Goal: Task Accomplishment & Management: Manage account settings

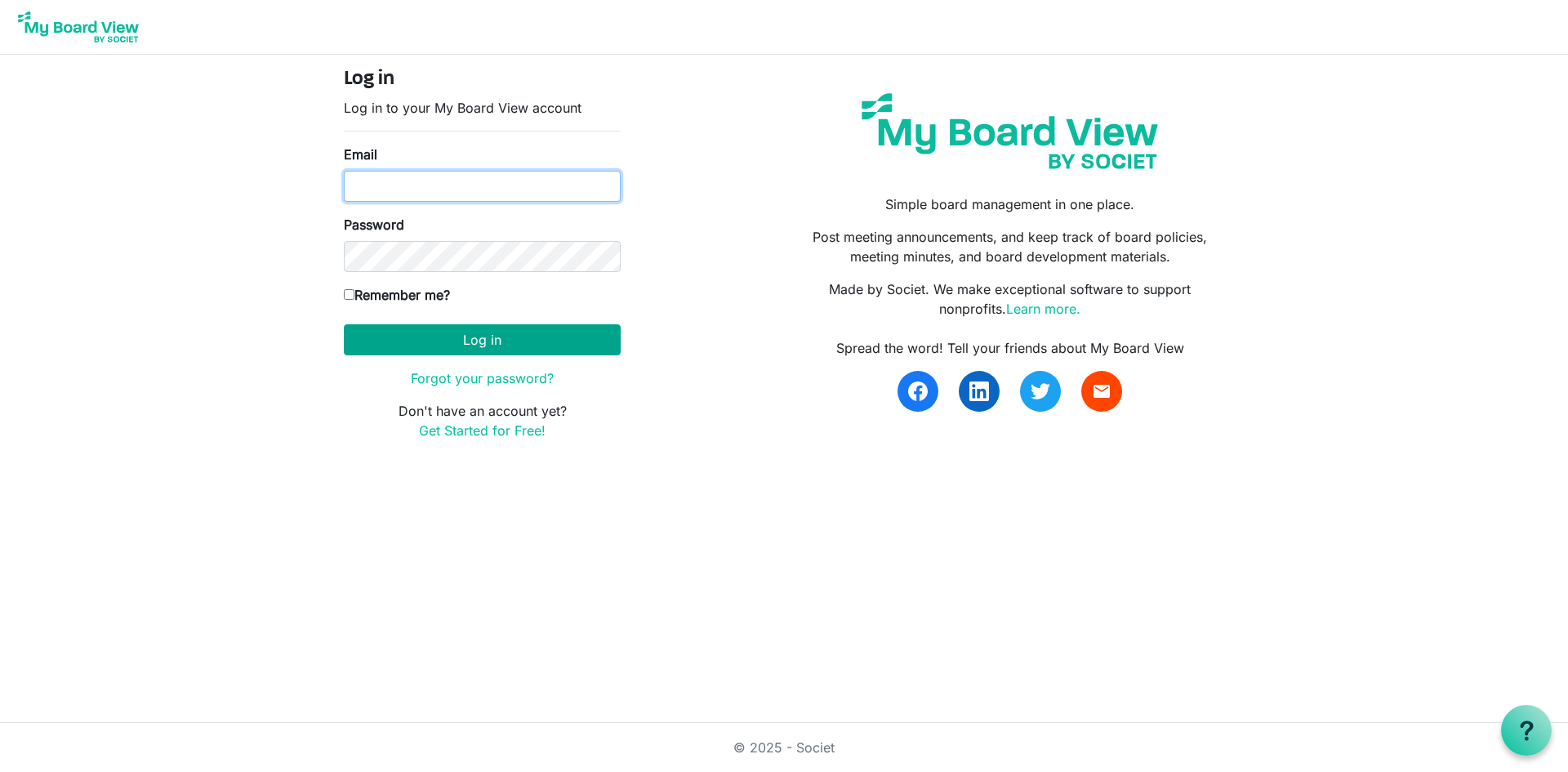
type input "tgibson@shuswapchildrens.ca"
click at [454, 342] on button "Log in" at bounding box center [483, 339] width 277 height 31
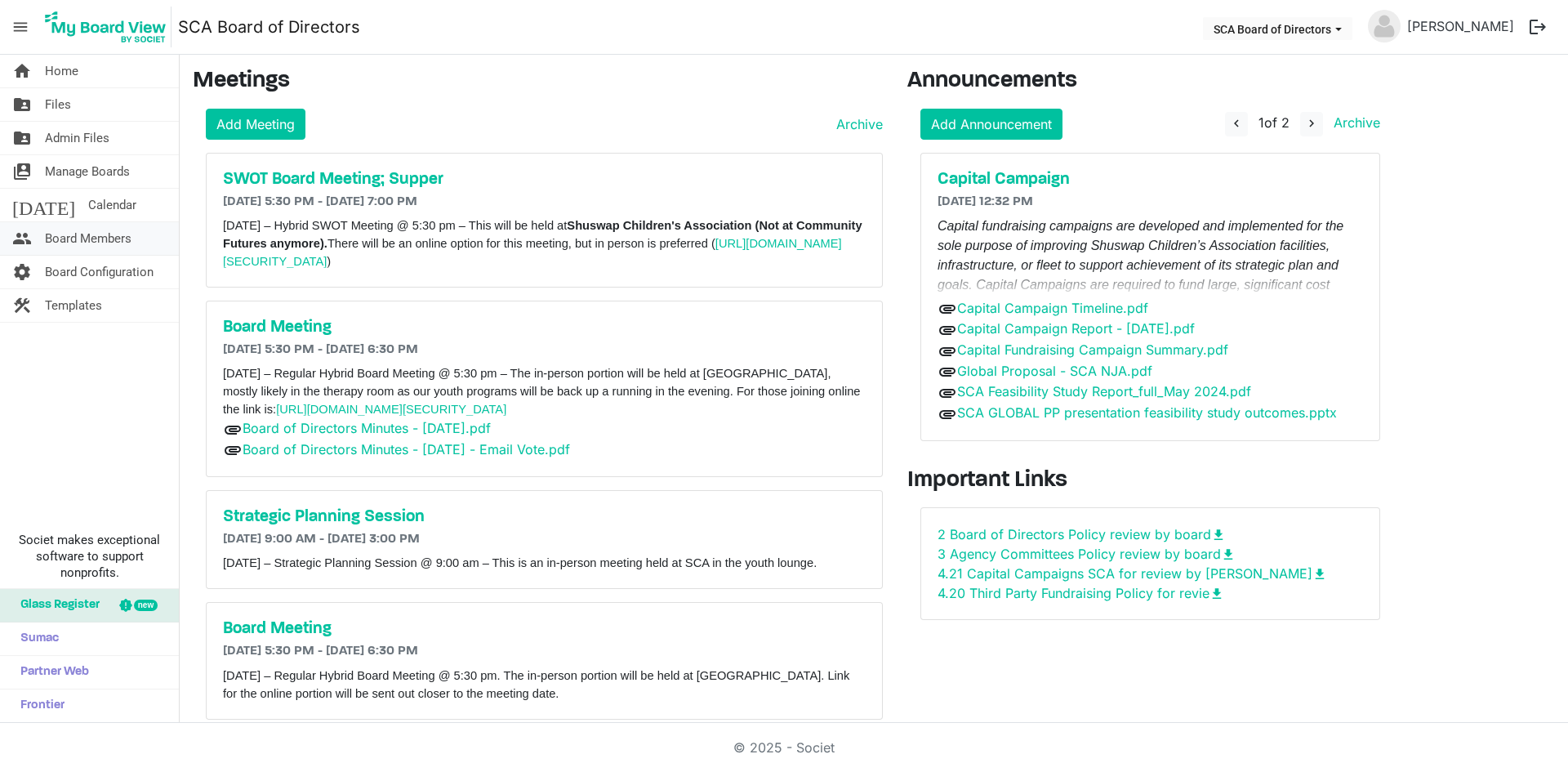
click at [86, 241] on span "Board Members" at bounding box center [88, 238] width 86 height 32
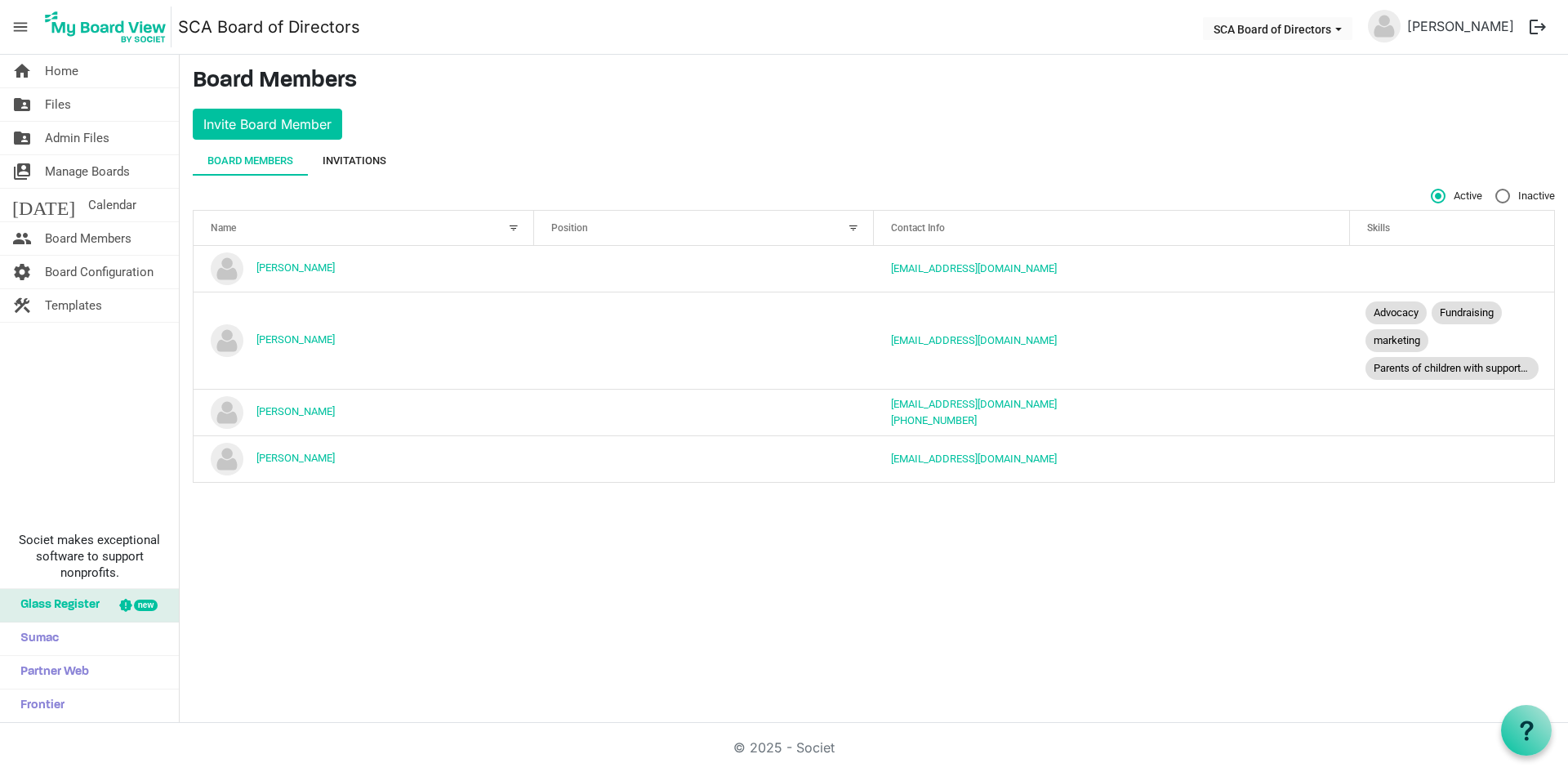
click at [357, 160] on div "Invitations" at bounding box center [354, 161] width 64 height 17
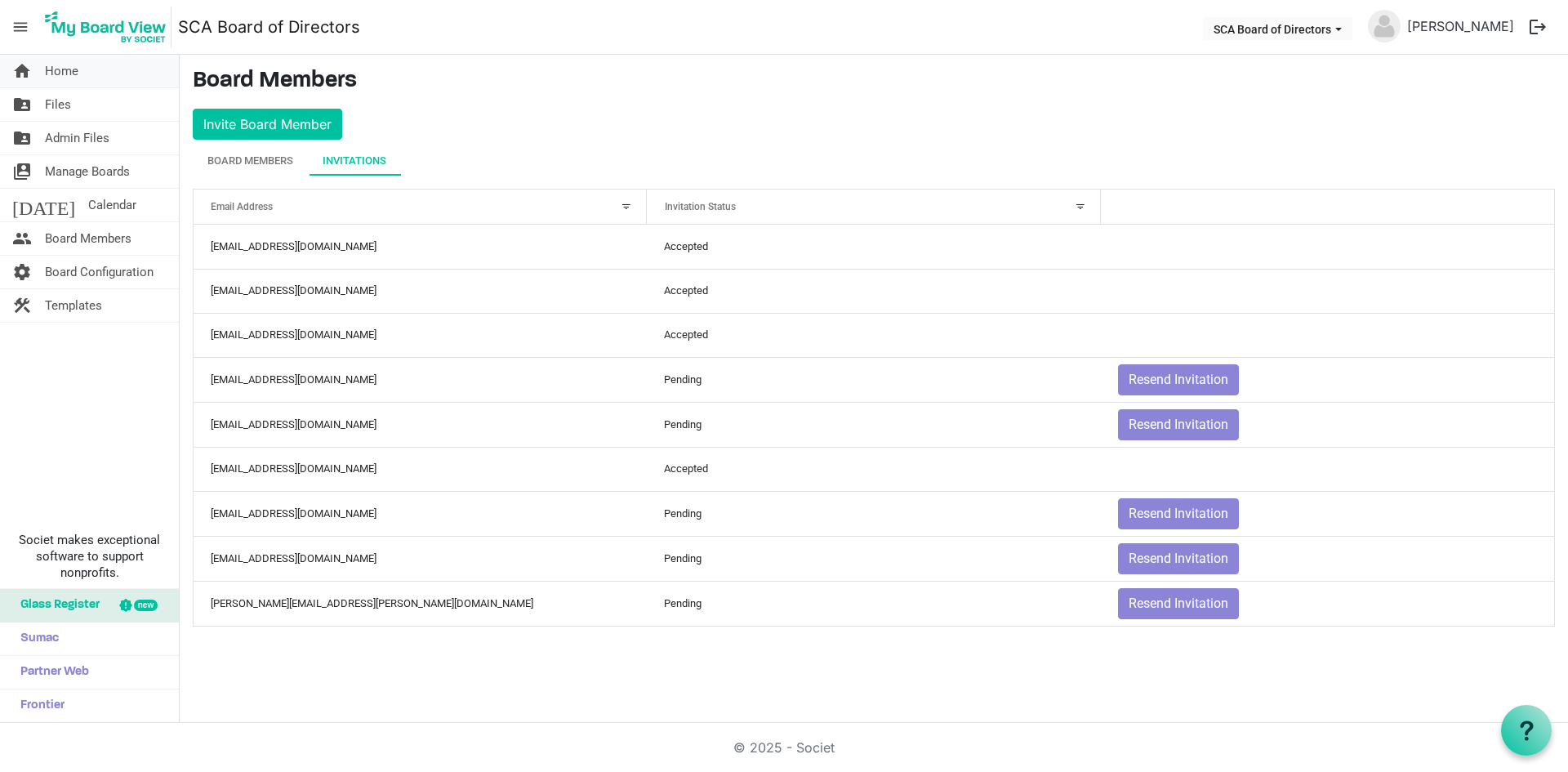
click at [105, 71] on link "home Home" at bounding box center [90, 70] width 179 height 32
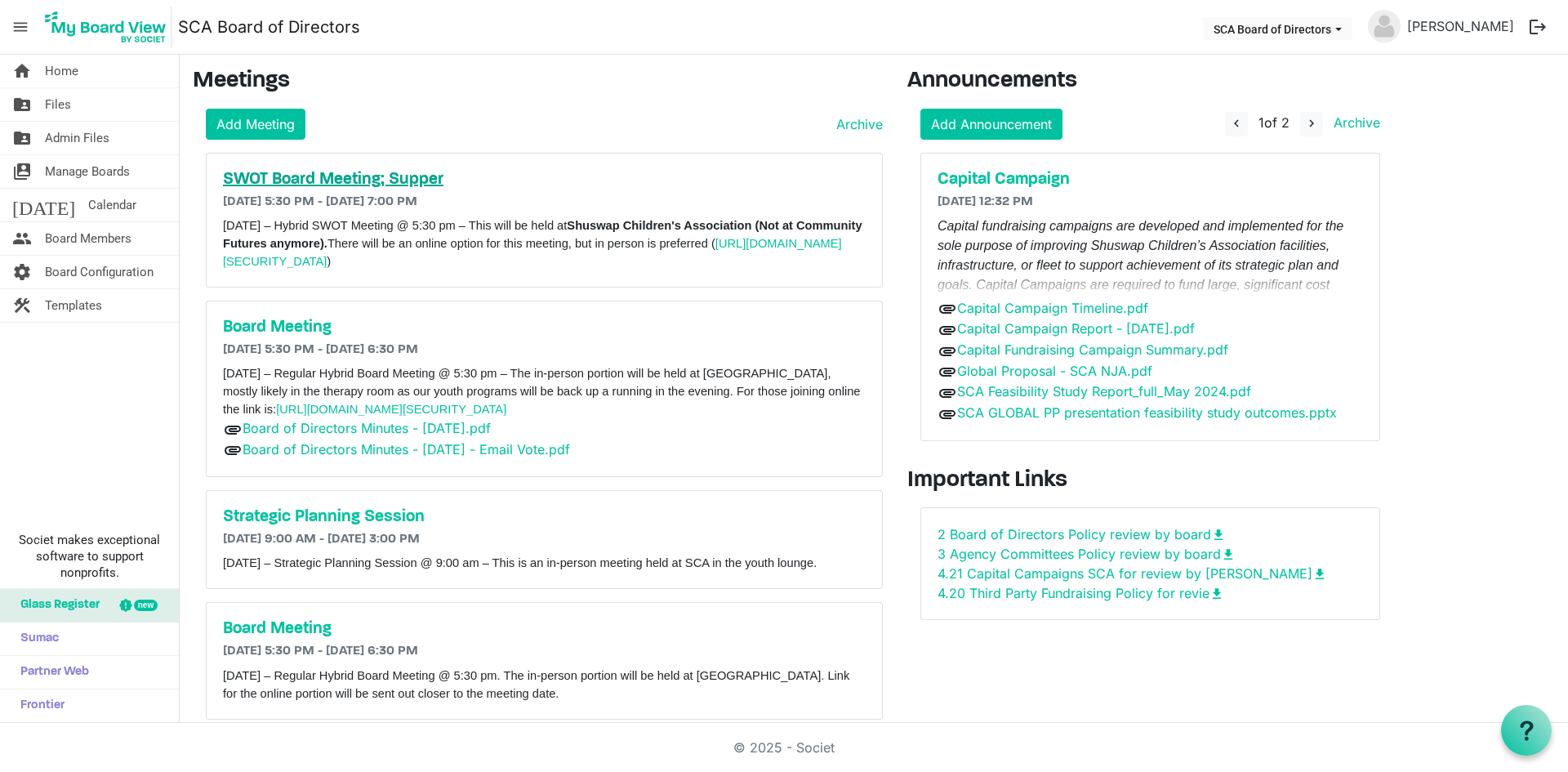
click at [396, 177] on h5 "SWOT Board Meeting; Supper" at bounding box center [544, 180] width 643 height 20
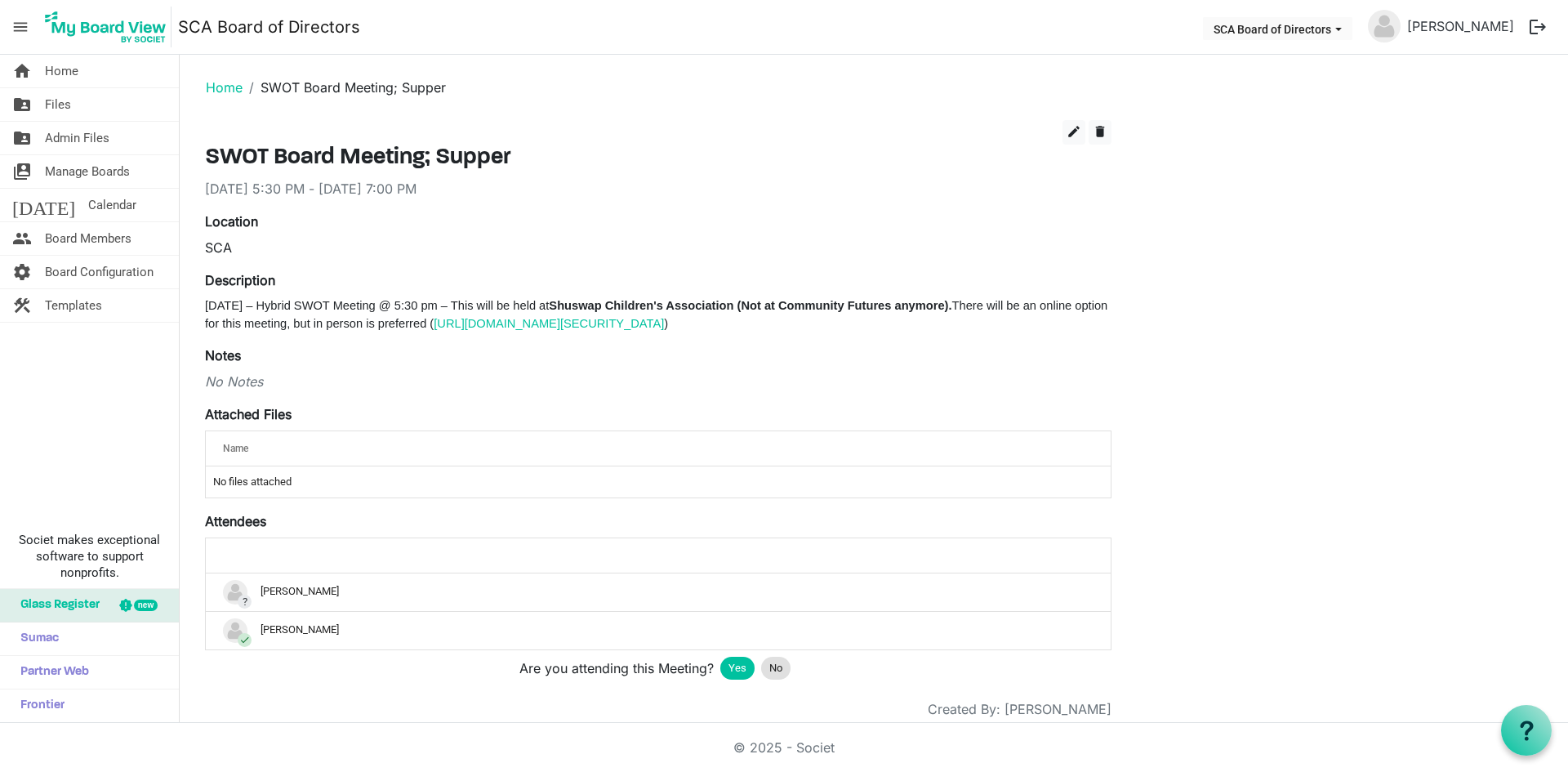
click at [271, 475] on td "No files attached" at bounding box center [658, 481] width 905 height 31
click at [281, 472] on td "No files attached" at bounding box center [658, 481] width 905 height 31
click at [1075, 133] on span "edit" at bounding box center [1074, 132] width 15 height 15
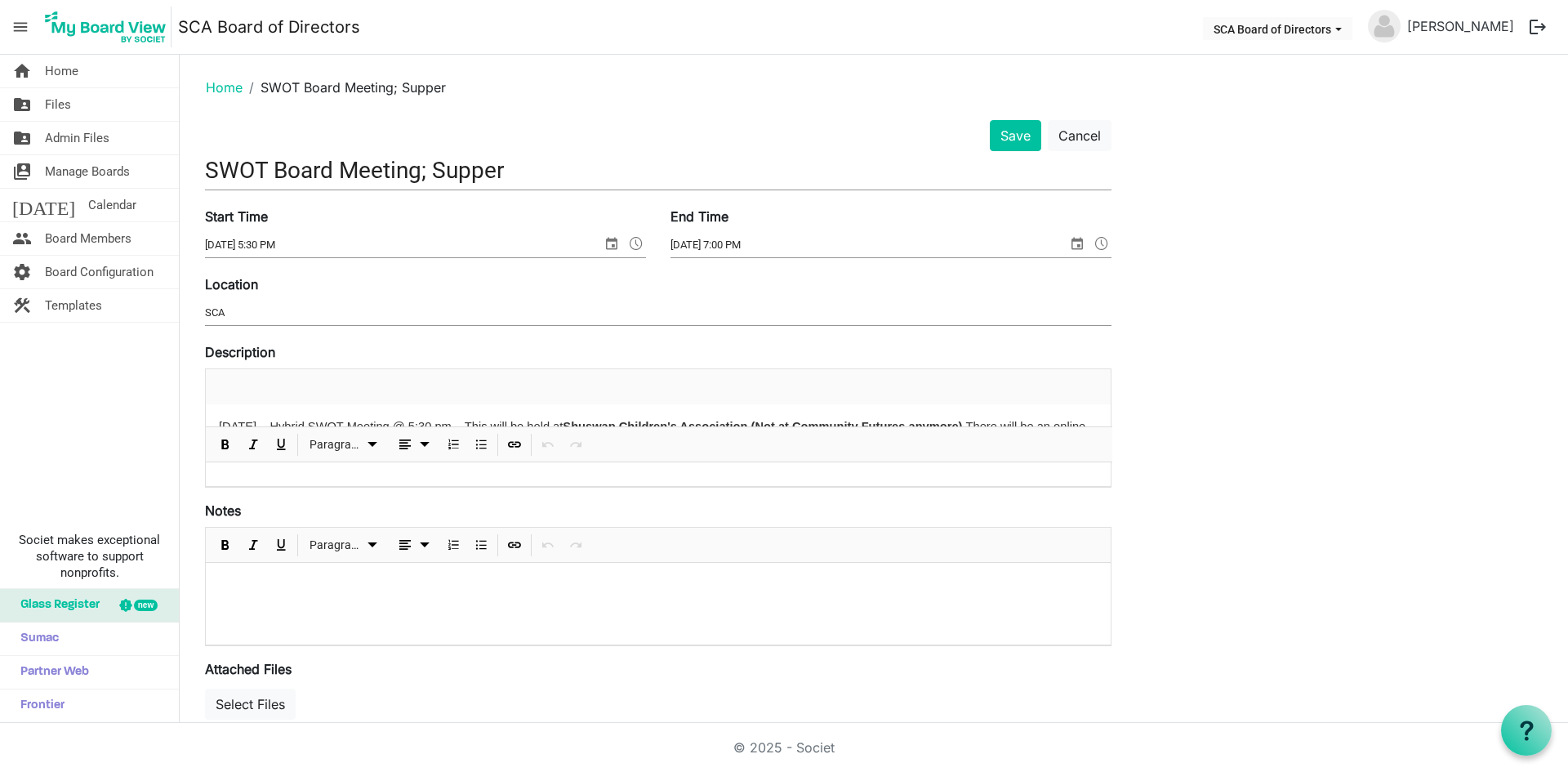
scroll to position [371, 0]
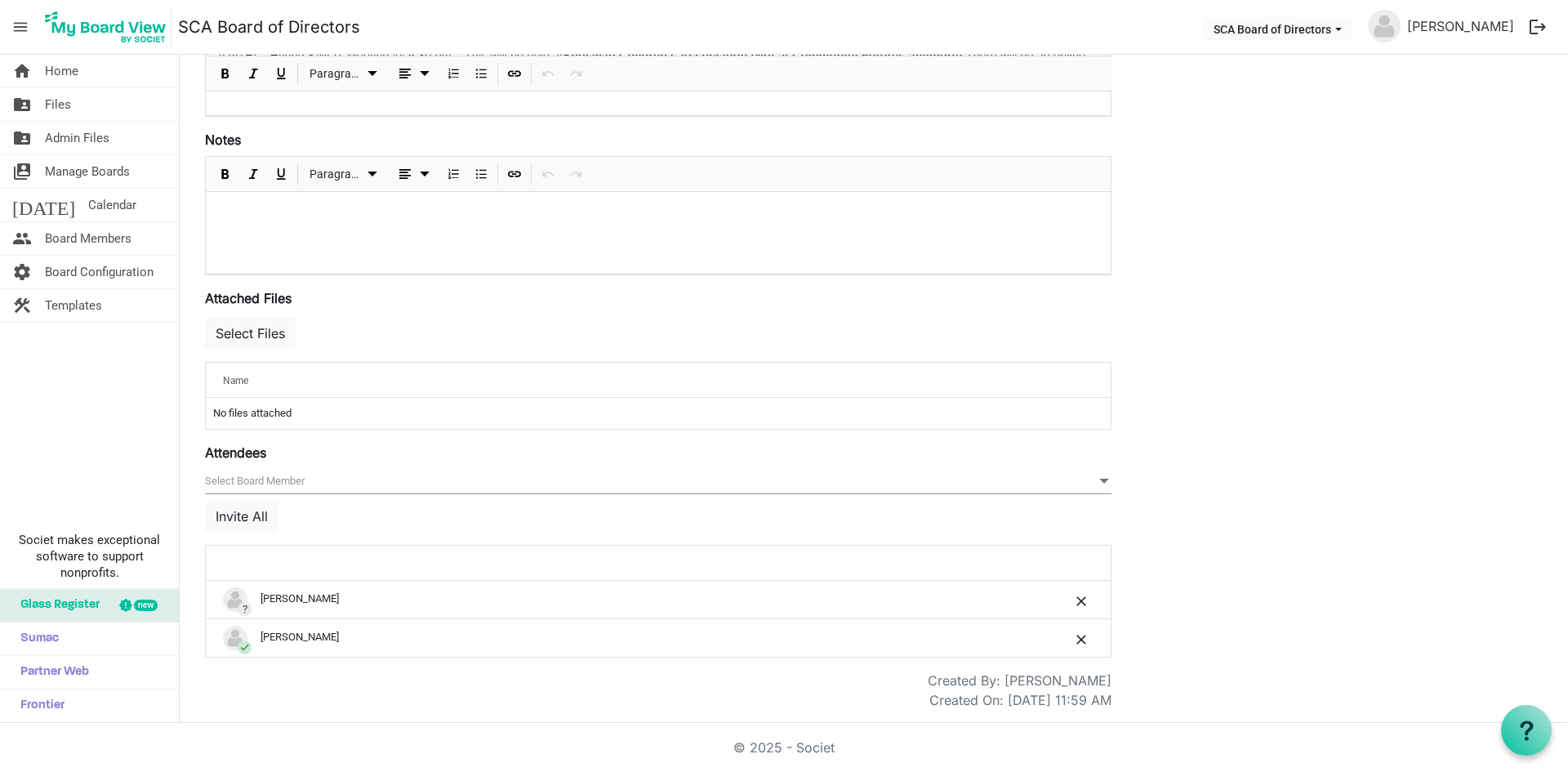
click at [315, 413] on td "No files attached" at bounding box center [658, 413] width 905 height 31
click at [263, 334] on button "Select Files" at bounding box center [250, 333] width 90 height 31
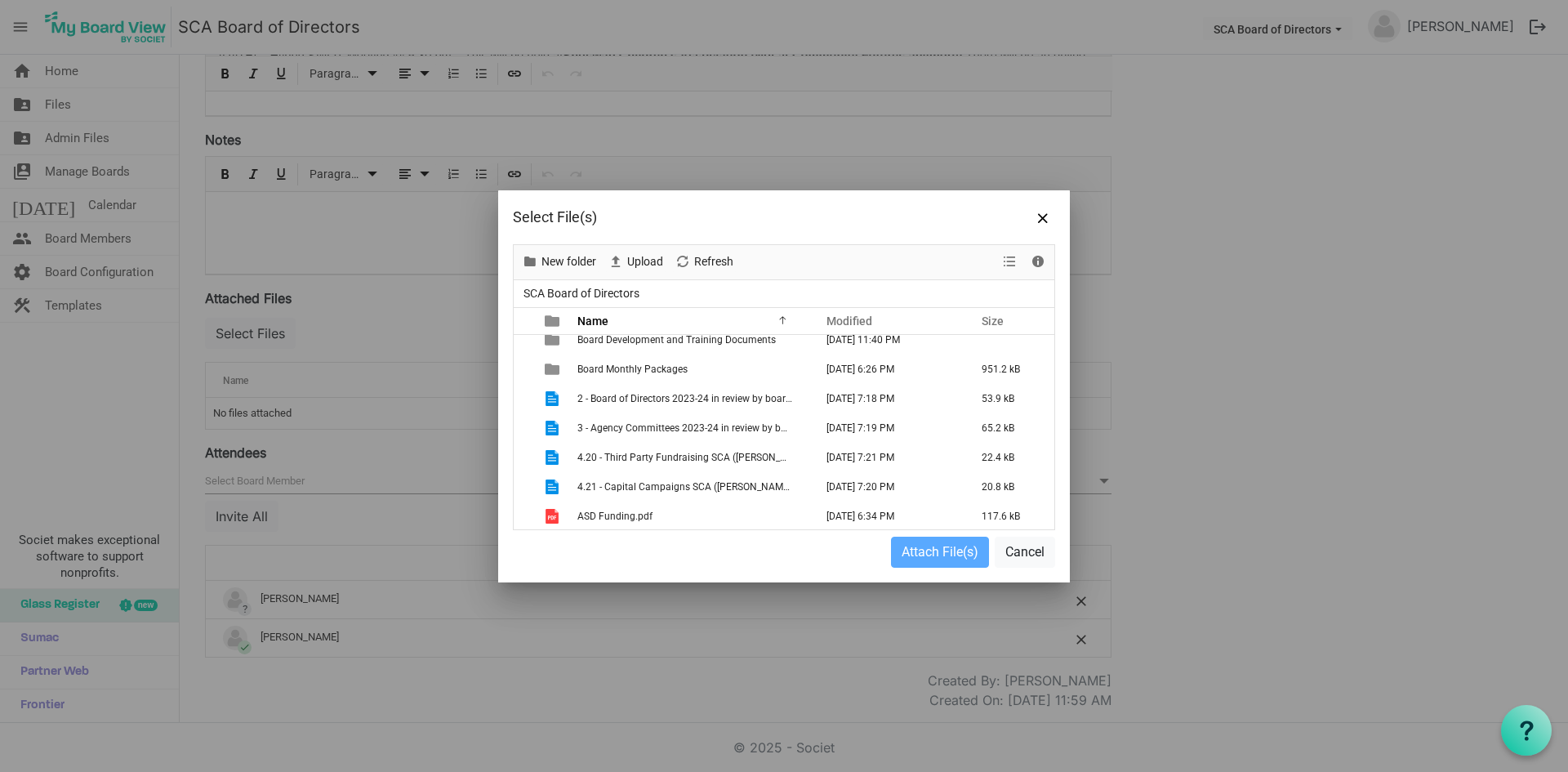
scroll to position [0, 0]
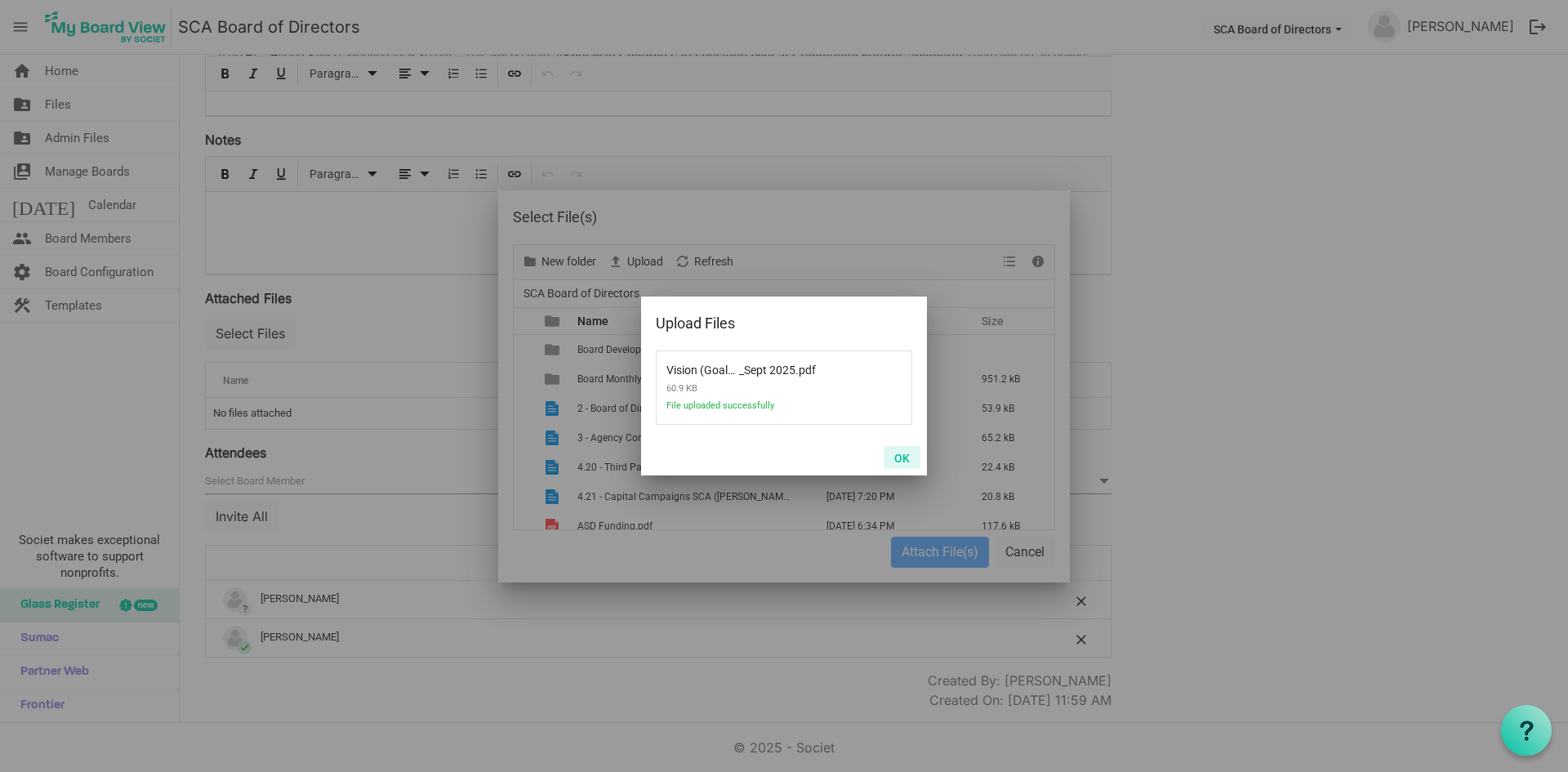
click at [907, 454] on button "OK" at bounding box center [902, 458] width 36 height 23
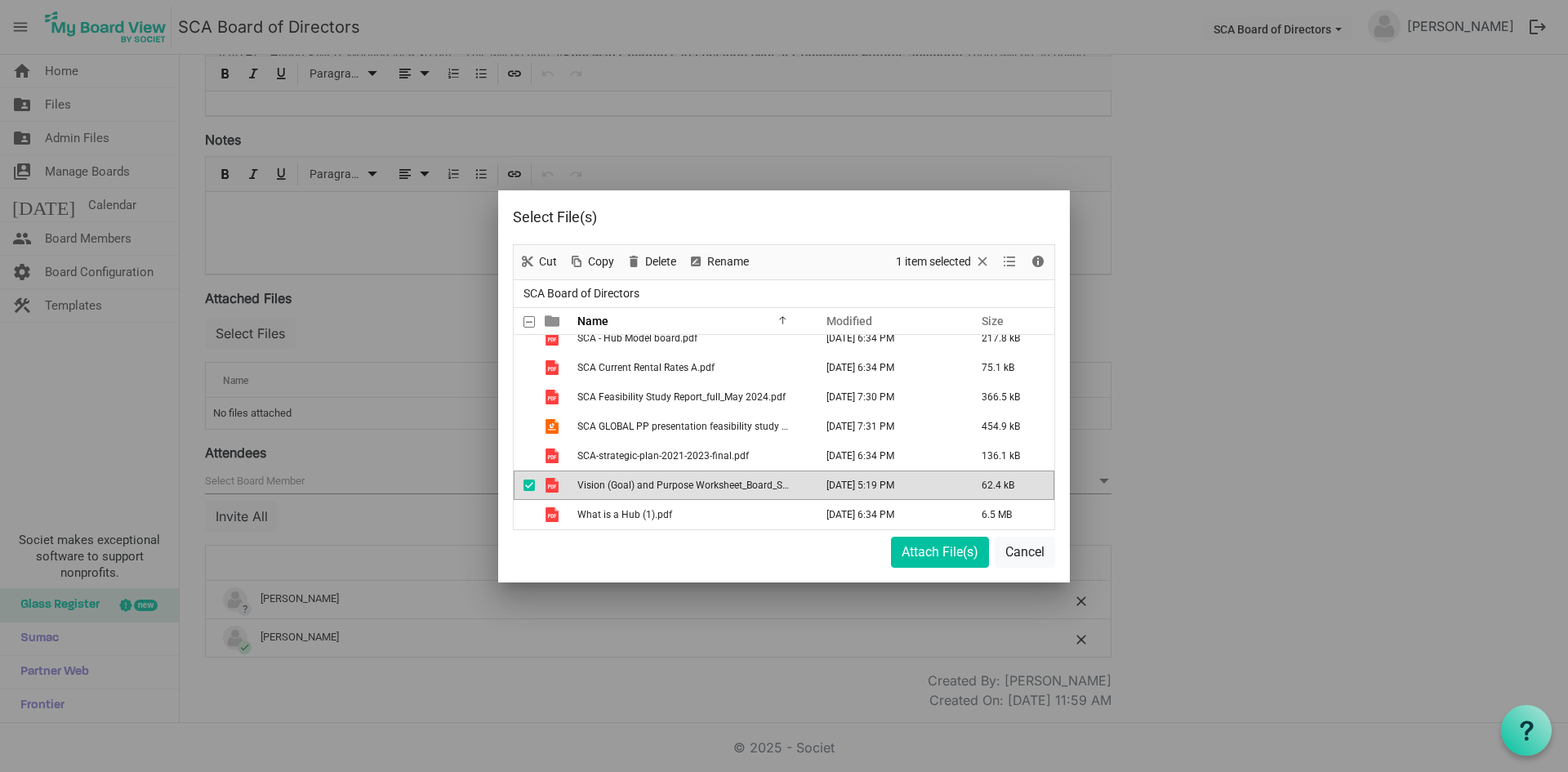
click at [638, 476] on td "Vision (Goal) and Purpose Worksheet_Board_Sept 2025.pdf" at bounding box center [692, 484] width 237 height 29
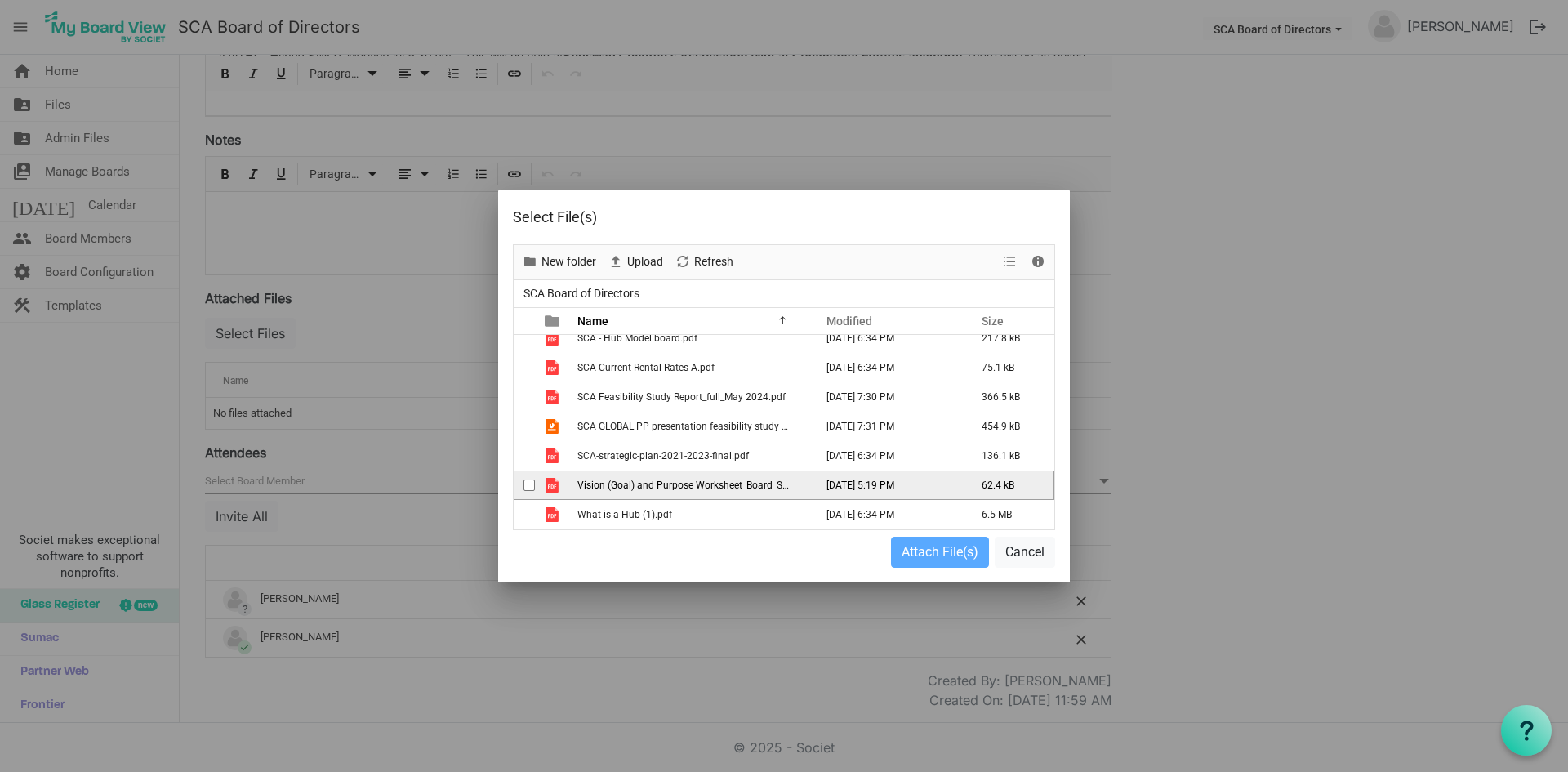
click at [704, 485] on span "Vision (Goal) and Purpose Worksheet_Board_Sept 2025.pdf" at bounding box center [707, 485] width 261 height 12
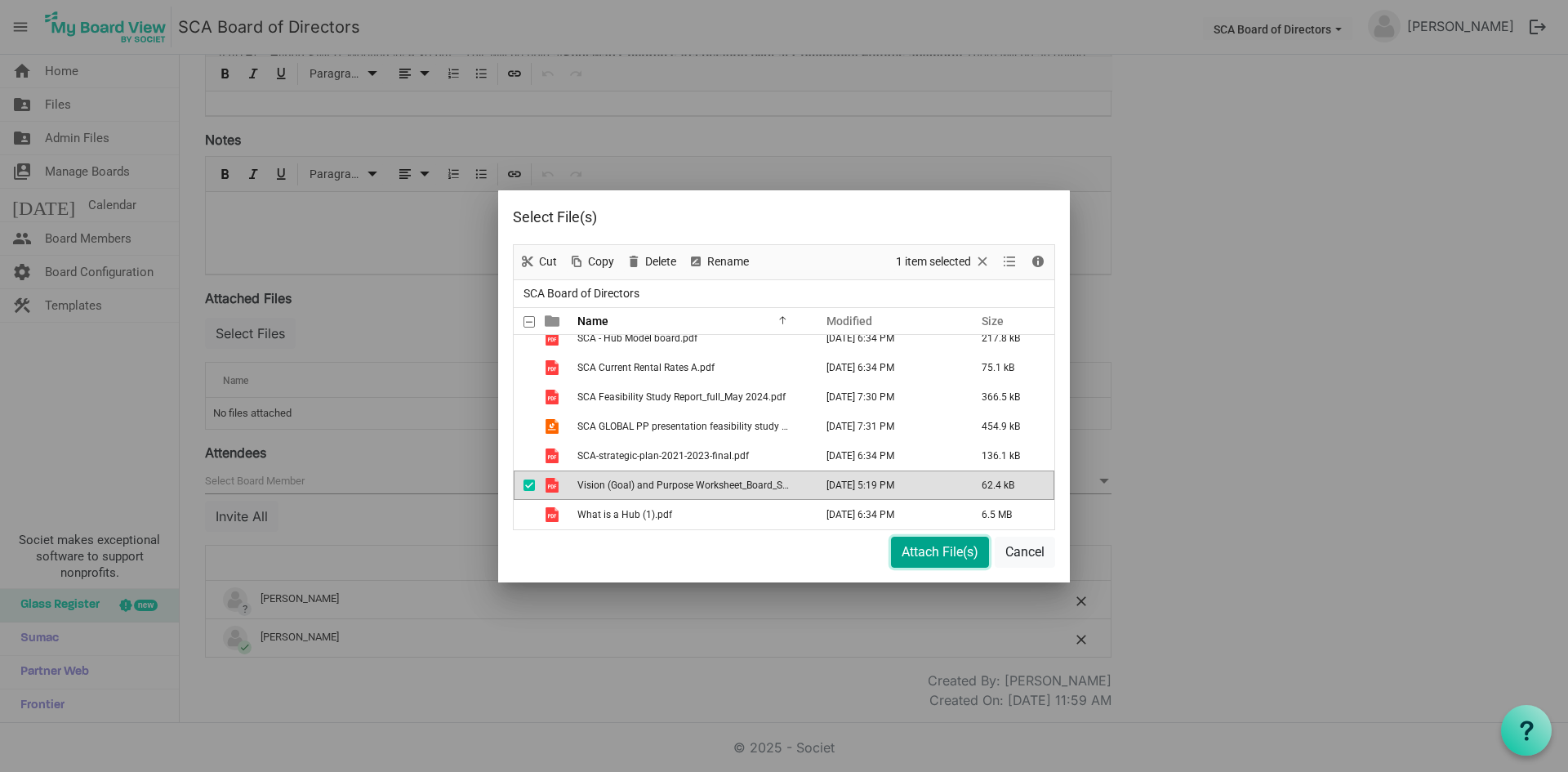
click at [905, 547] on button "Attach File(s)" at bounding box center [940, 551] width 98 height 31
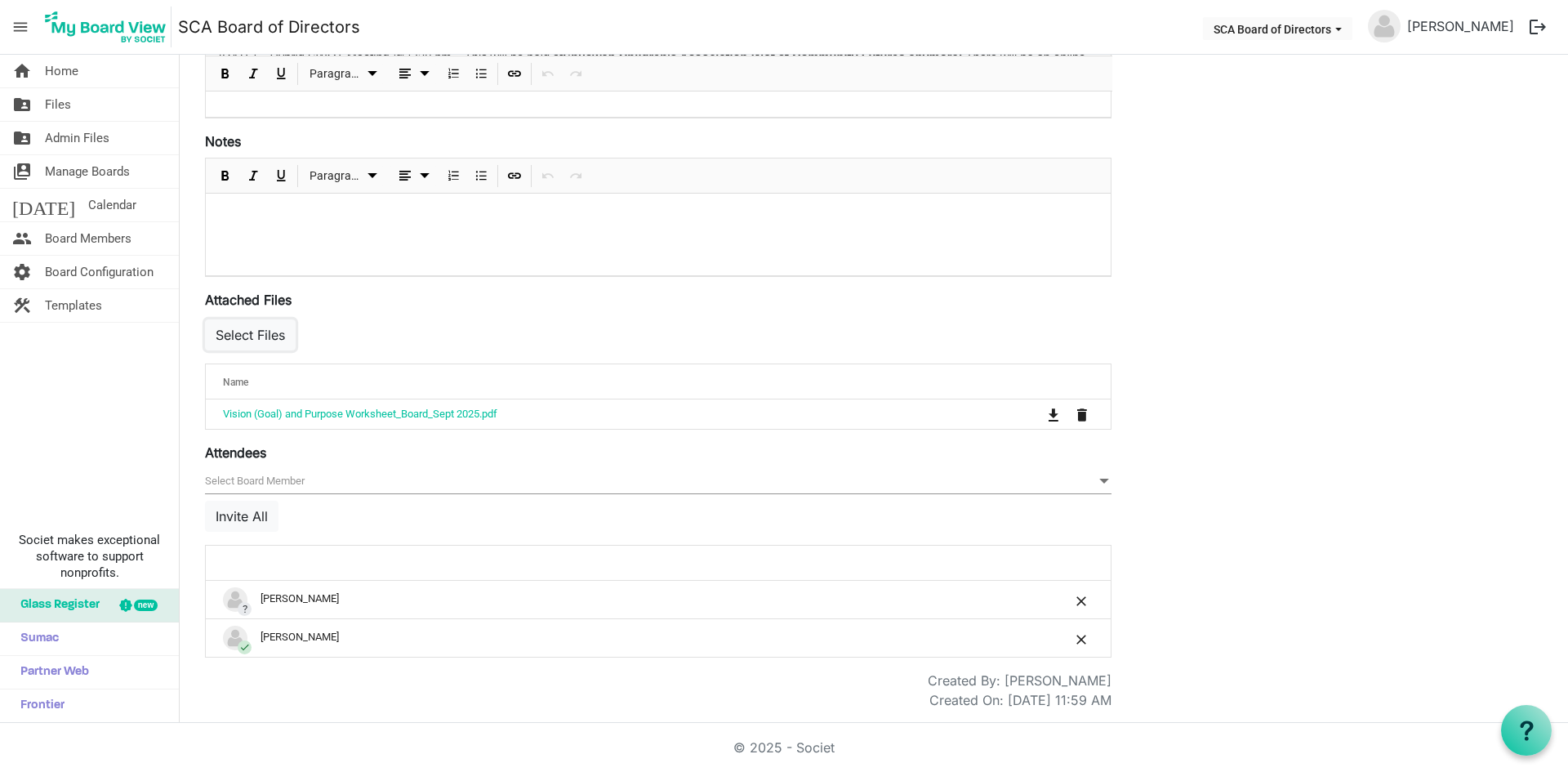
scroll to position [0, 0]
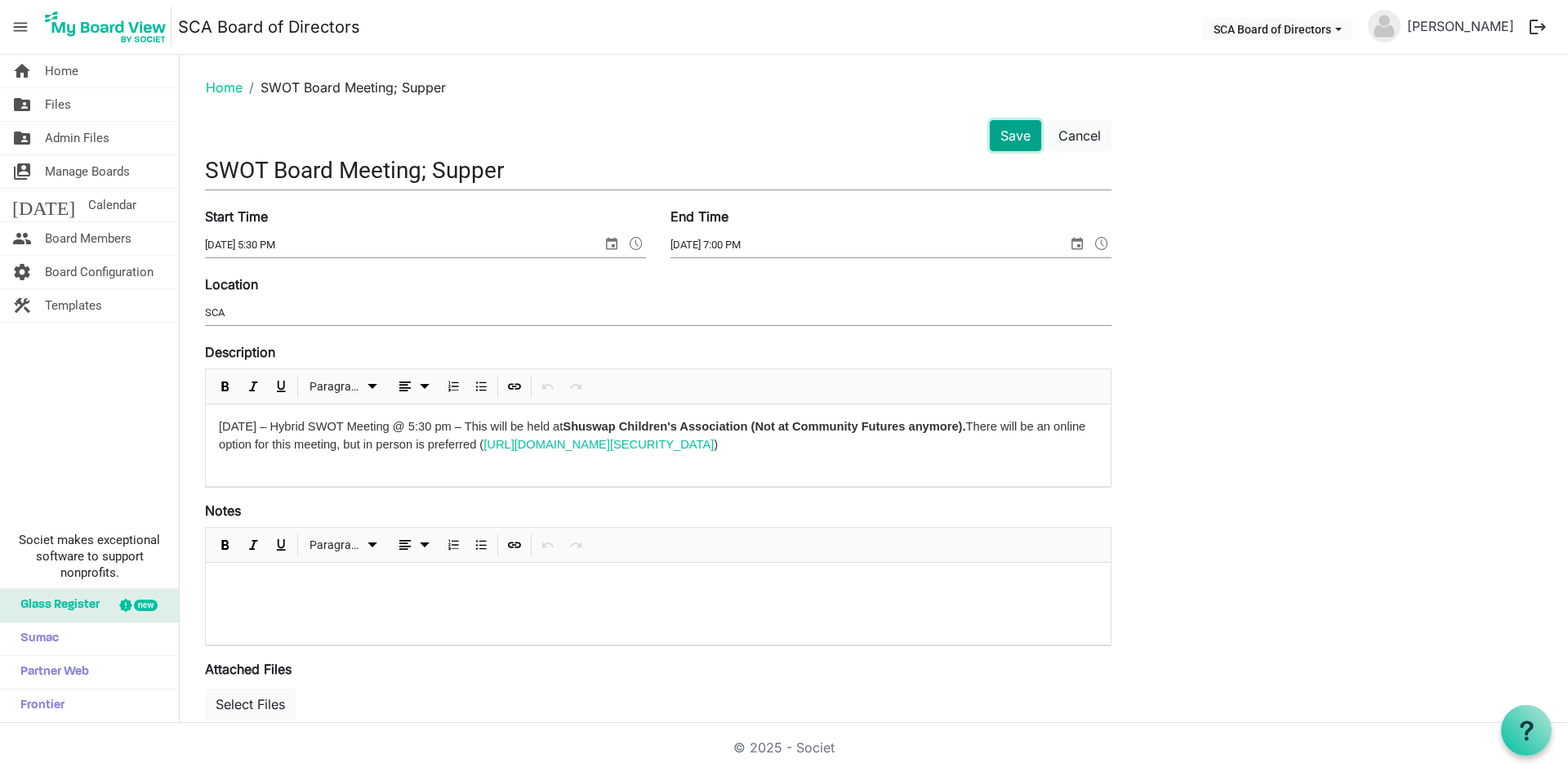
click at [1020, 138] on button "Save" at bounding box center [1016, 135] width 51 height 31
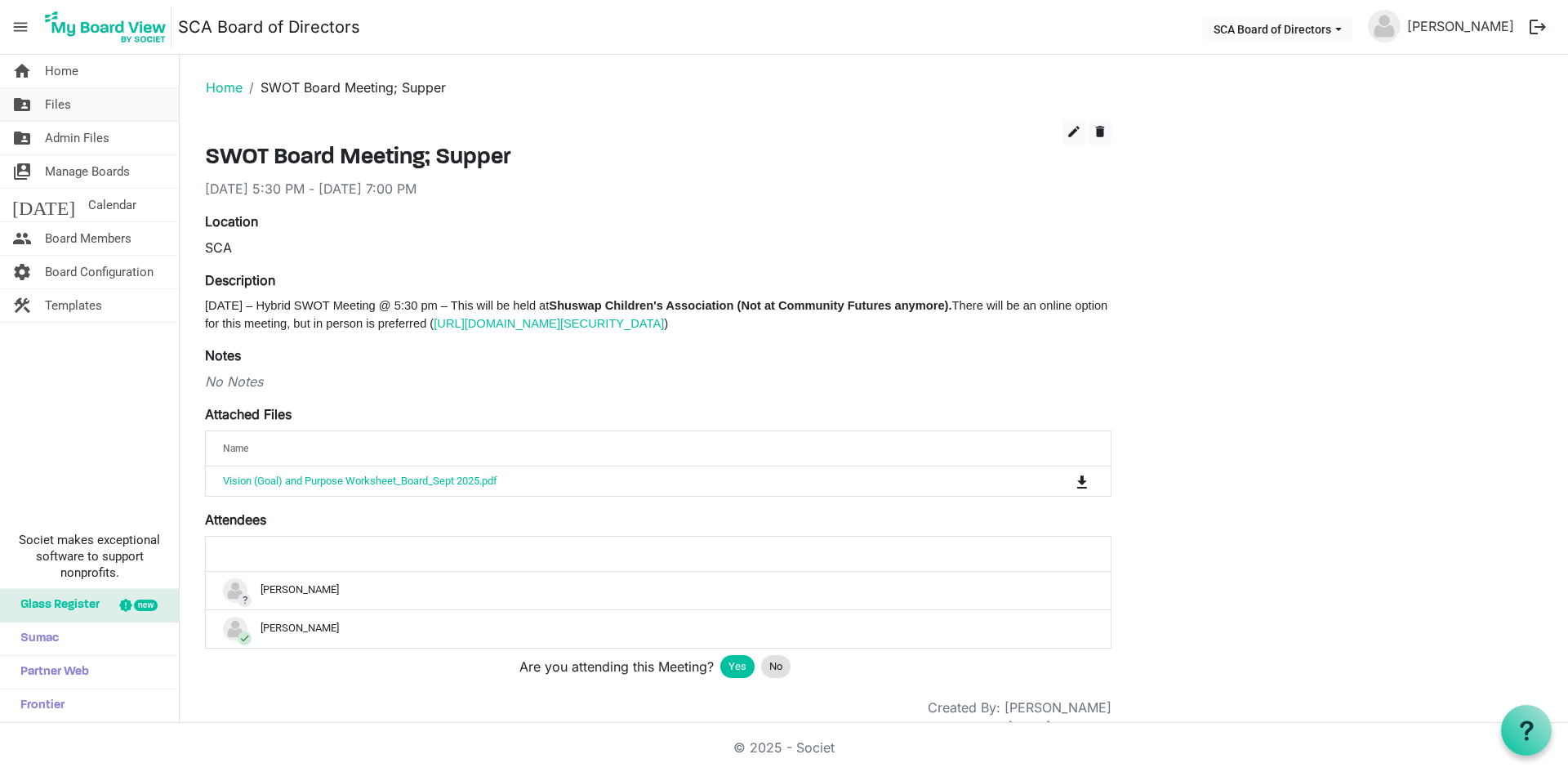
click at [41, 110] on link "folder_shared Files" at bounding box center [90, 104] width 179 height 32
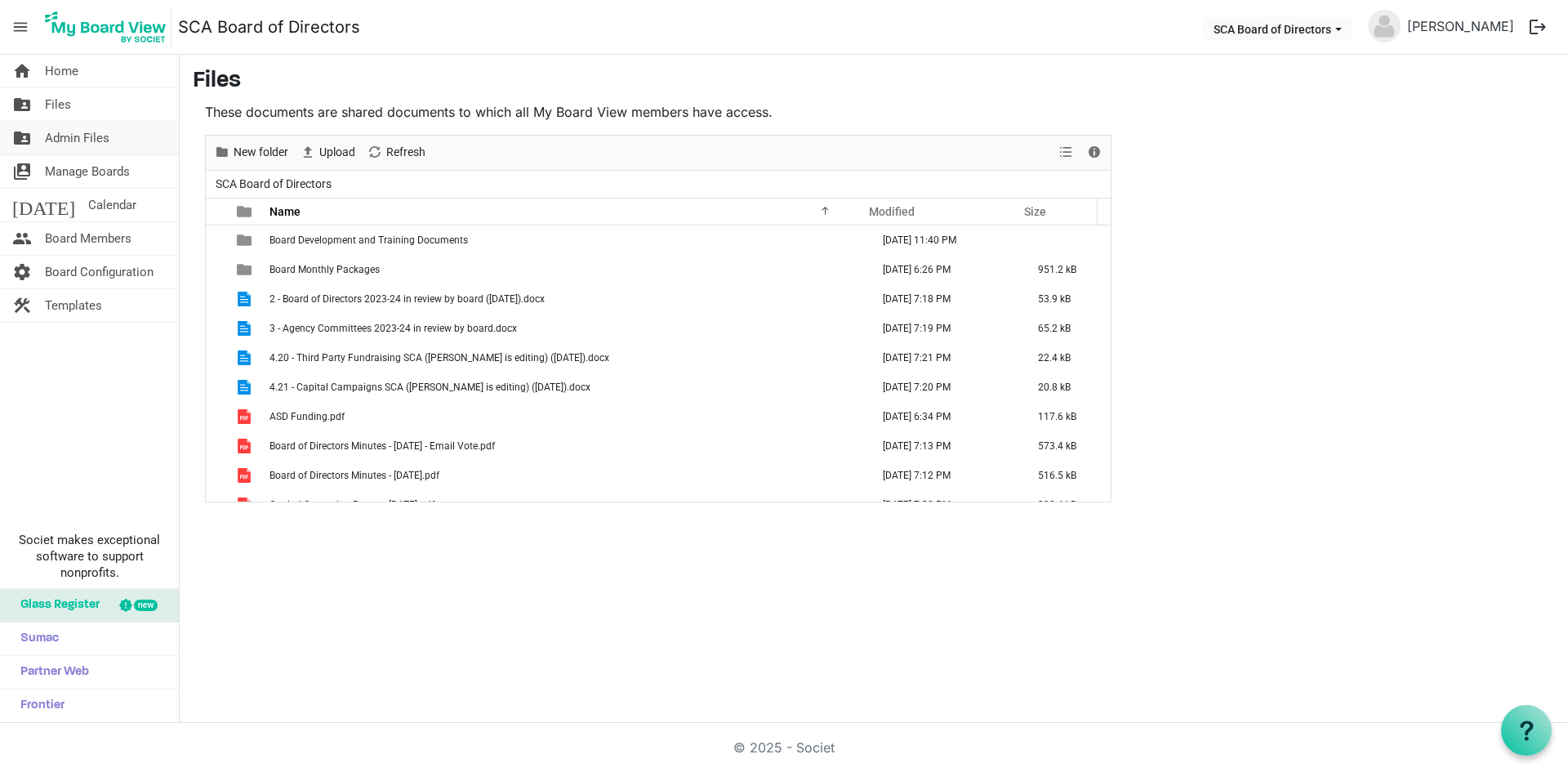
click at [71, 144] on span "Admin Files" at bounding box center [77, 138] width 65 height 32
click at [79, 129] on span "Admin Files" at bounding box center [77, 138] width 65 height 32
click at [142, 144] on link "folder_shared Admin Files" at bounding box center [90, 138] width 179 height 32
click at [97, 130] on span "Admin Files" at bounding box center [77, 138] width 65 height 32
click at [87, 148] on span "Admin Files" at bounding box center [77, 138] width 65 height 32
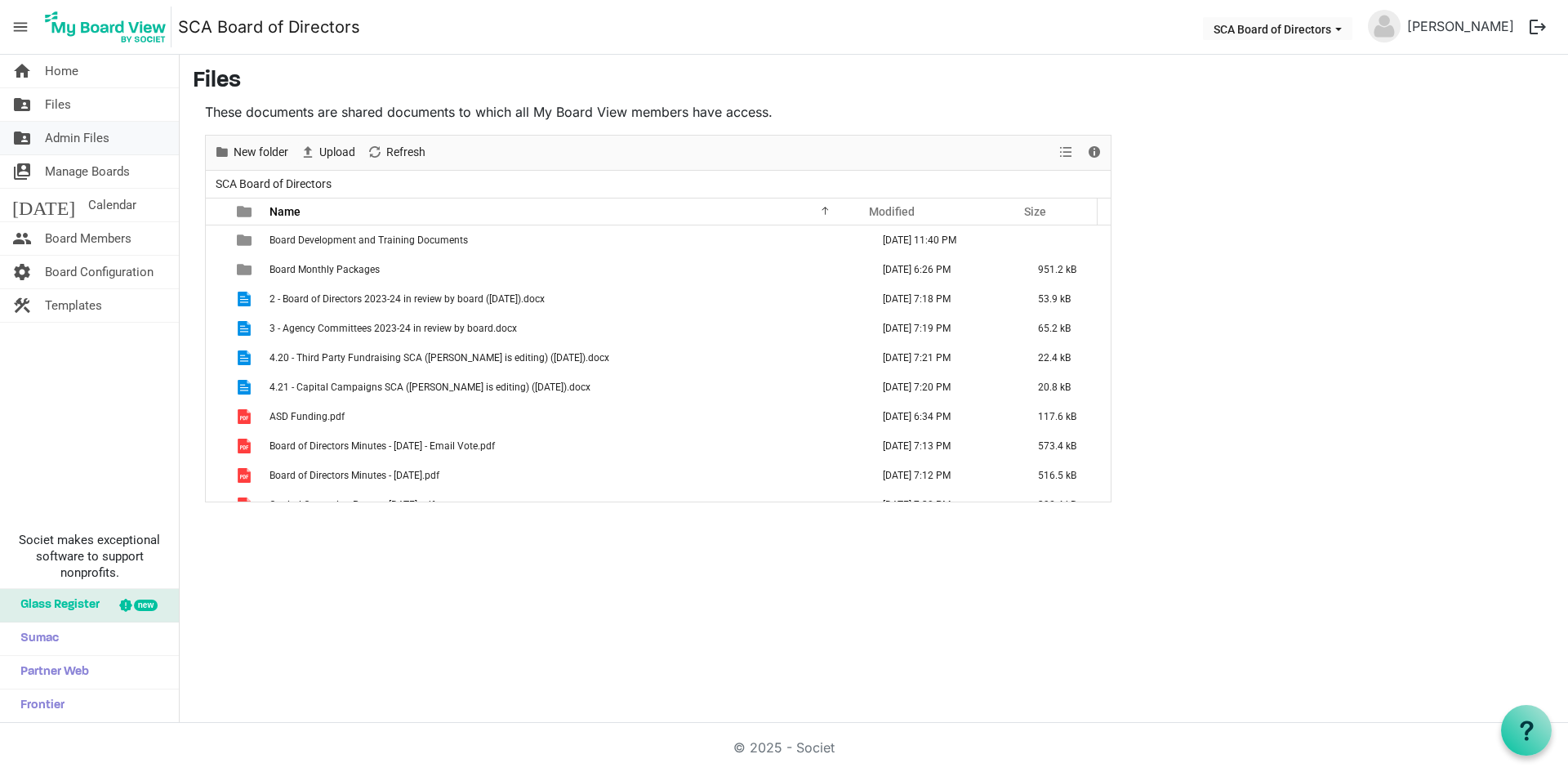
click at [87, 146] on span "Admin Files" at bounding box center [77, 138] width 65 height 32
click at [90, 170] on span "Manage Boards" at bounding box center [87, 171] width 85 height 32
click at [88, 202] on span "Calendar" at bounding box center [112, 205] width 48 height 32
click at [118, 169] on span "Manage Boards" at bounding box center [87, 171] width 85 height 32
click at [61, 134] on span "Admin Files" at bounding box center [77, 138] width 65 height 32
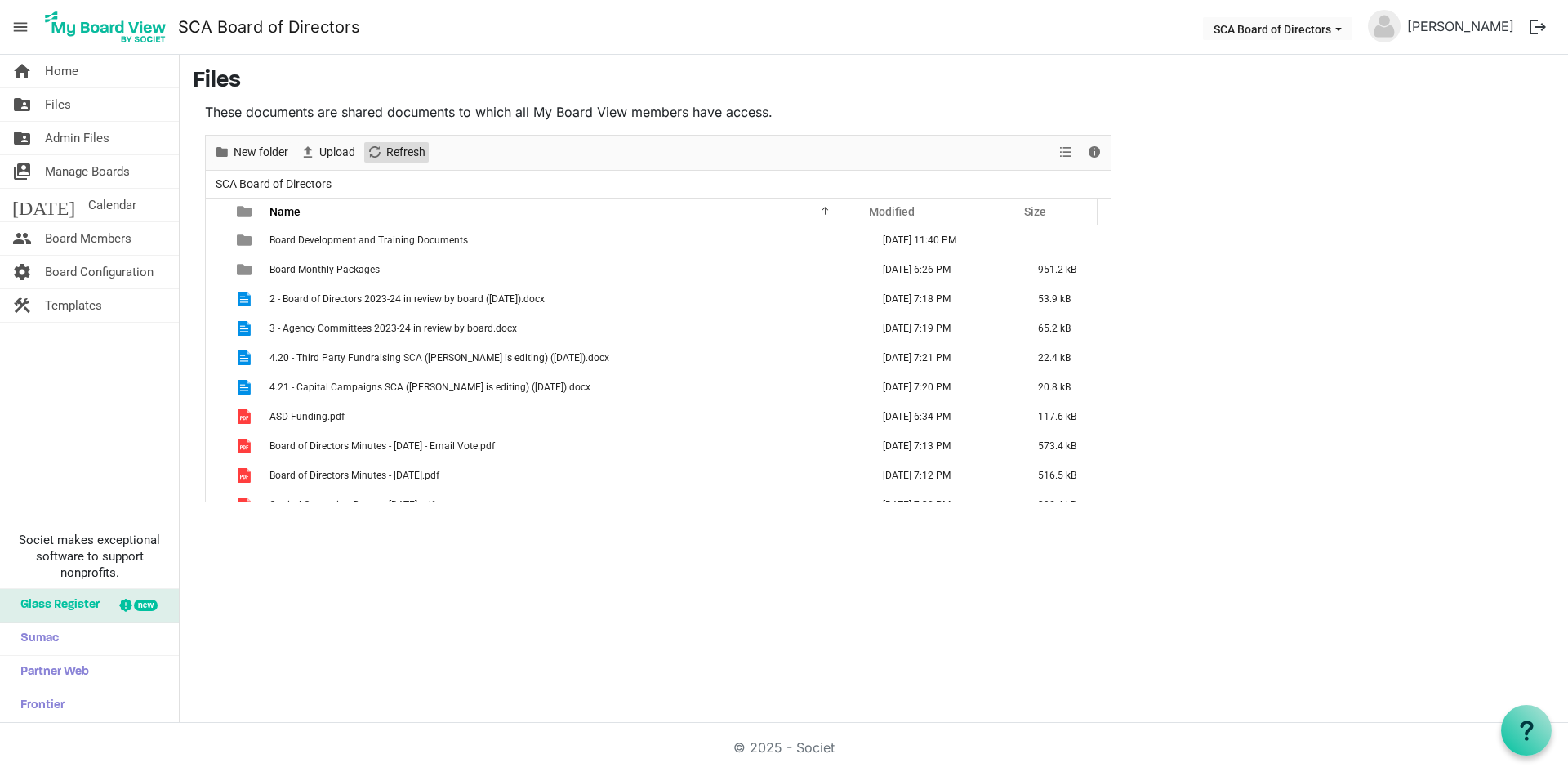
click at [380, 158] on span "Refresh" at bounding box center [375, 152] width 20 height 21
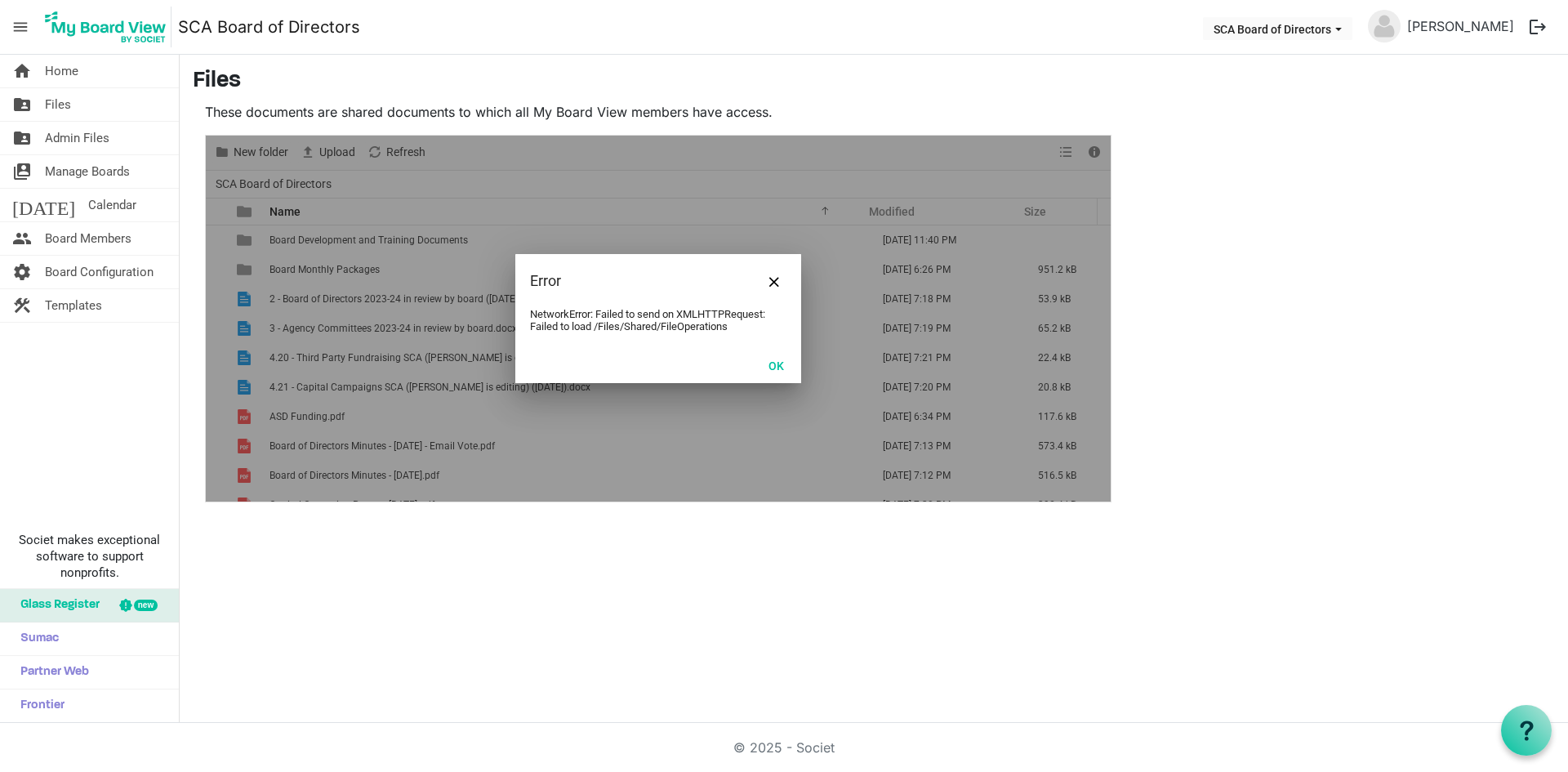
click at [747, 271] on div "Error" at bounding box center [658, 280] width 286 height 54
click at [776, 278] on span "Close" at bounding box center [775, 283] width 10 height 10
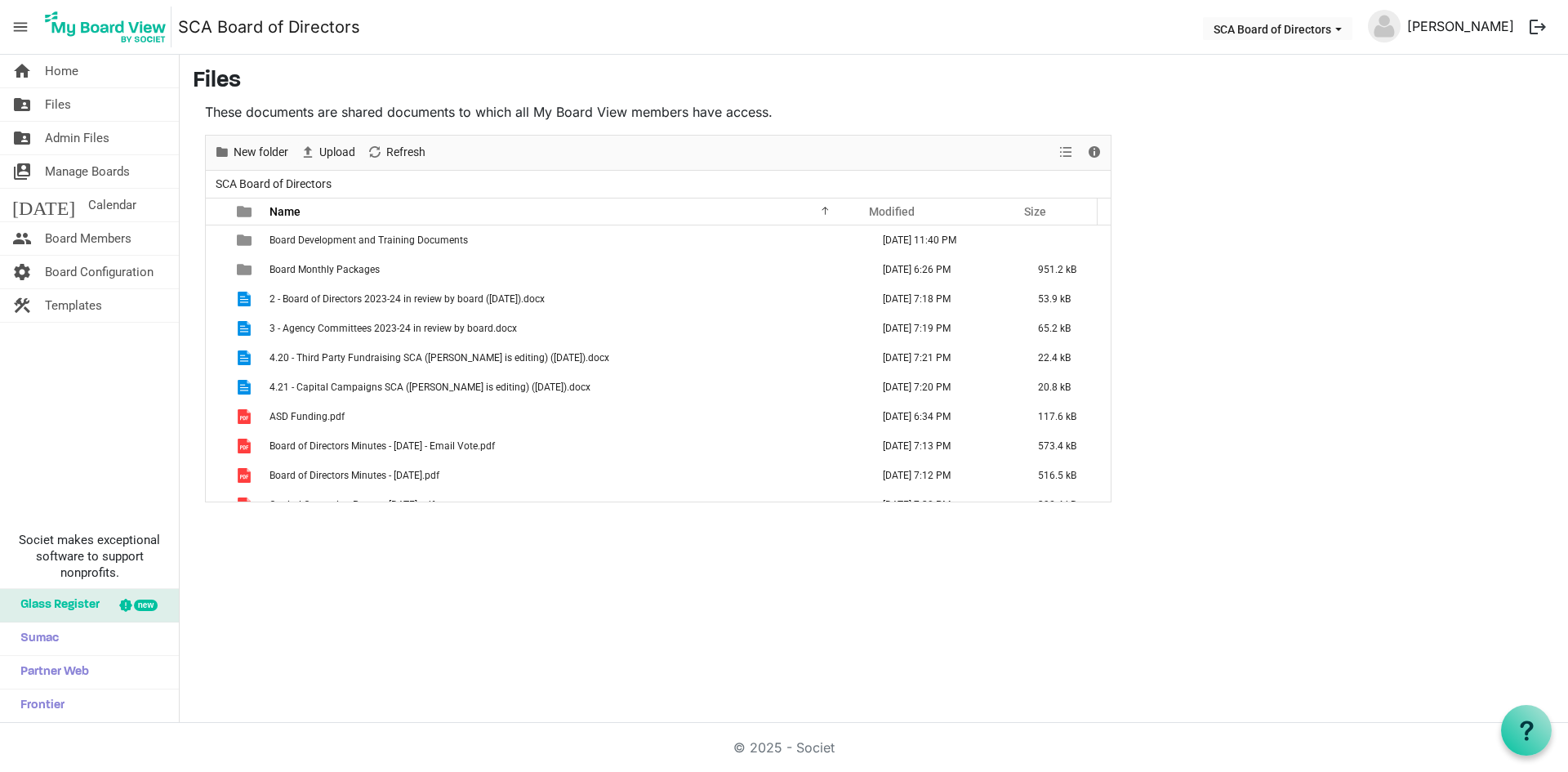
click at [1501, 25] on link "[PERSON_NAME]" at bounding box center [1460, 26] width 120 height 32
click at [1467, 27] on link "[PERSON_NAME]" at bounding box center [1460, 26] width 120 height 32
click at [1507, 29] on link "[PERSON_NAME]" at bounding box center [1460, 26] width 120 height 32
click at [1541, 27] on button "logout" at bounding box center [1537, 27] width 34 height 34
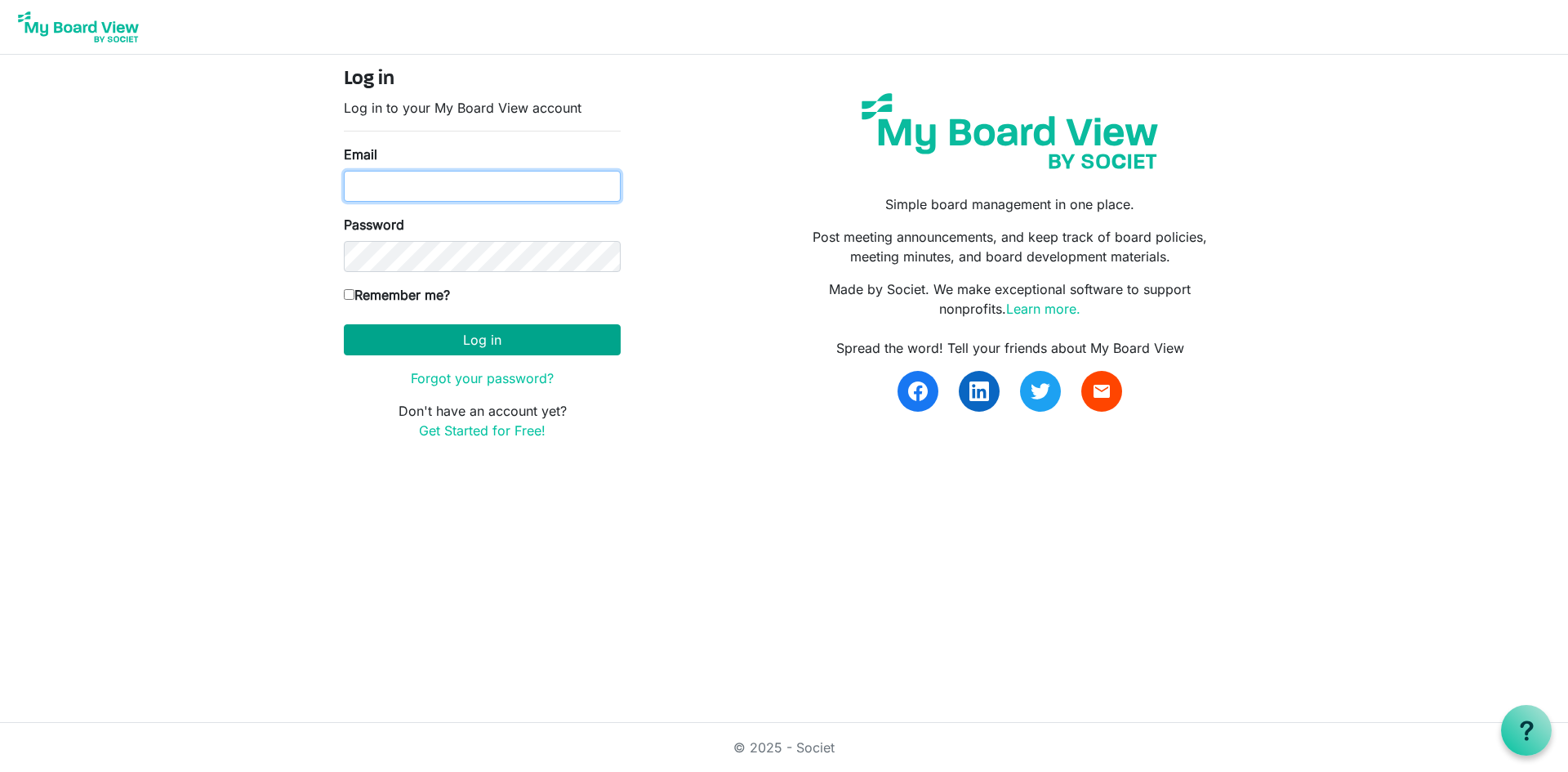
type input "[EMAIL_ADDRESS][DOMAIN_NAME]"
click at [531, 335] on button "Log in" at bounding box center [483, 339] width 277 height 31
click at [467, 345] on button "Log in" at bounding box center [483, 339] width 277 height 31
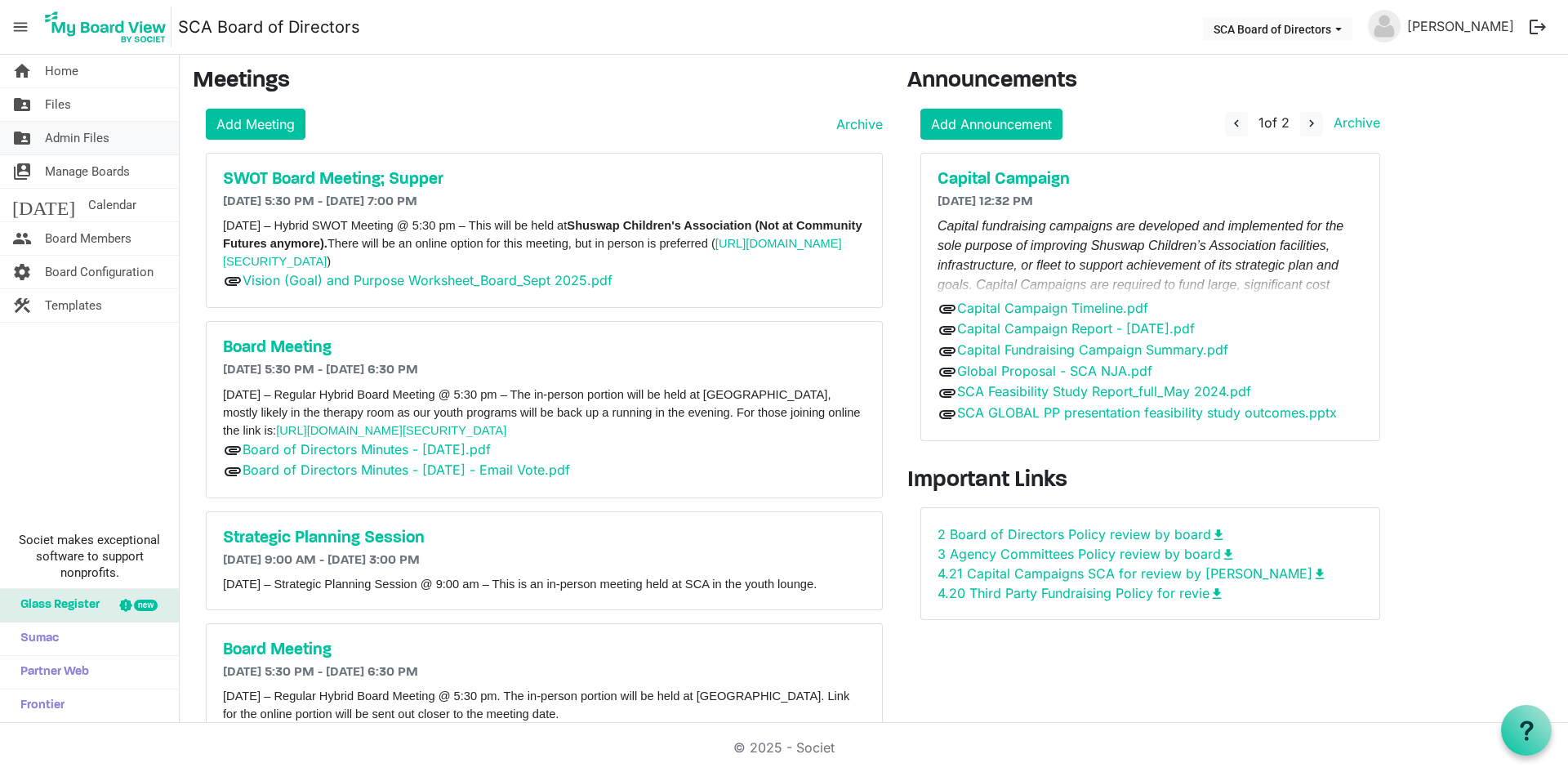
click at [76, 132] on span "Admin Files" at bounding box center [77, 138] width 65 height 32
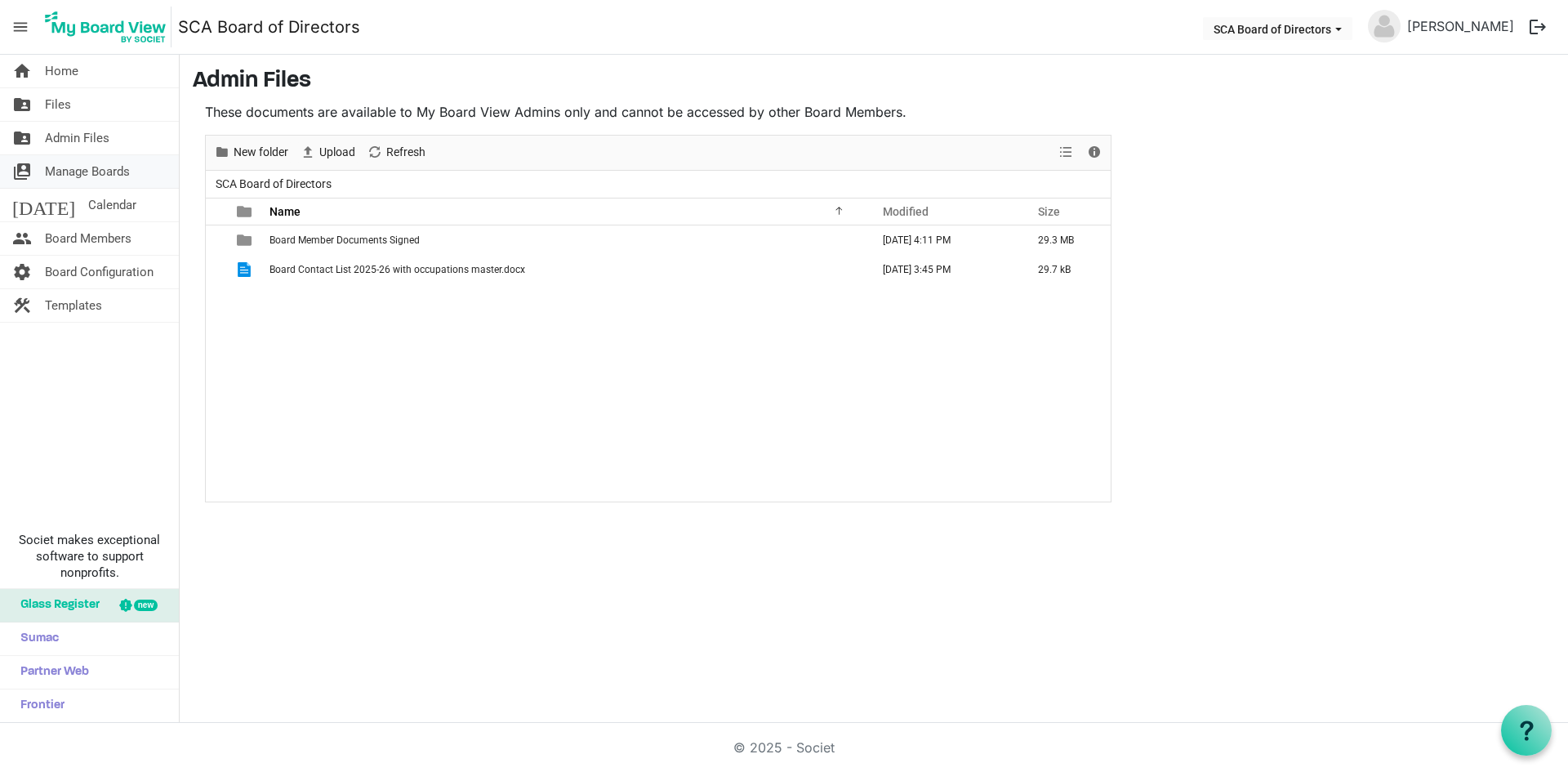
click at [104, 172] on span "Manage Boards" at bounding box center [87, 171] width 85 height 32
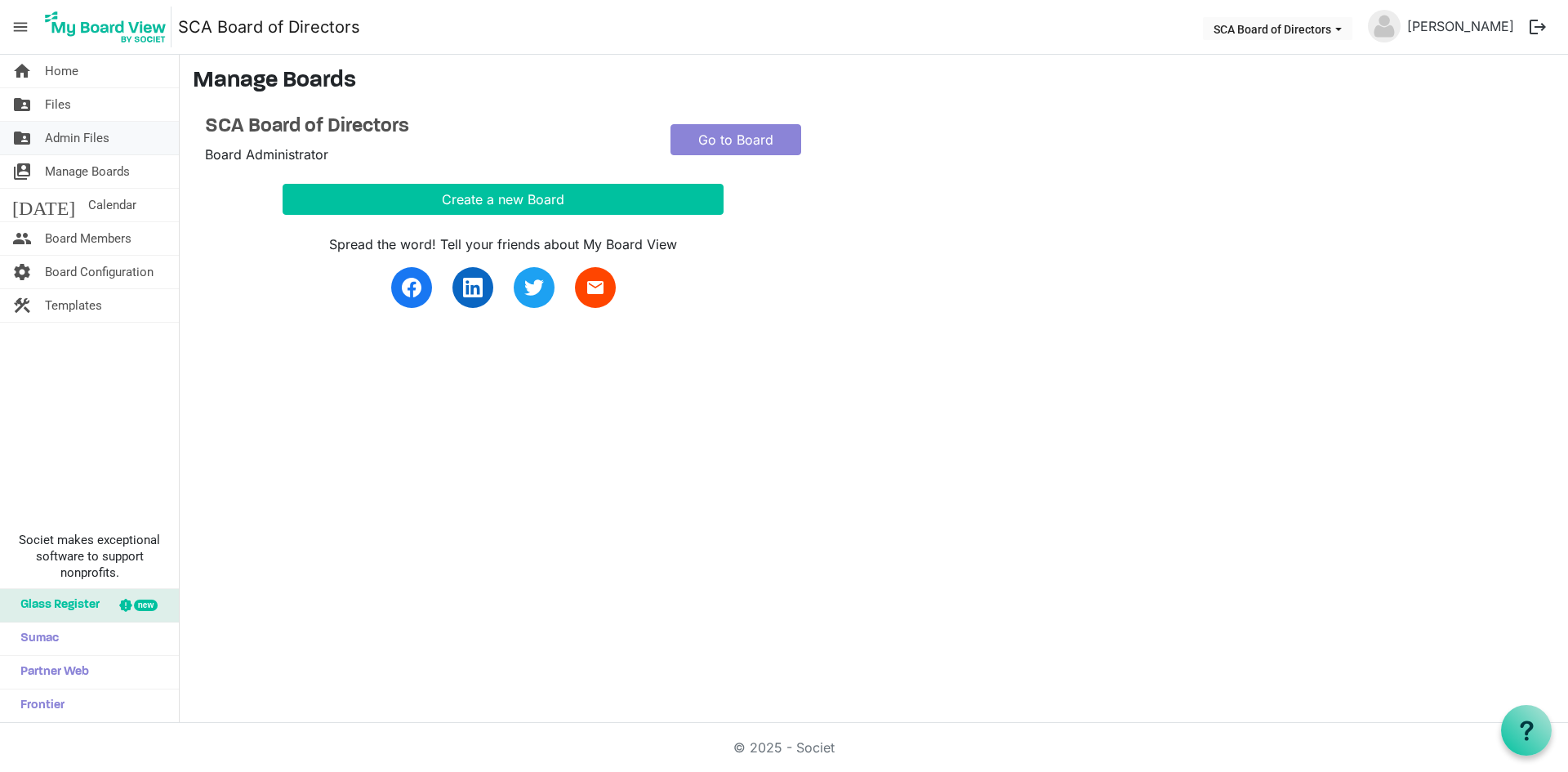
click at [95, 136] on span "Admin Files" at bounding box center [77, 138] width 65 height 32
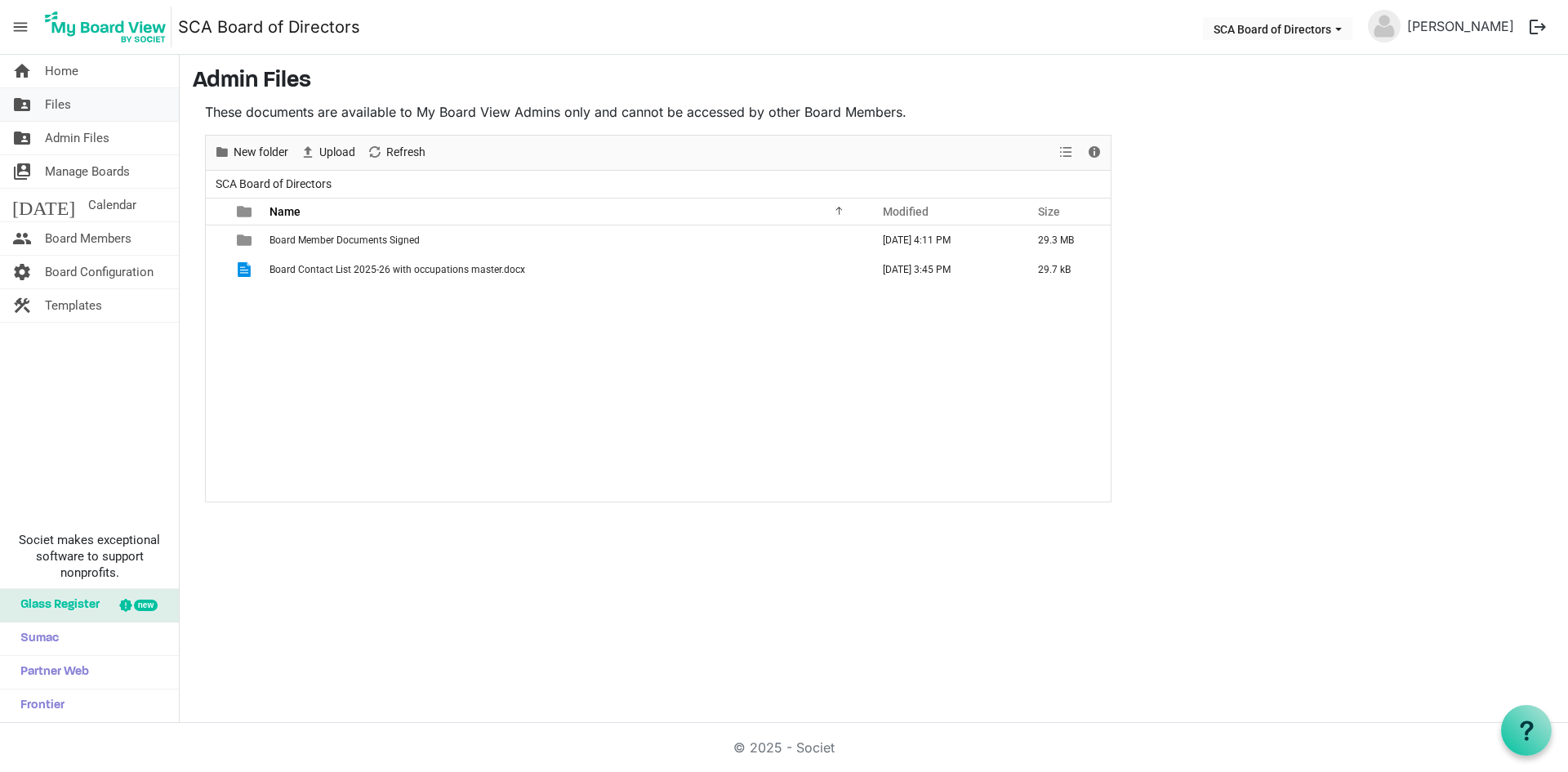
click at [80, 107] on link "folder_shared Files" at bounding box center [90, 104] width 179 height 32
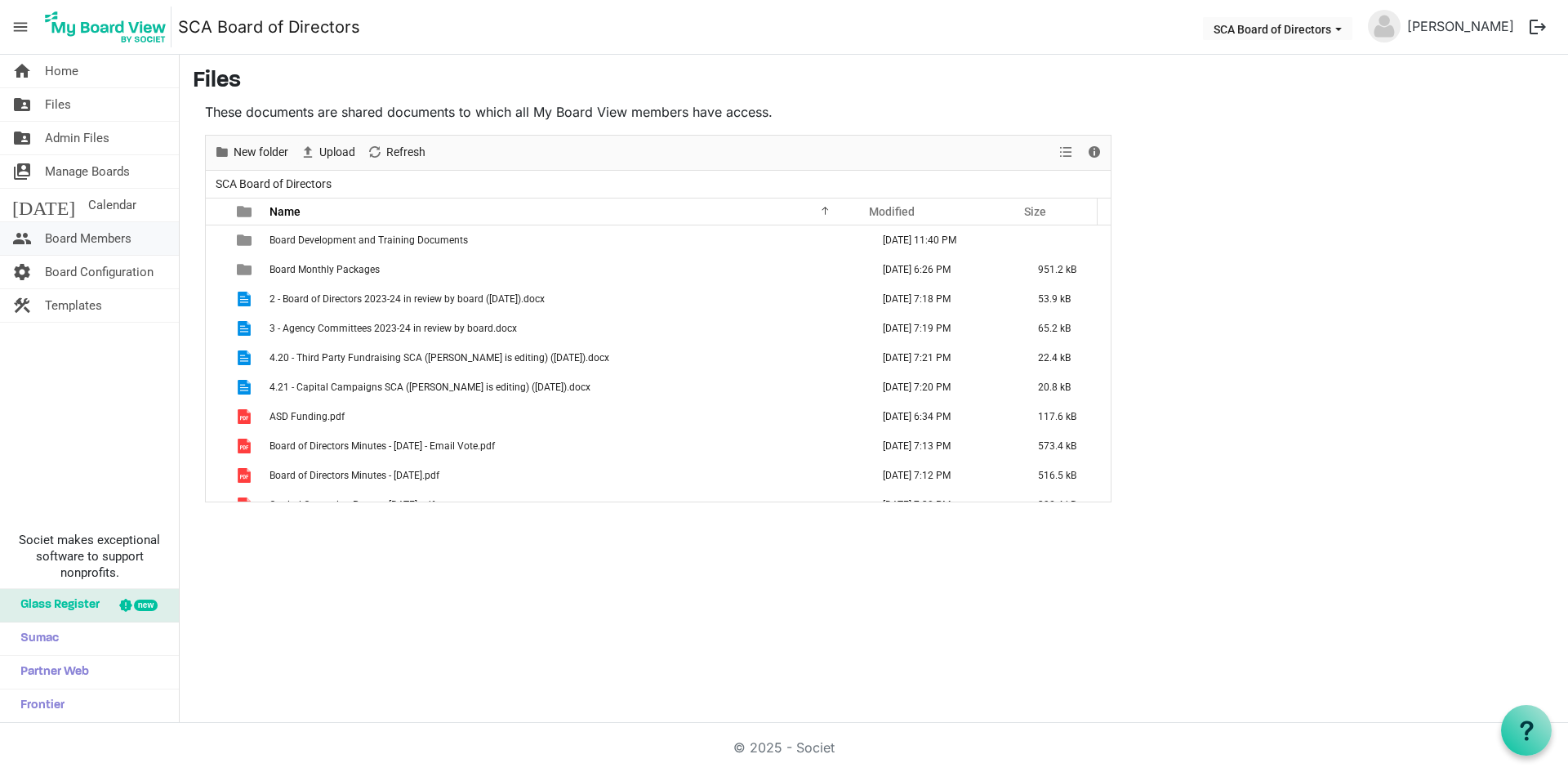
click at [115, 246] on span "Board Members" at bounding box center [88, 238] width 86 height 32
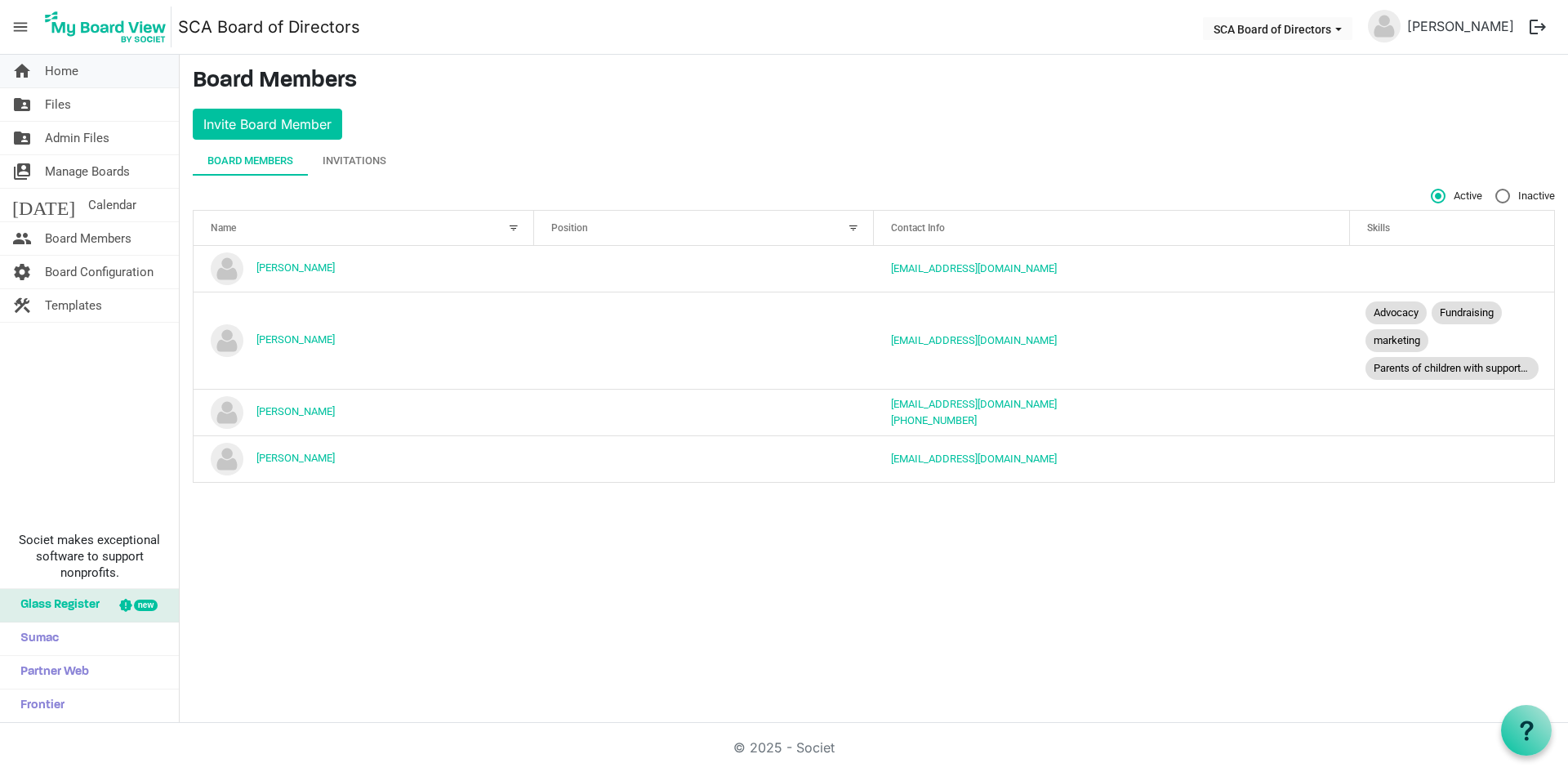
click at [75, 78] on span "Home" at bounding box center [61, 70] width 33 height 32
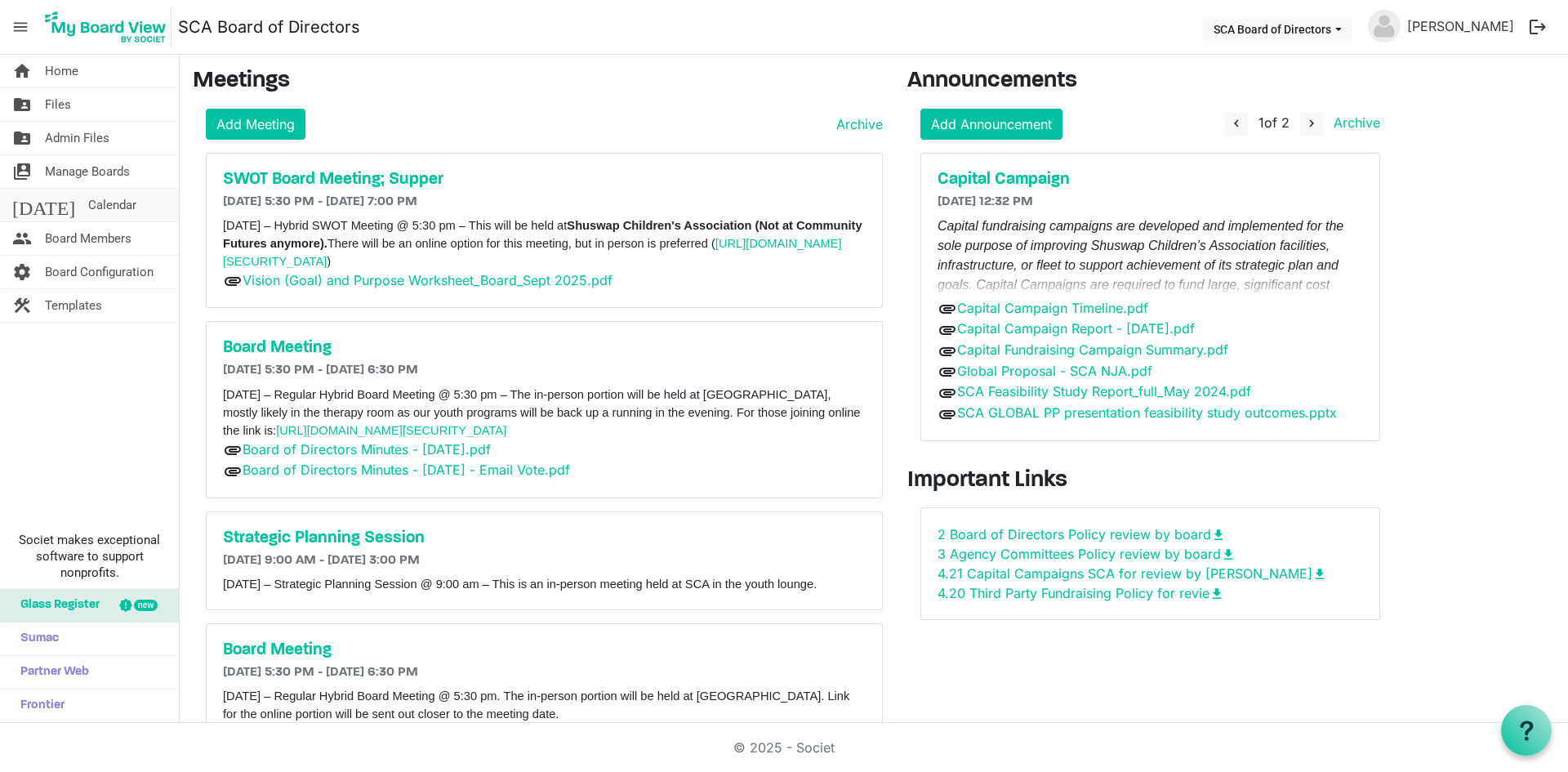
click at [94, 201] on link "[DATE] Calendar" at bounding box center [90, 205] width 179 height 32
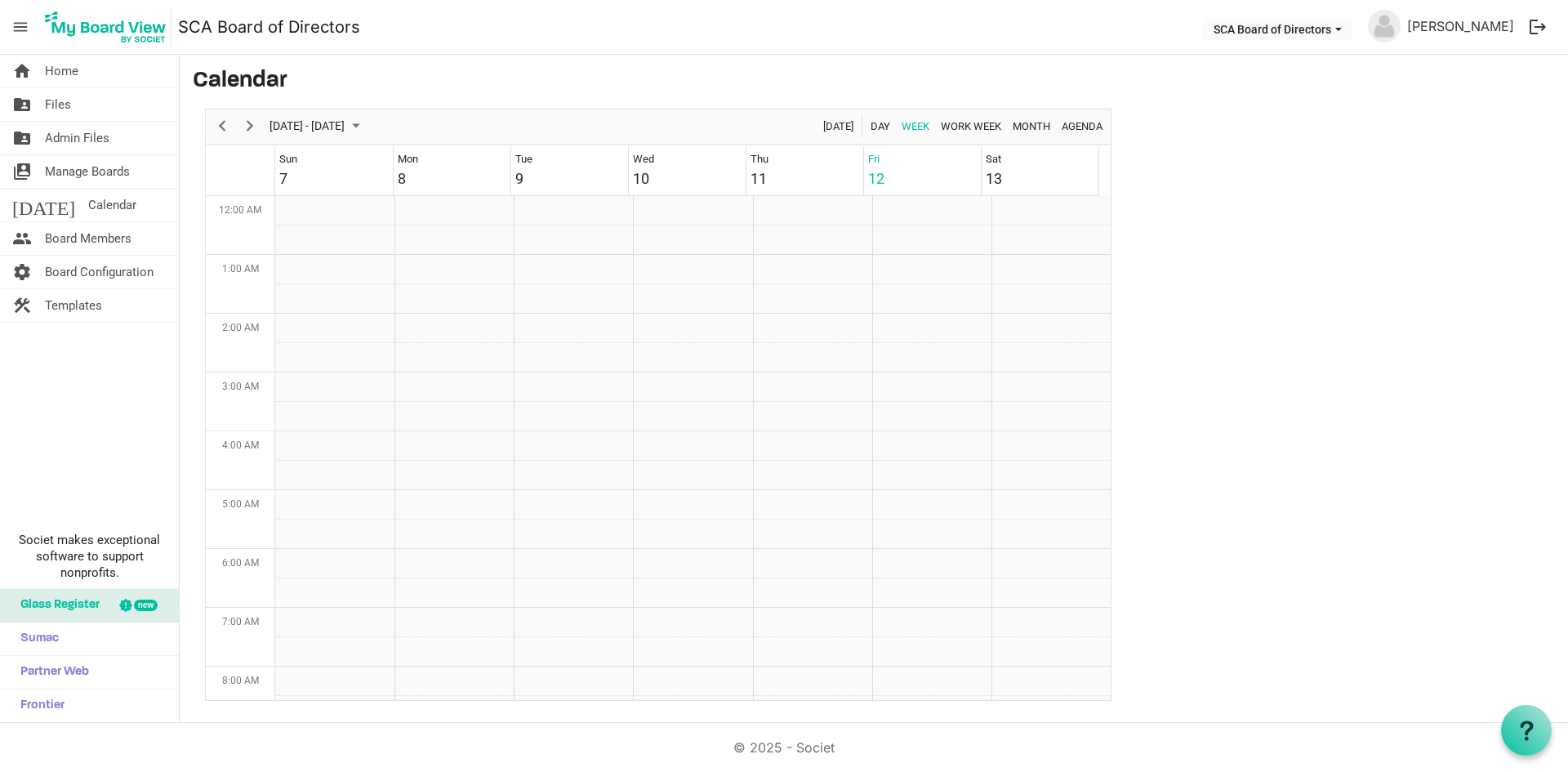
scroll to position [529, 0]
click at [1026, 119] on span "Month" at bounding box center [1032, 126] width 41 height 21
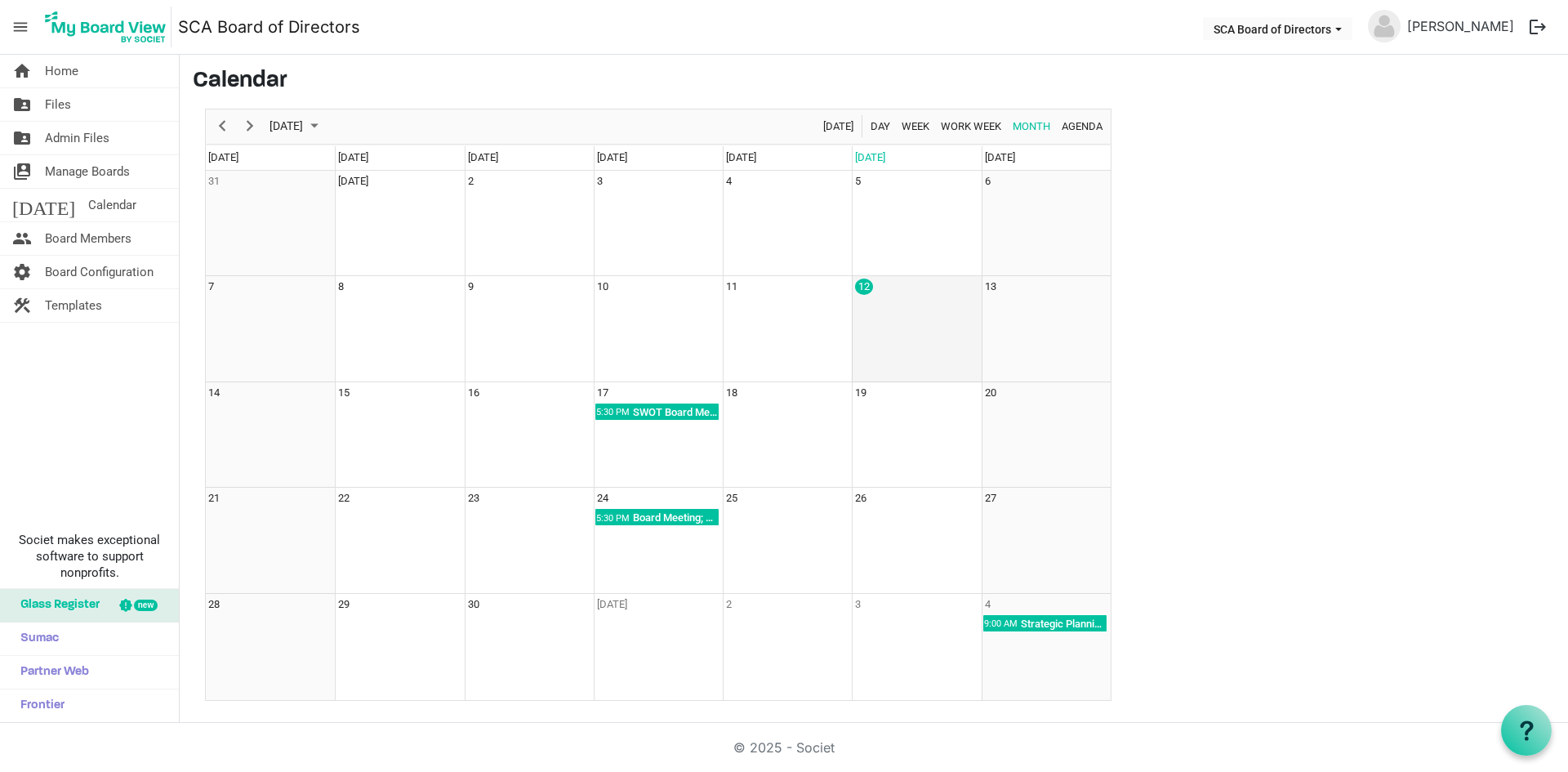
drag, startPoint x: 1007, startPoint y: 299, endPoint x: 896, endPoint y: 331, distance: 115.5
click at [896, 331] on td "12" at bounding box center [916, 329] width 129 height 106
click at [52, 72] on span "Home" at bounding box center [61, 70] width 33 height 32
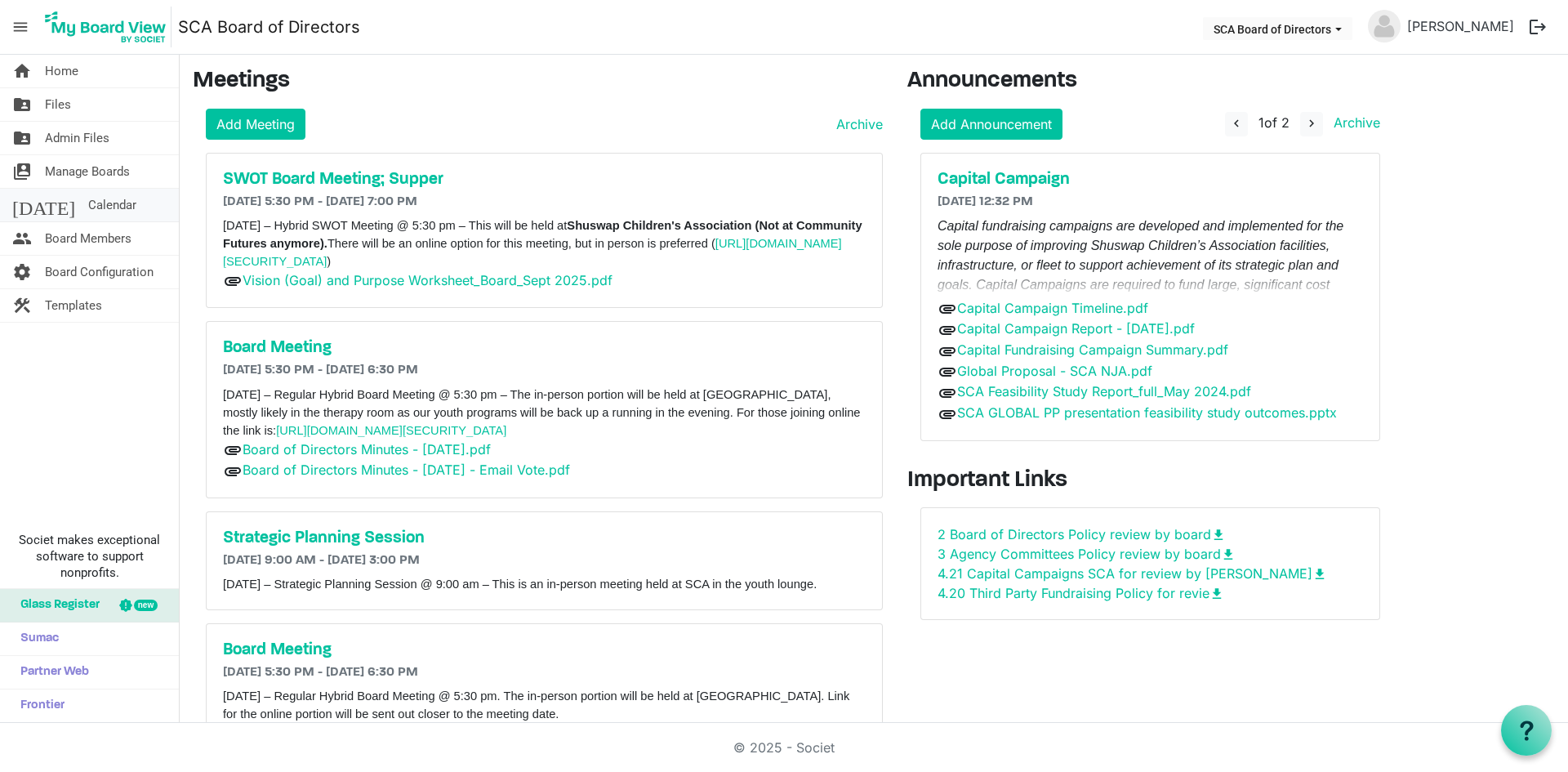
click at [88, 206] on span "Calendar" at bounding box center [112, 205] width 48 height 32
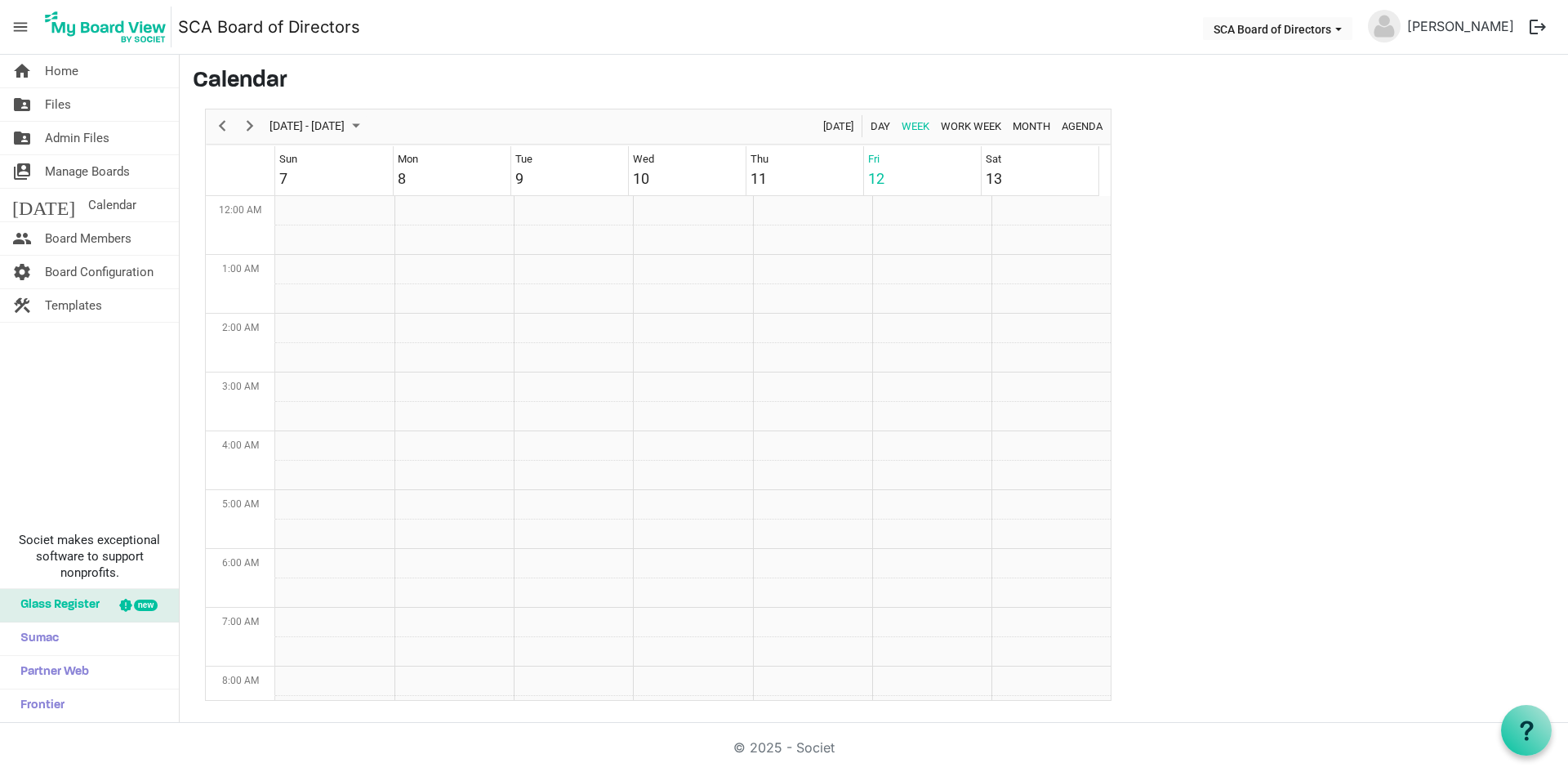
scroll to position [529, 0]
click at [53, 64] on span "Home" at bounding box center [61, 70] width 33 height 32
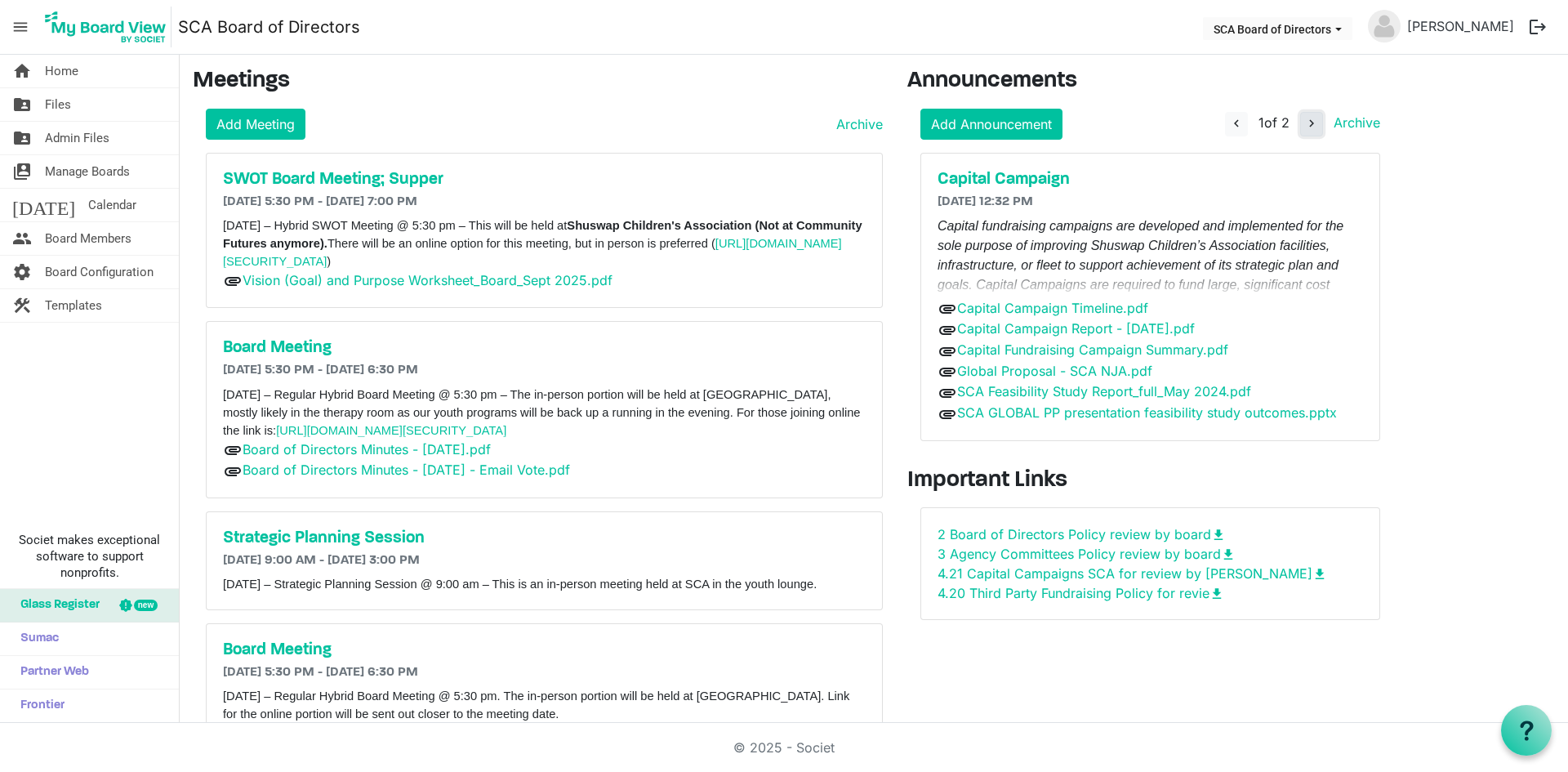
click at [1317, 129] on span "navigate_next" at bounding box center [1312, 124] width 15 height 15
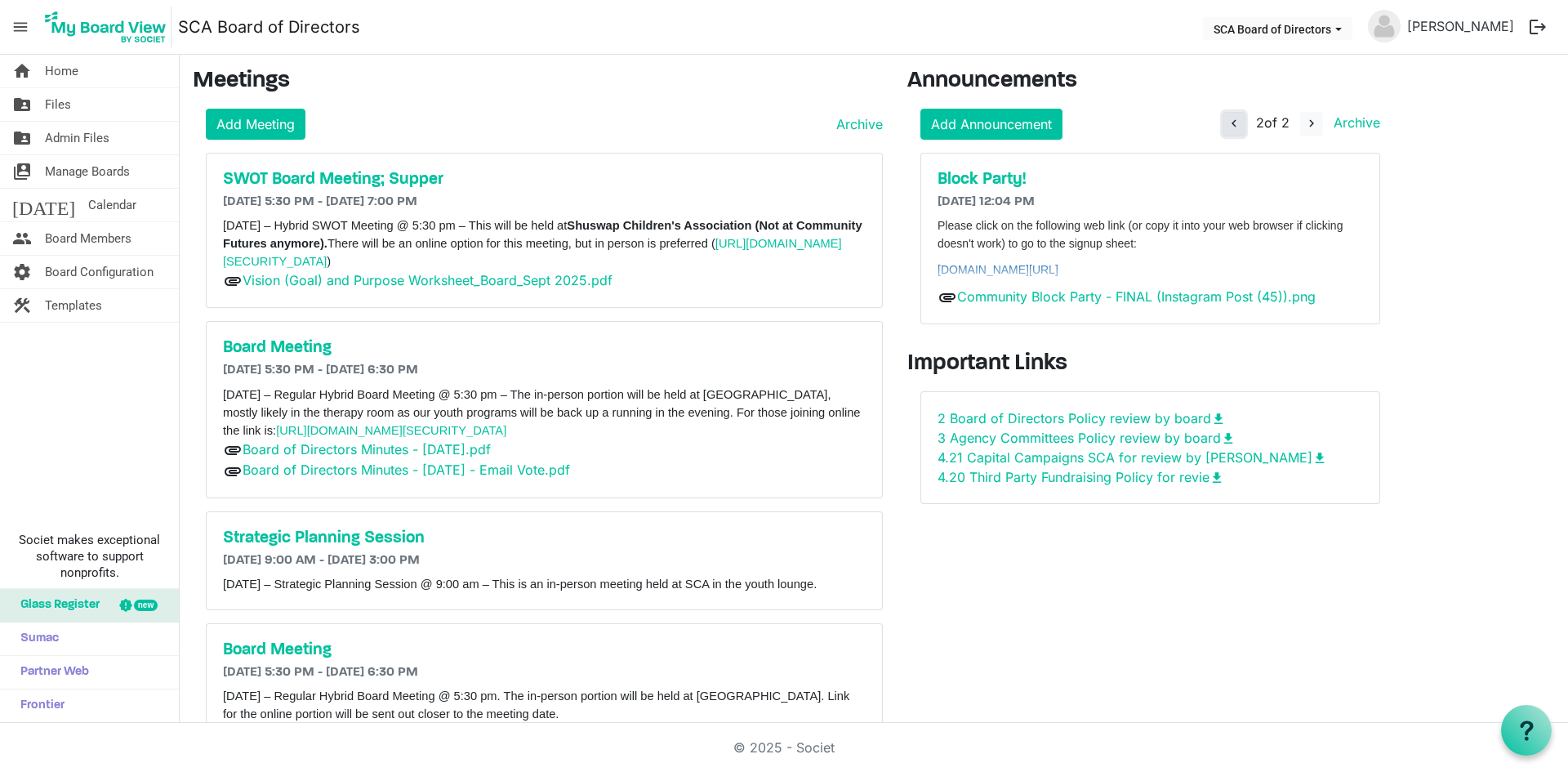
click at [1229, 123] on span "navigate_before" at bounding box center [1235, 124] width 15 height 15
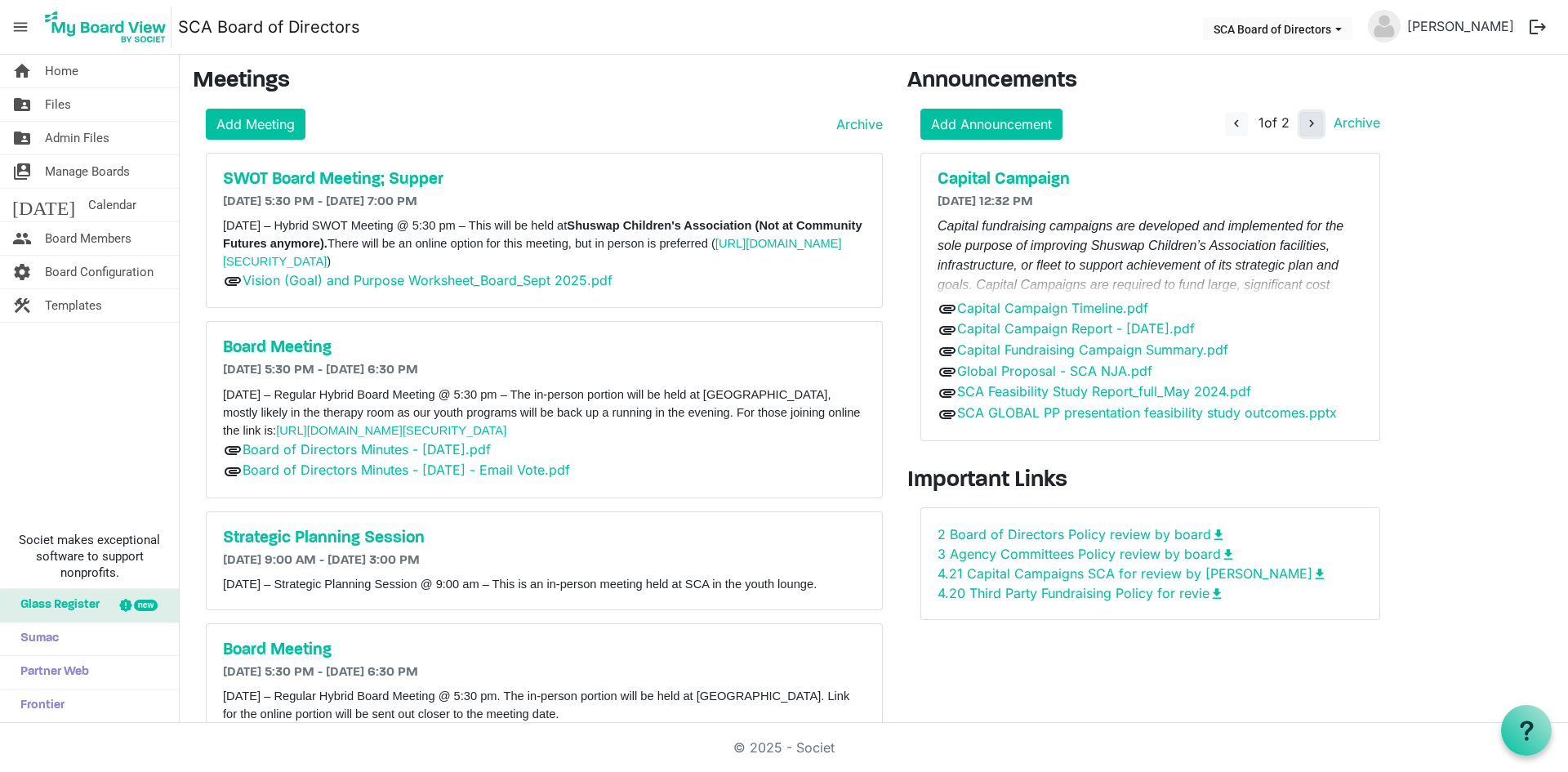
click at [1308, 124] on span "navigate_next" at bounding box center [1312, 124] width 15 height 15
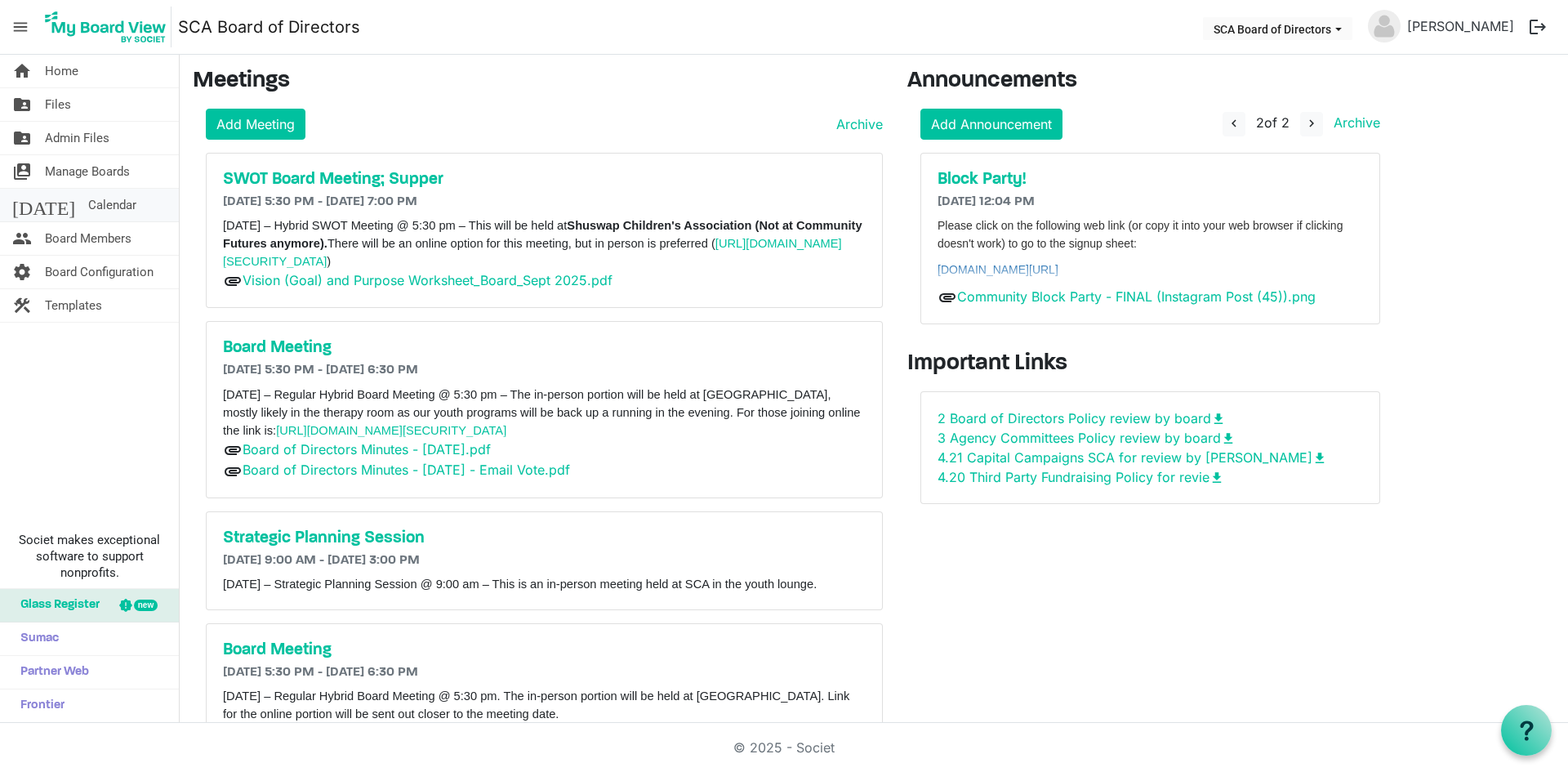
click at [125, 208] on link "[DATE] Calendar" at bounding box center [90, 205] width 179 height 32
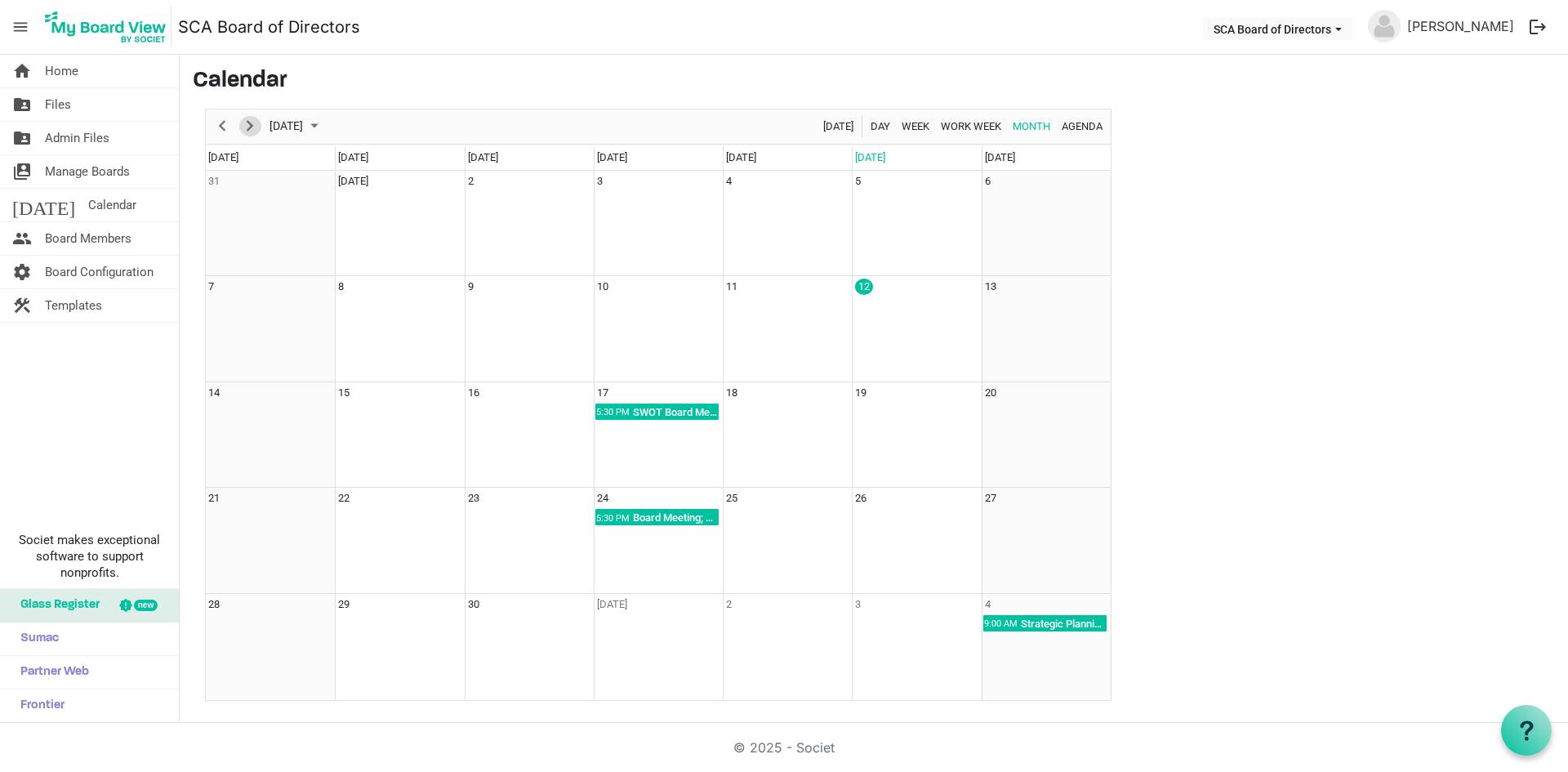
click at [253, 129] on span "Next" at bounding box center [250, 126] width 20 height 21
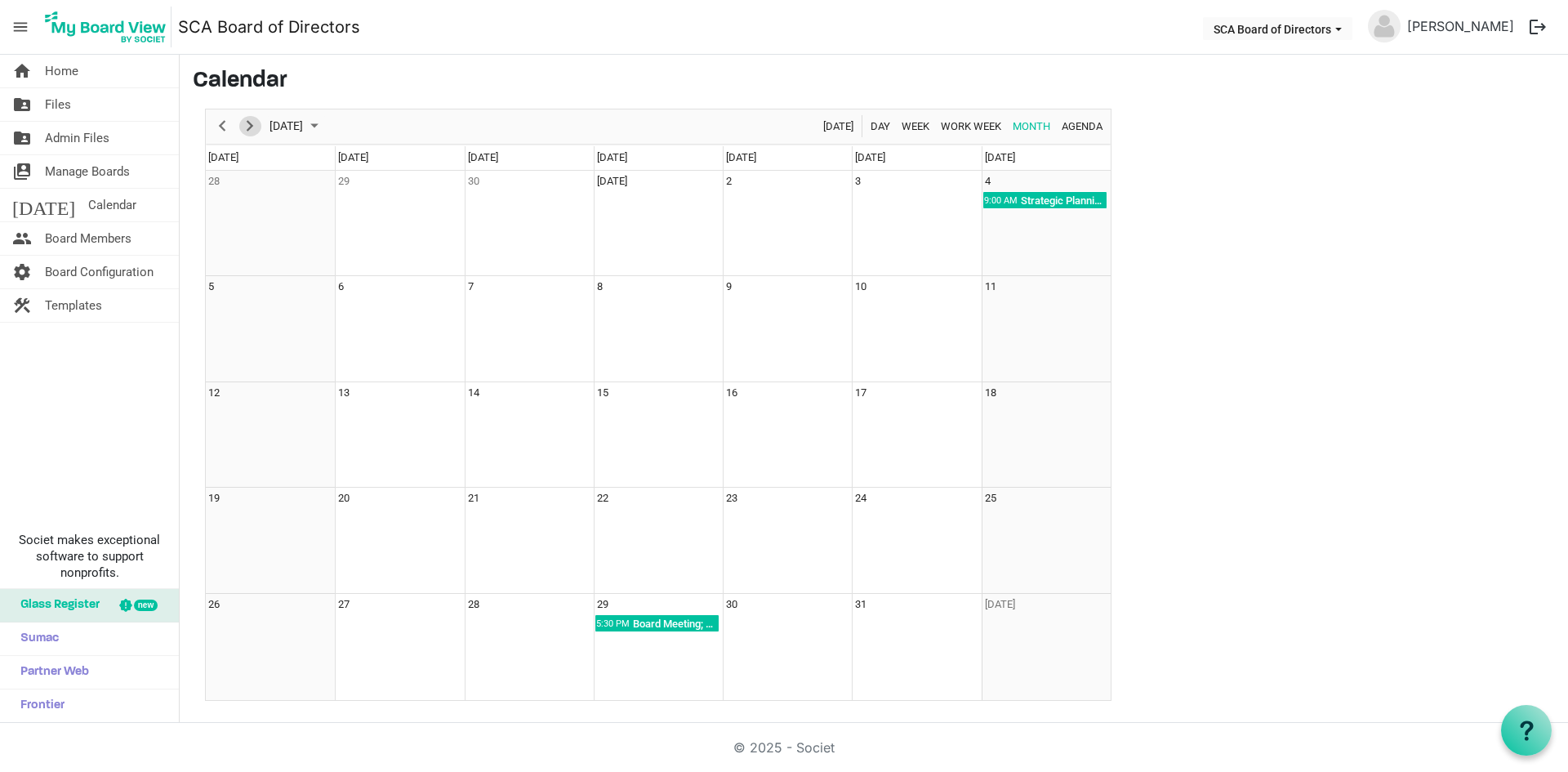
click at [253, 128] on span "Next" at bounding box center [250, 126] width 20 height 21
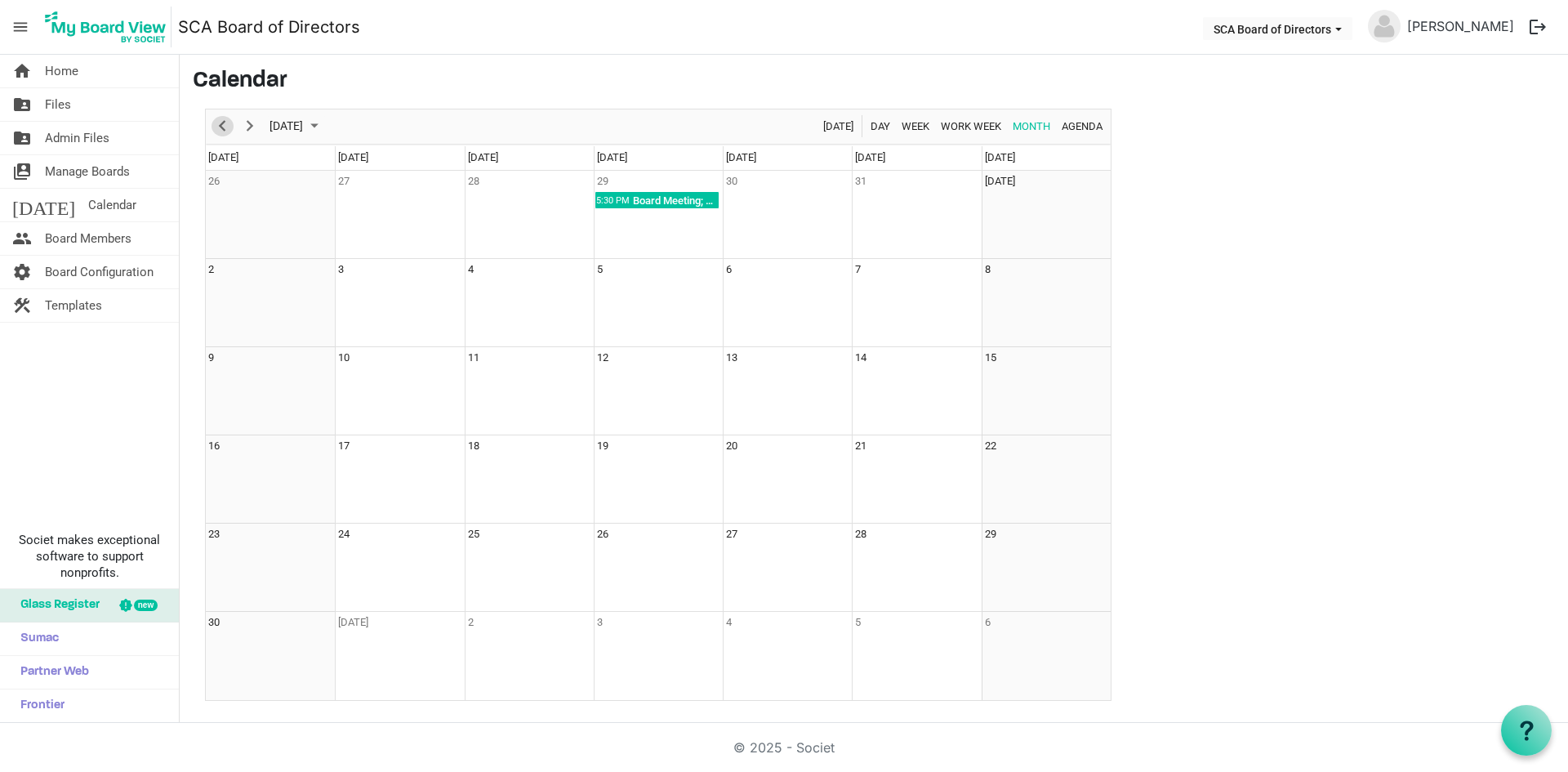
click at [226, 126] on span "Previous" at bounding box center [222, 126] width 20 height 21
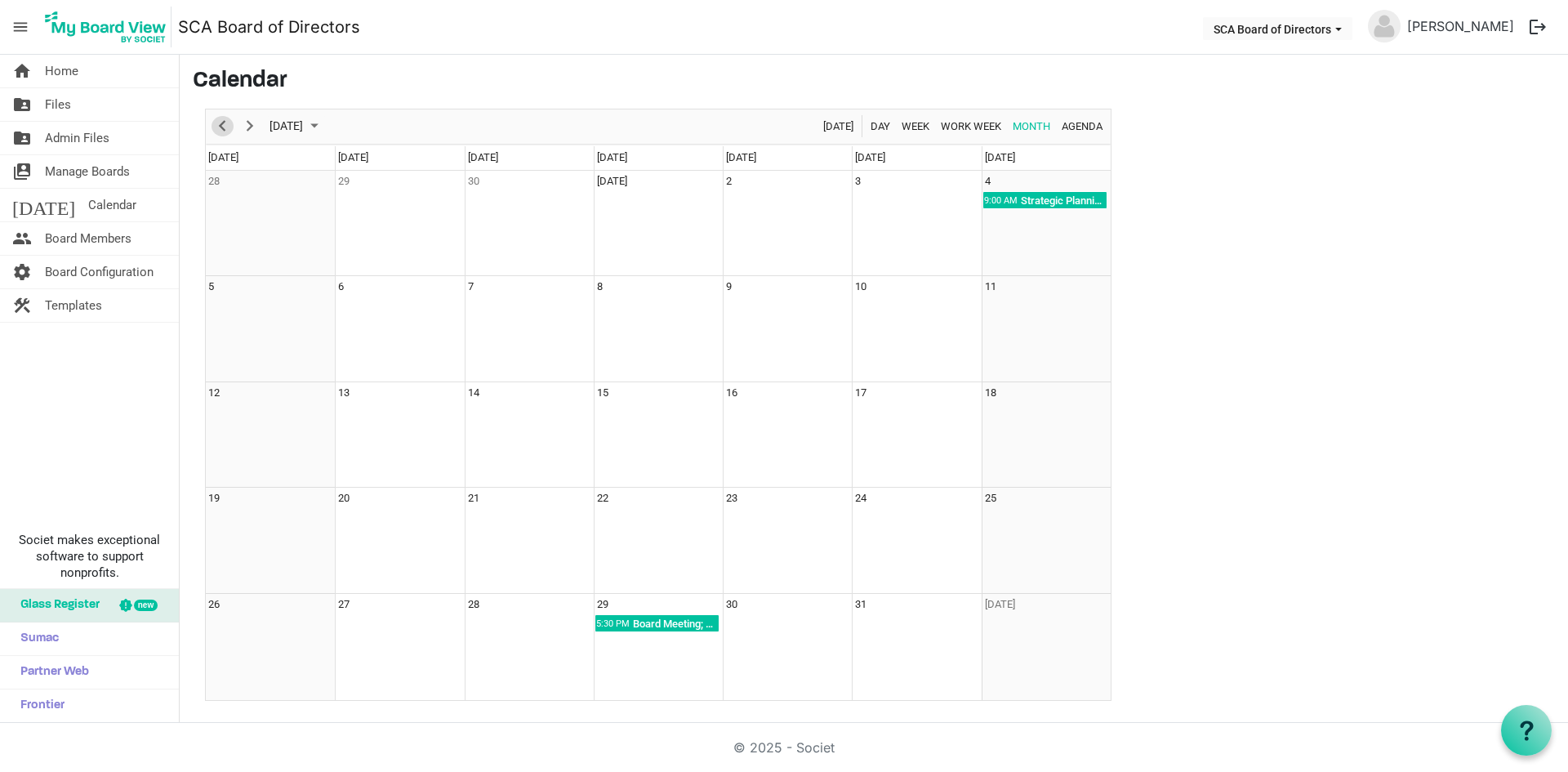
click at [226, 126] on span "Previous" at bounding box center [222, 126] width 20 height 21
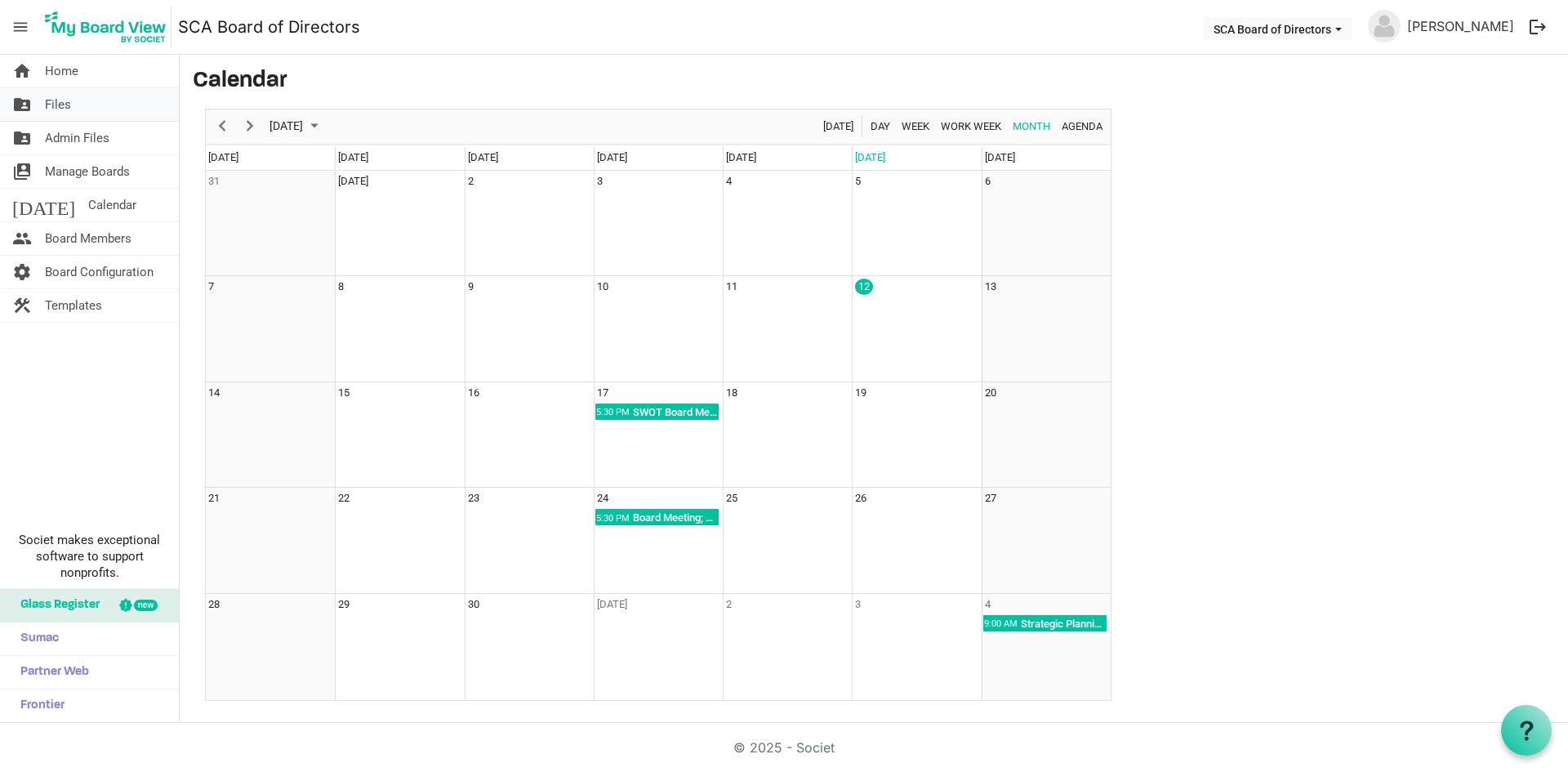
click at [84, 97] on link "folder_shared Files" at bounding box center [90, 104] width 179 height 32
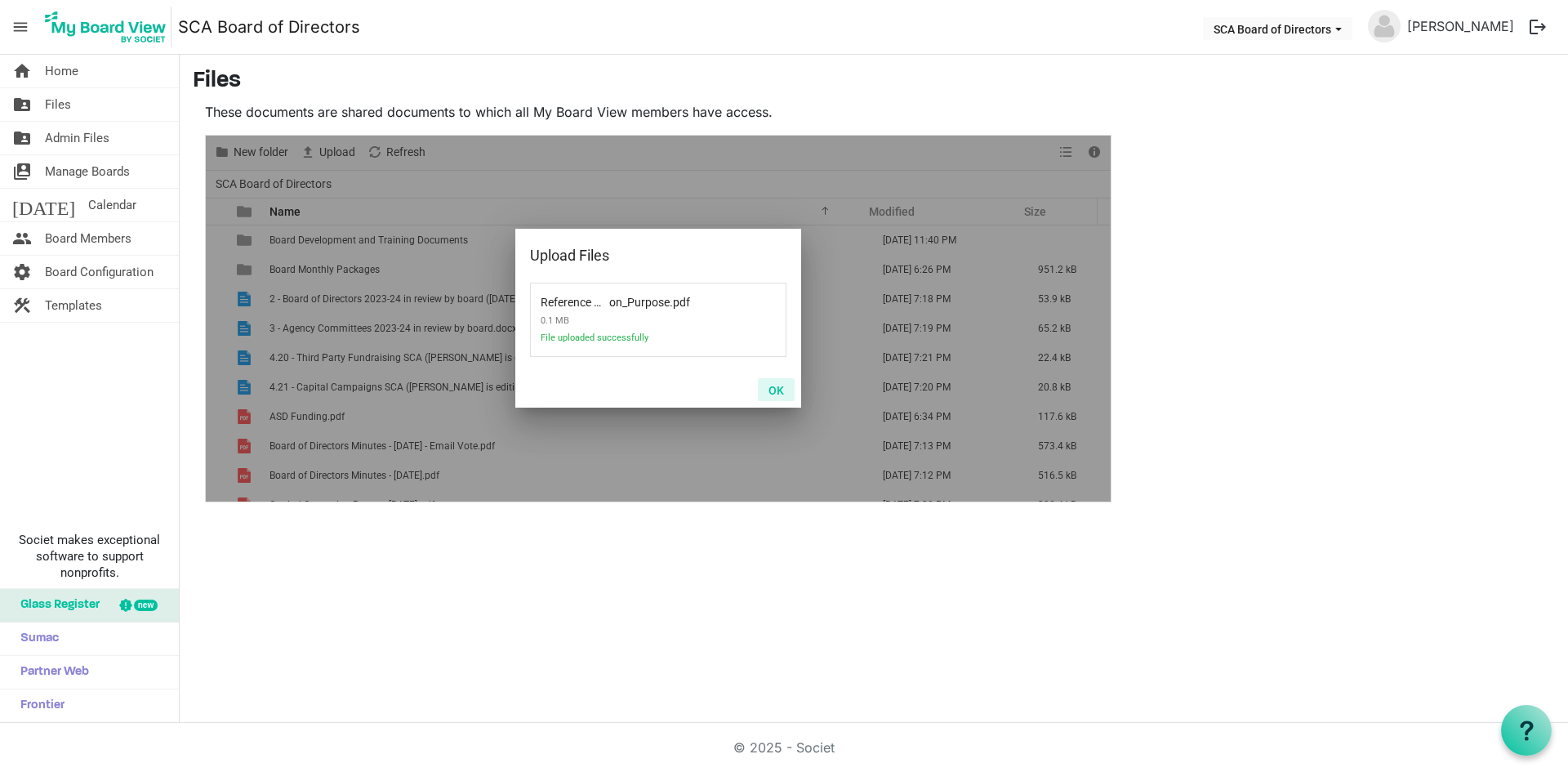
click at [783, 391] on button "OK" at bounding box center [776, 390] width 36 height 23
click at [61, 105] on span "Files" at bounding box center [58, 104] width 27 height 32
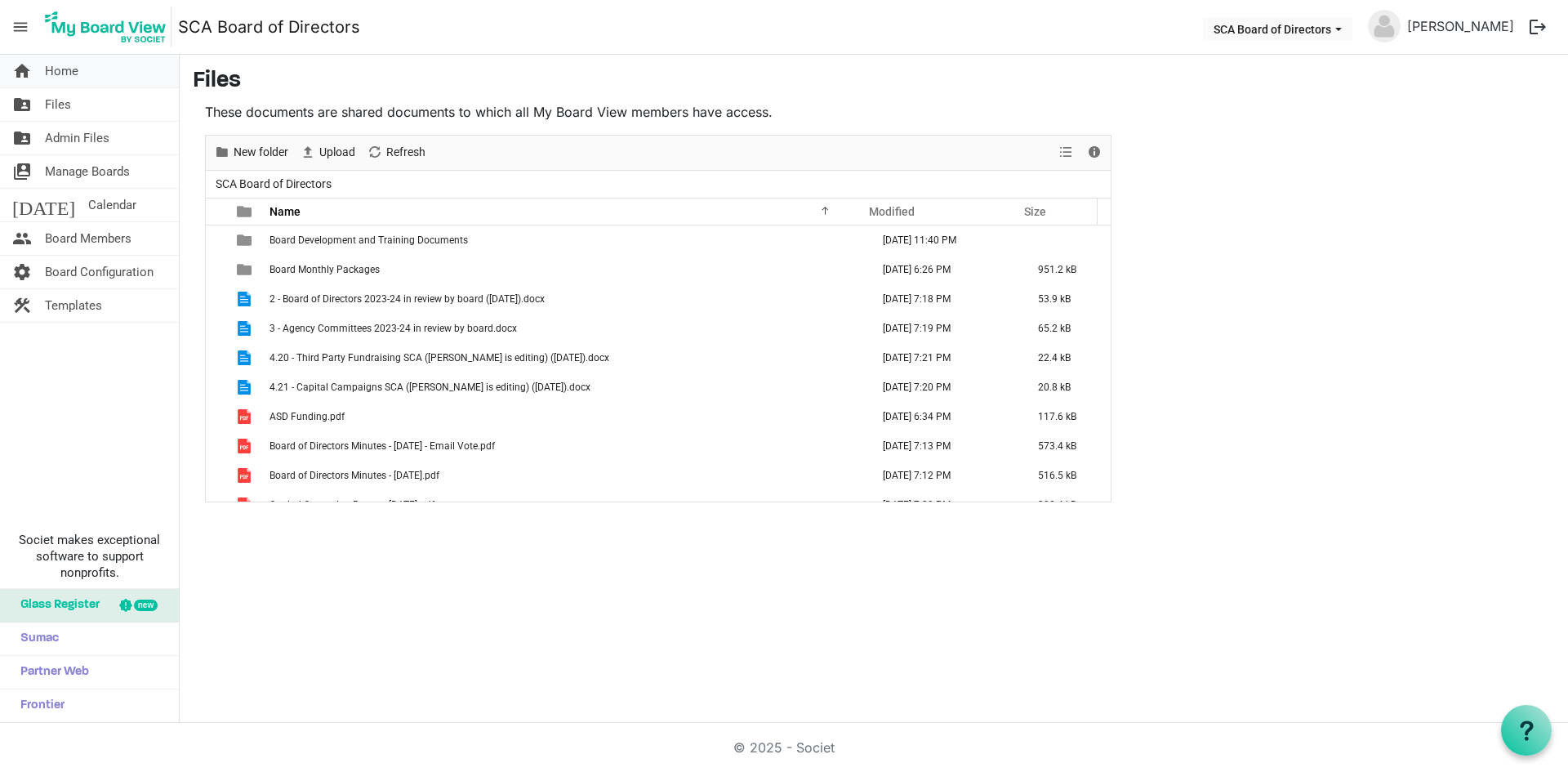
click at [71, 72] on span "Home" at bounding box center [61, 70] width 33 height 32
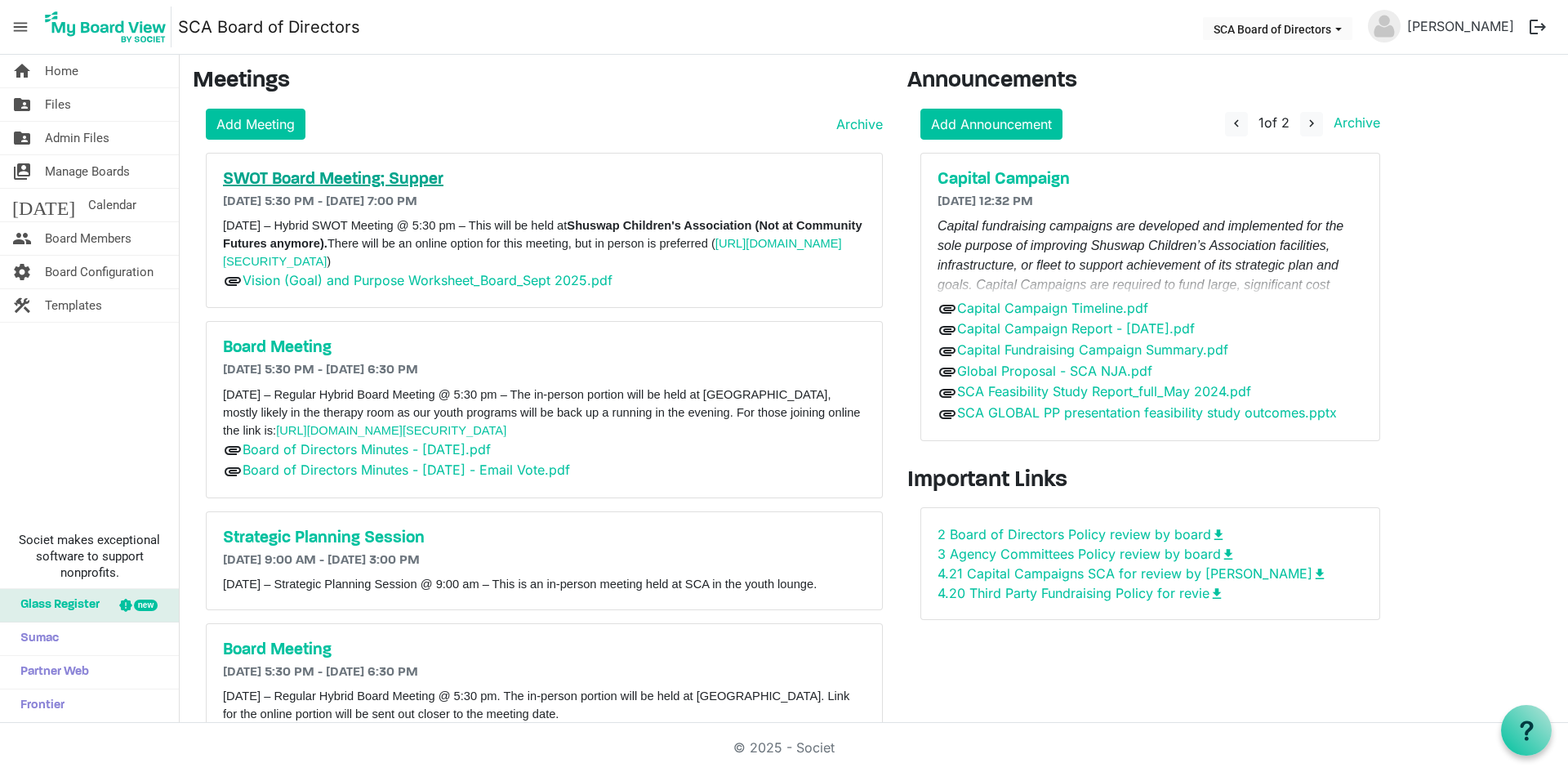
click at [368, 183] on h5 "SWOT Board Meeting; Supper" at bounding box center [544, 180] width 643 height 20
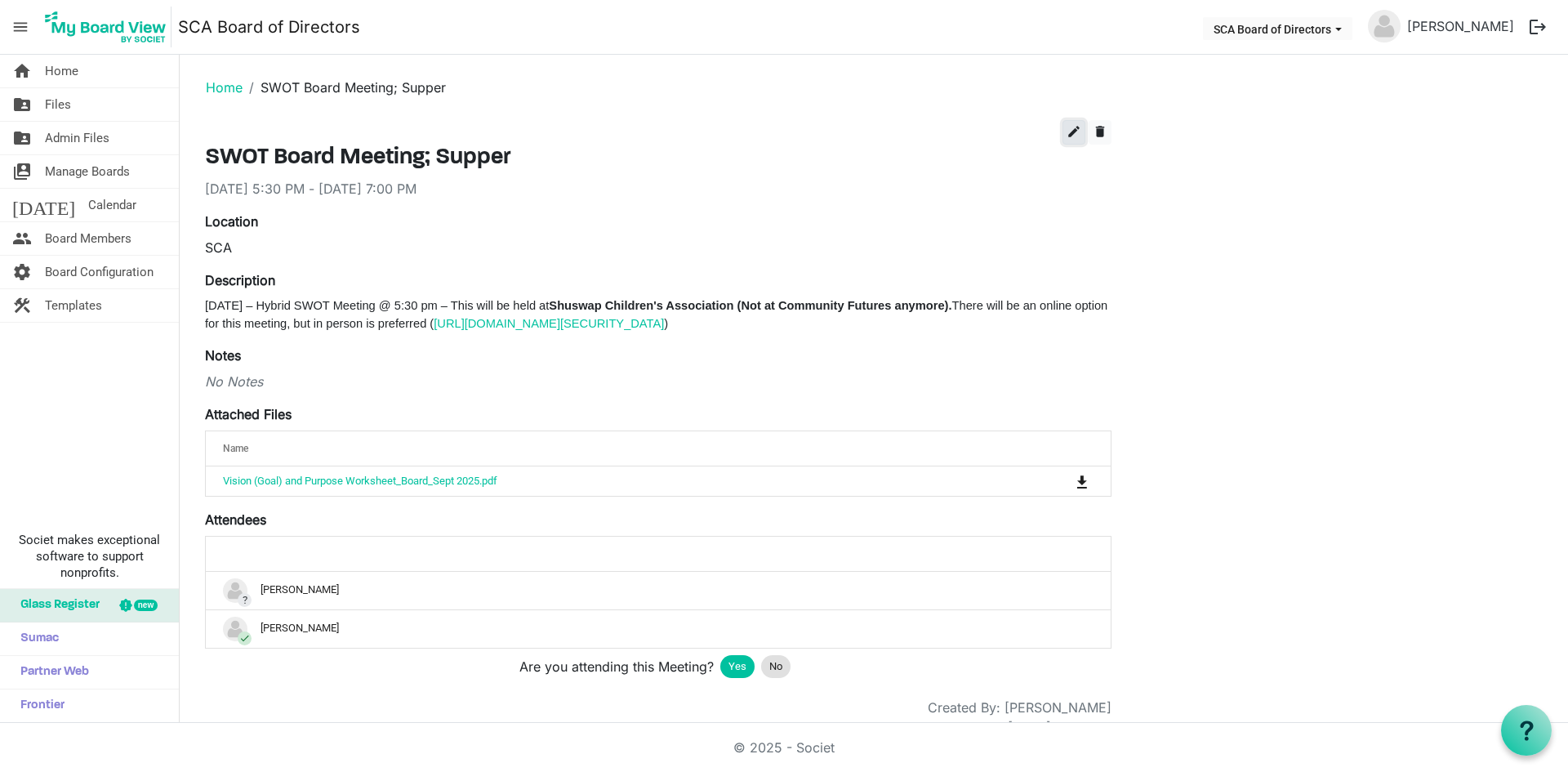
click at [1079, 140] on button "edit" at bounding box center [1075, 133] width 23 height 25
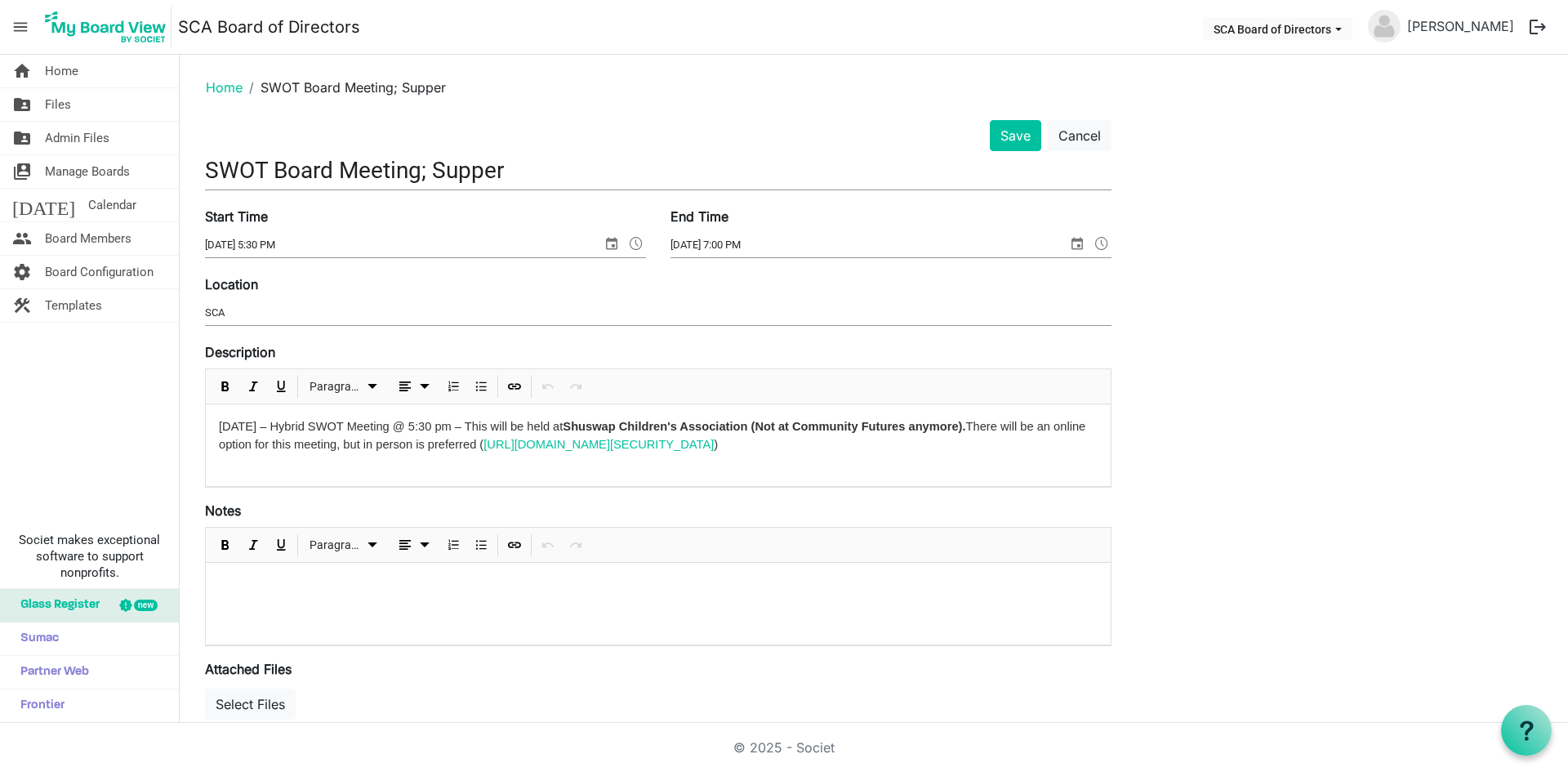
scroll to position [369, 0]
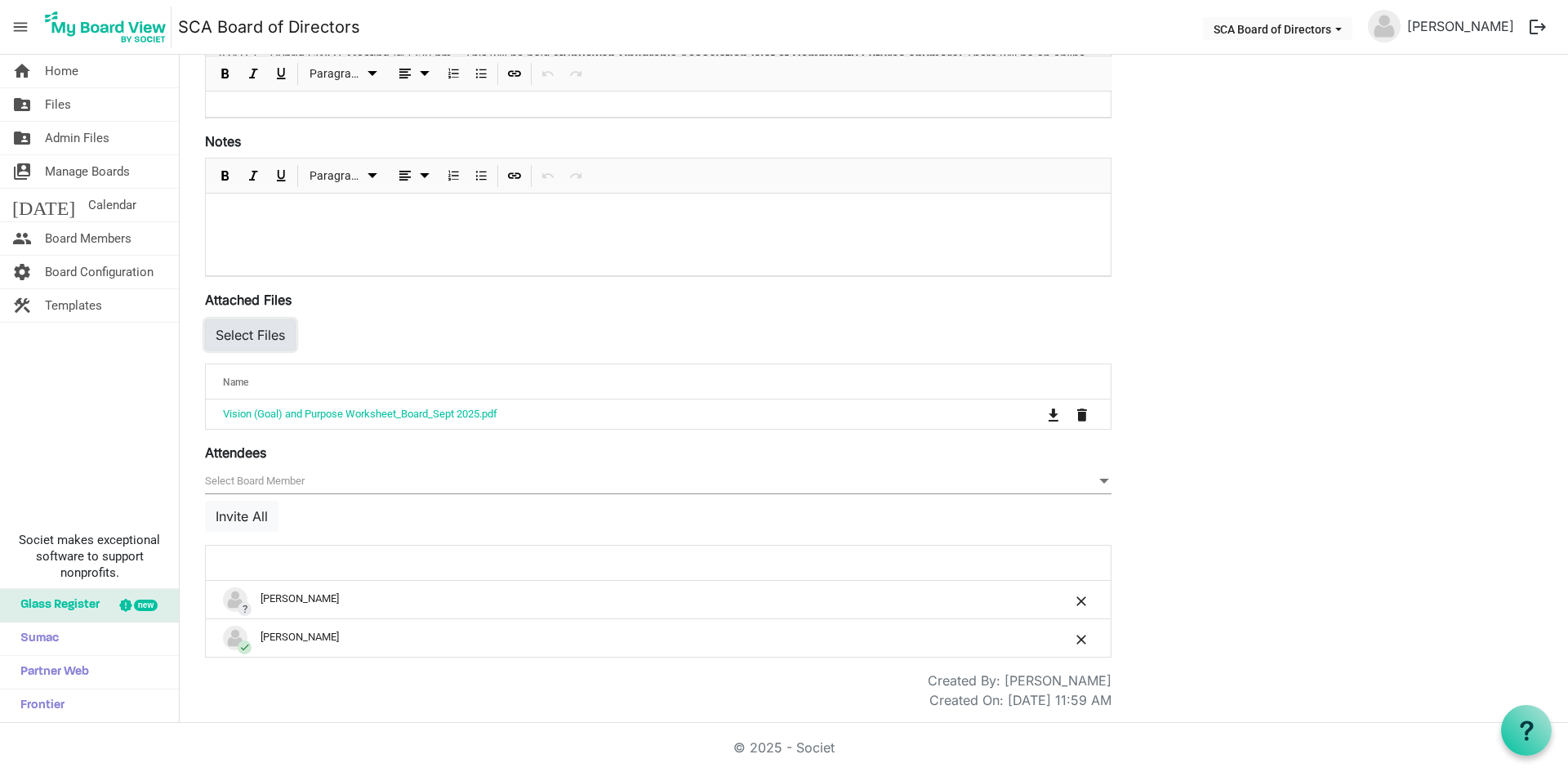
click at [253, 335] on button "Select Files" at bounding box center [250, 334] width 90 height 31
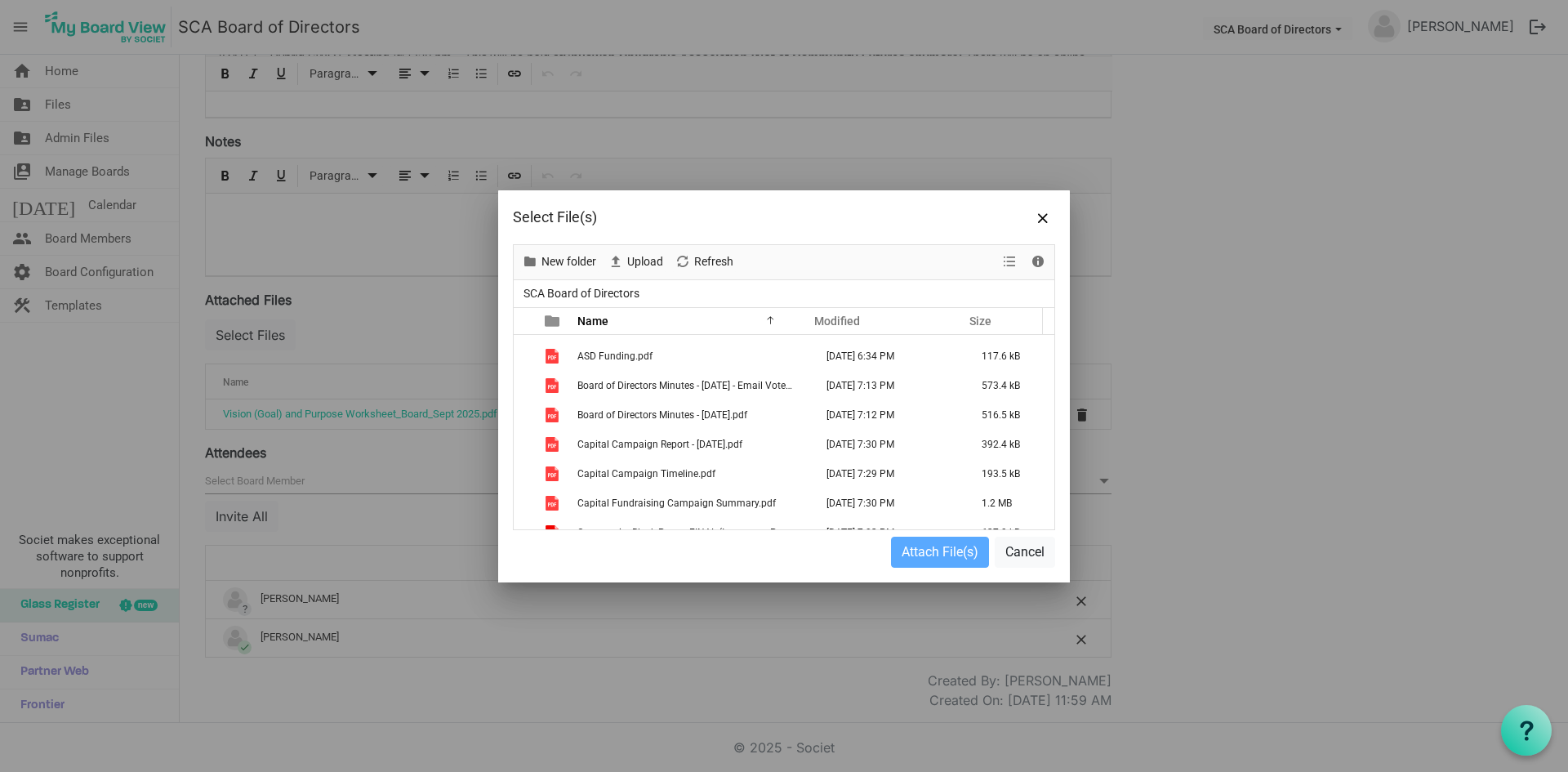
scroll to position [511, 0]
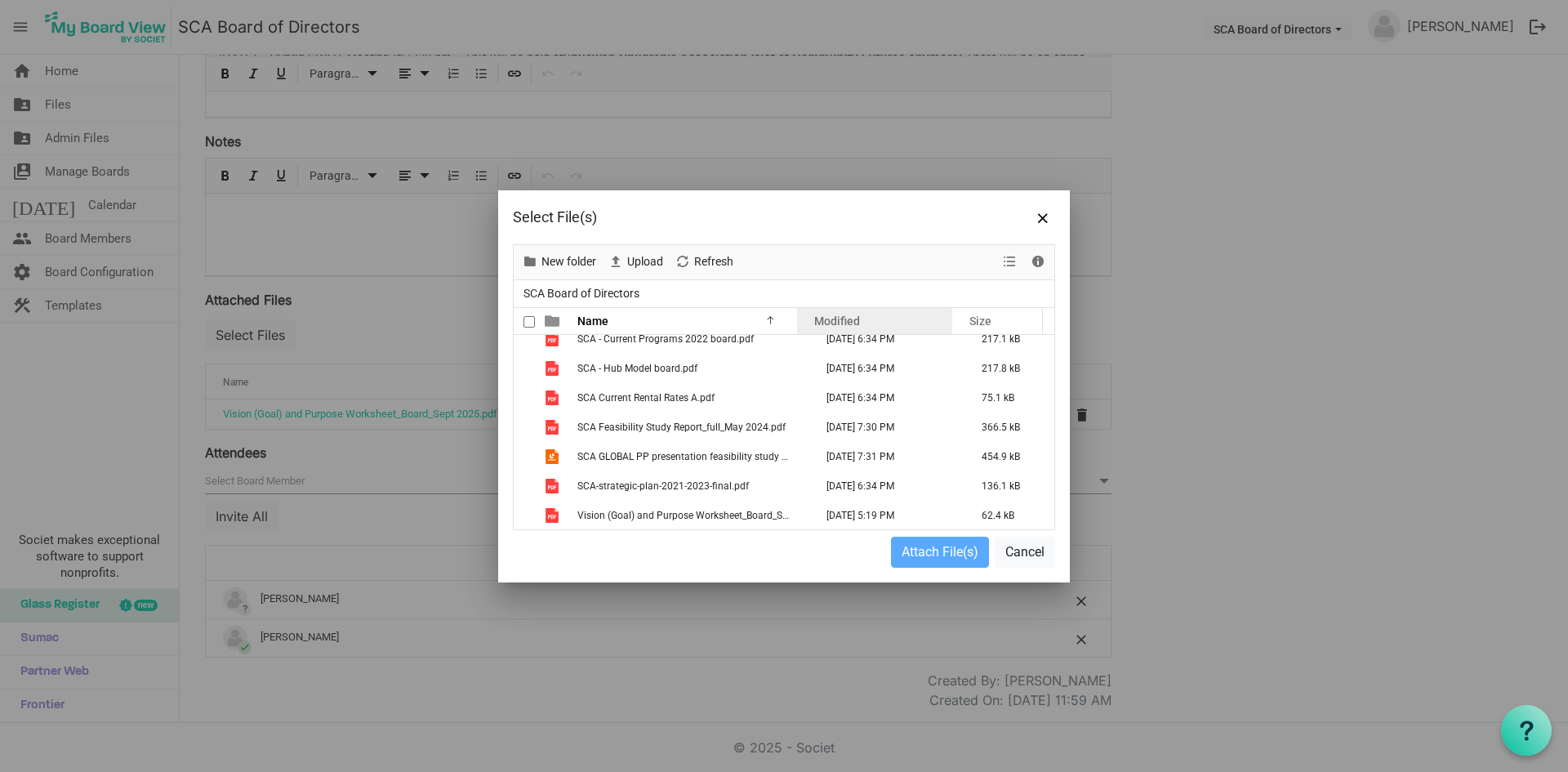
click at [864, 318] on div "Modified" at bounding box center [875, 320] width 133 height 24
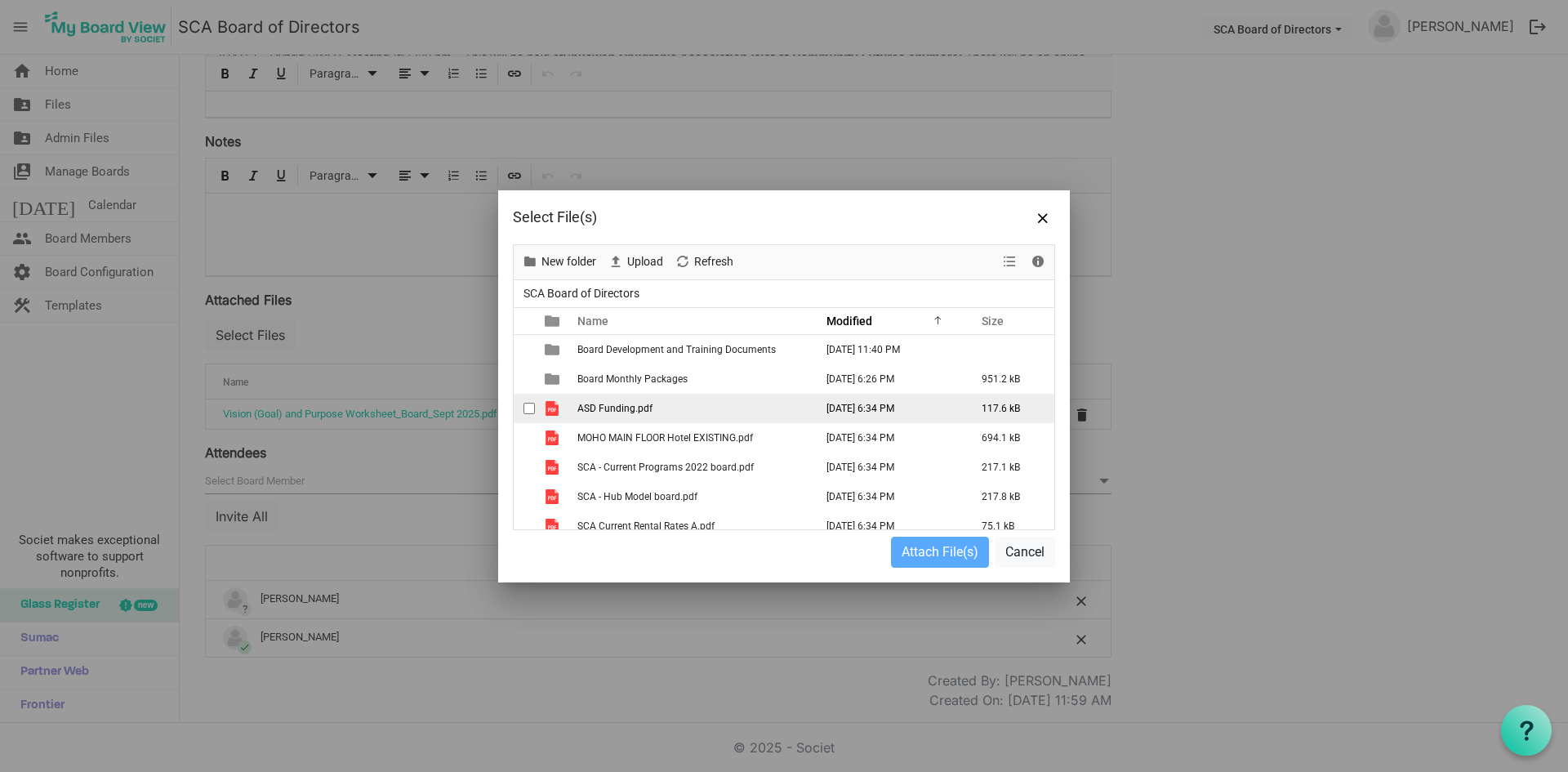
scroll to position [170, 0]
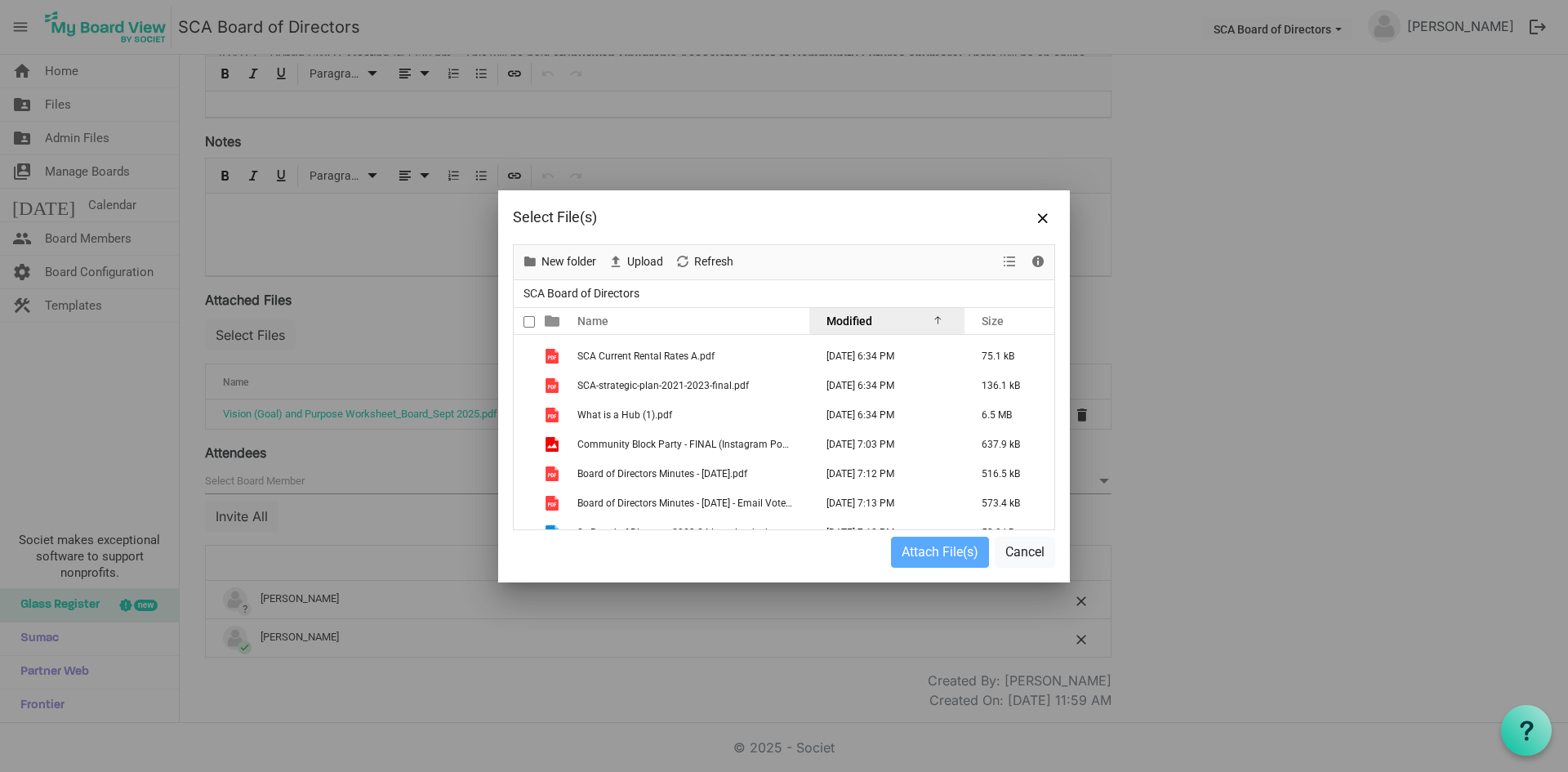
click at [862, 311] on div "Modified" at bounding box center [887, 320] width 133 height 24
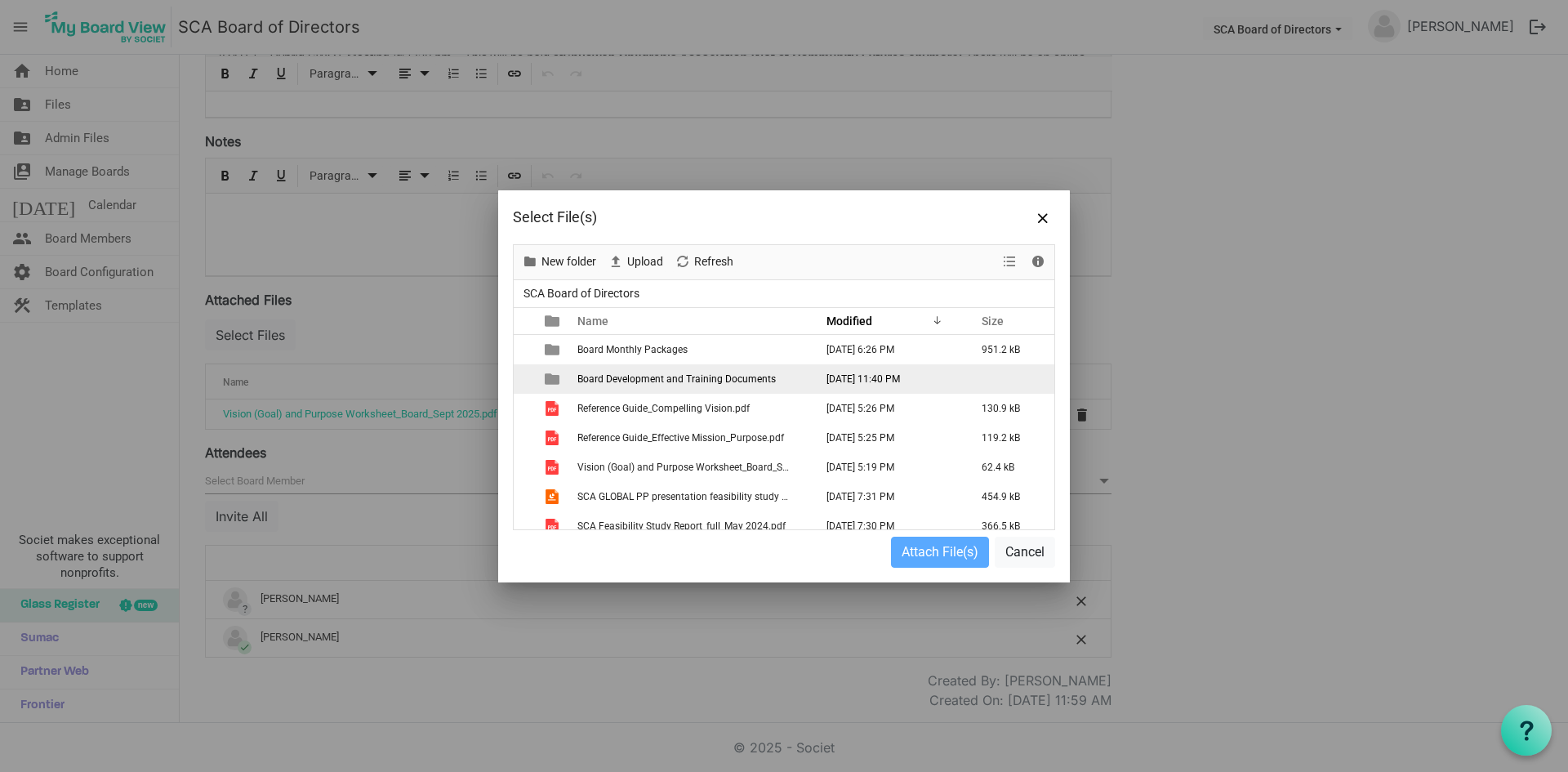
scroll to position [511, 0]
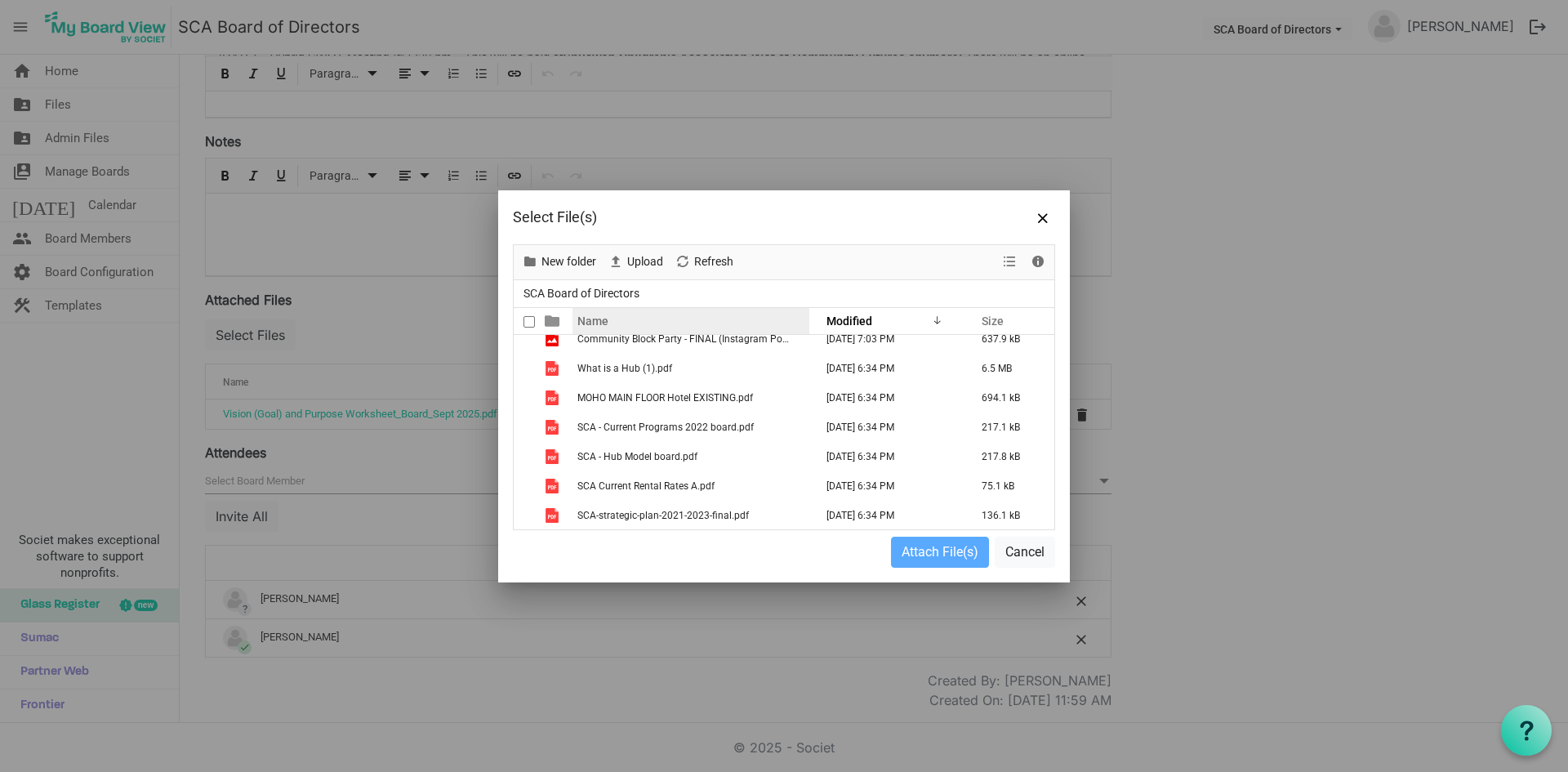
click at [641, 322] on div "Name" at bounding box center [685, 320] width 226 height 24
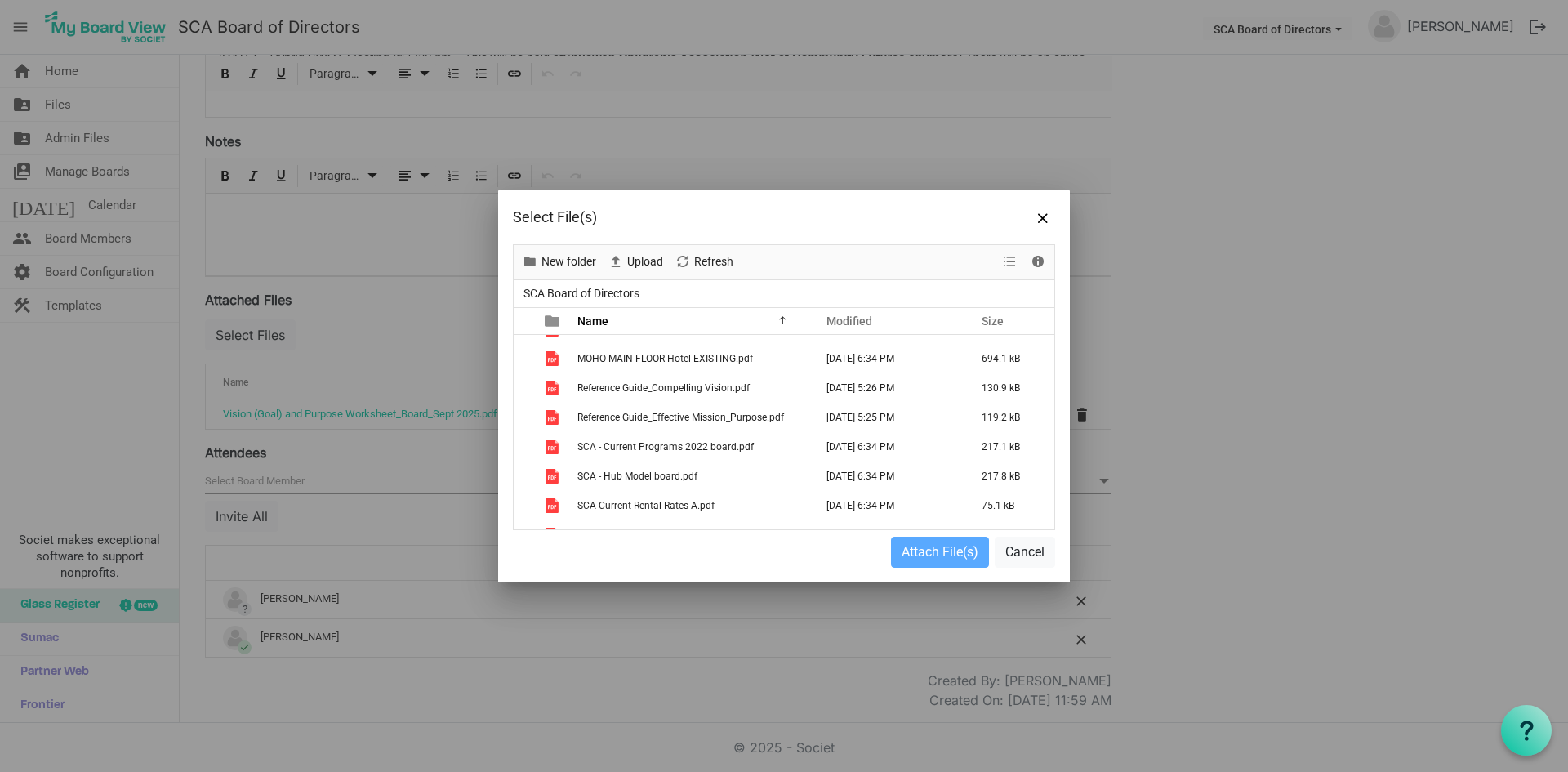
scroll to position [371, 0]
click at [672, 422] on span "Reference Guide_Compelling Vision.pdf" at bounding box center [663, 420] width 172 height 12
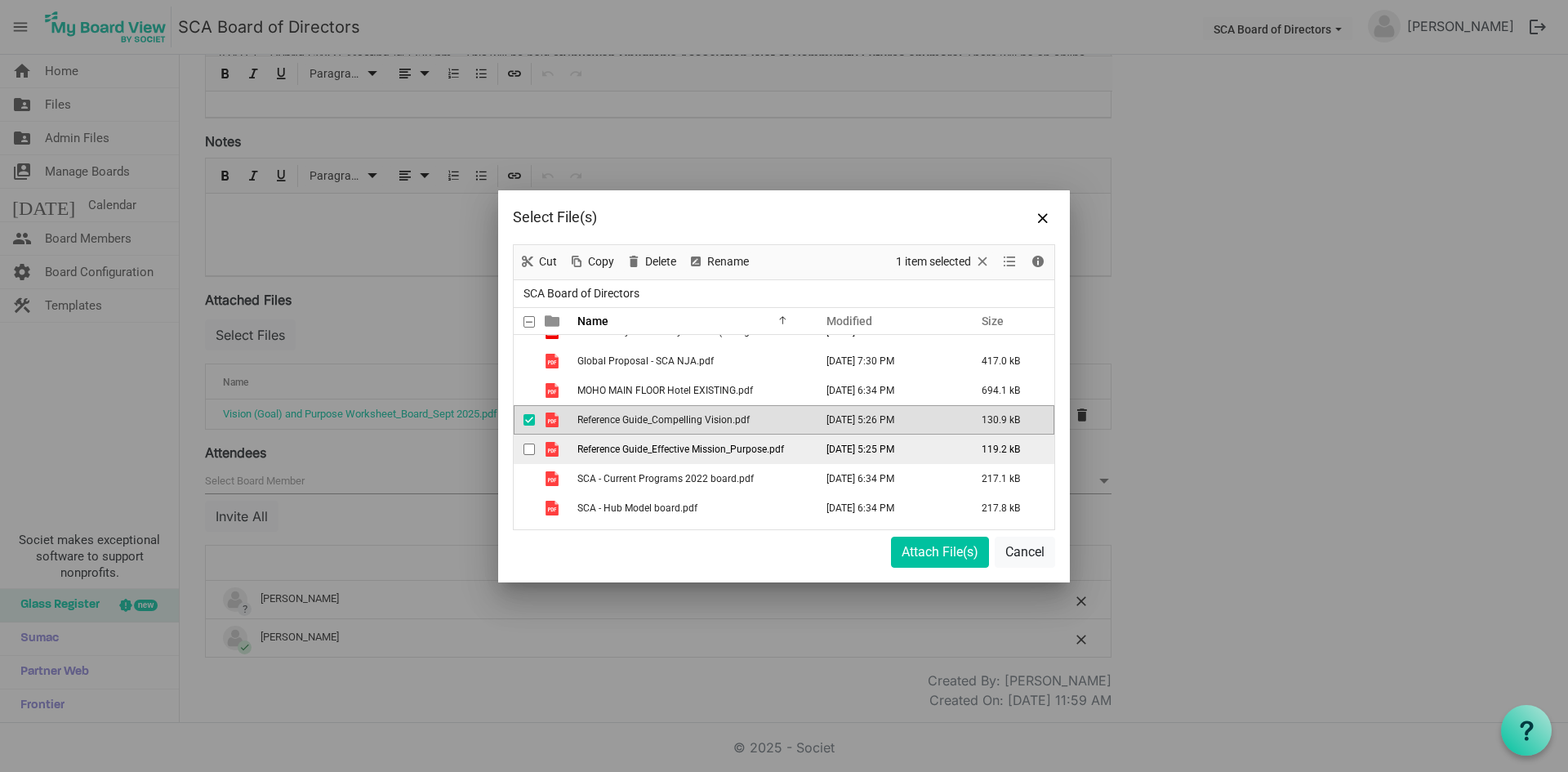
click at [688, 441] on td "Reference Guide_Effective Mission_Purpose.pdf" at bounding box center [692, 449] width 237 height 29
click at [932, 551] on button "Attach File(s)" at bounding box center [940, 551] width 98 height 31
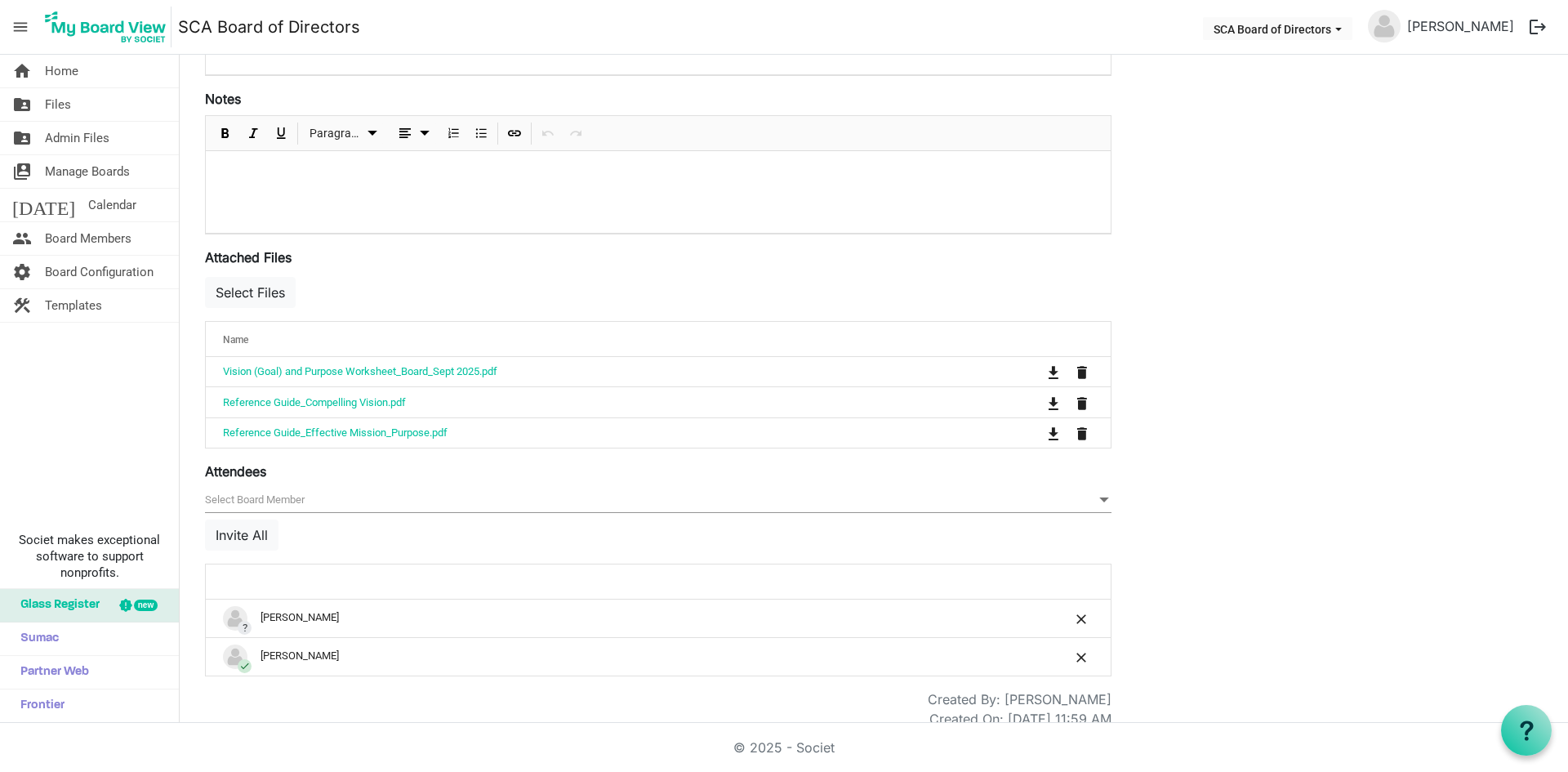
scroll to position [430, 0]
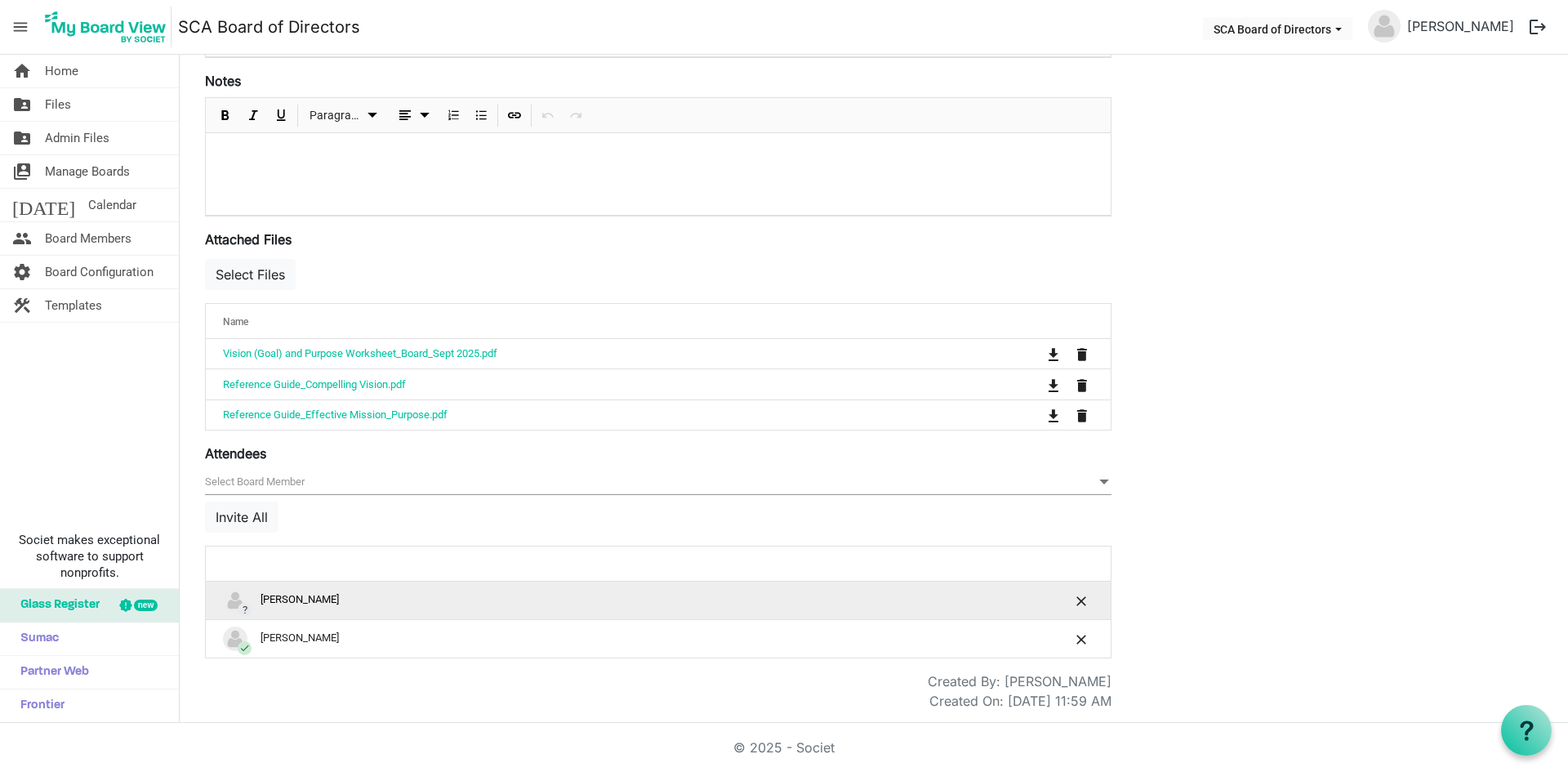
click at [307, 604] on div "? Nikki Wilson" at bounding box center [607, 600] width 769 height 25
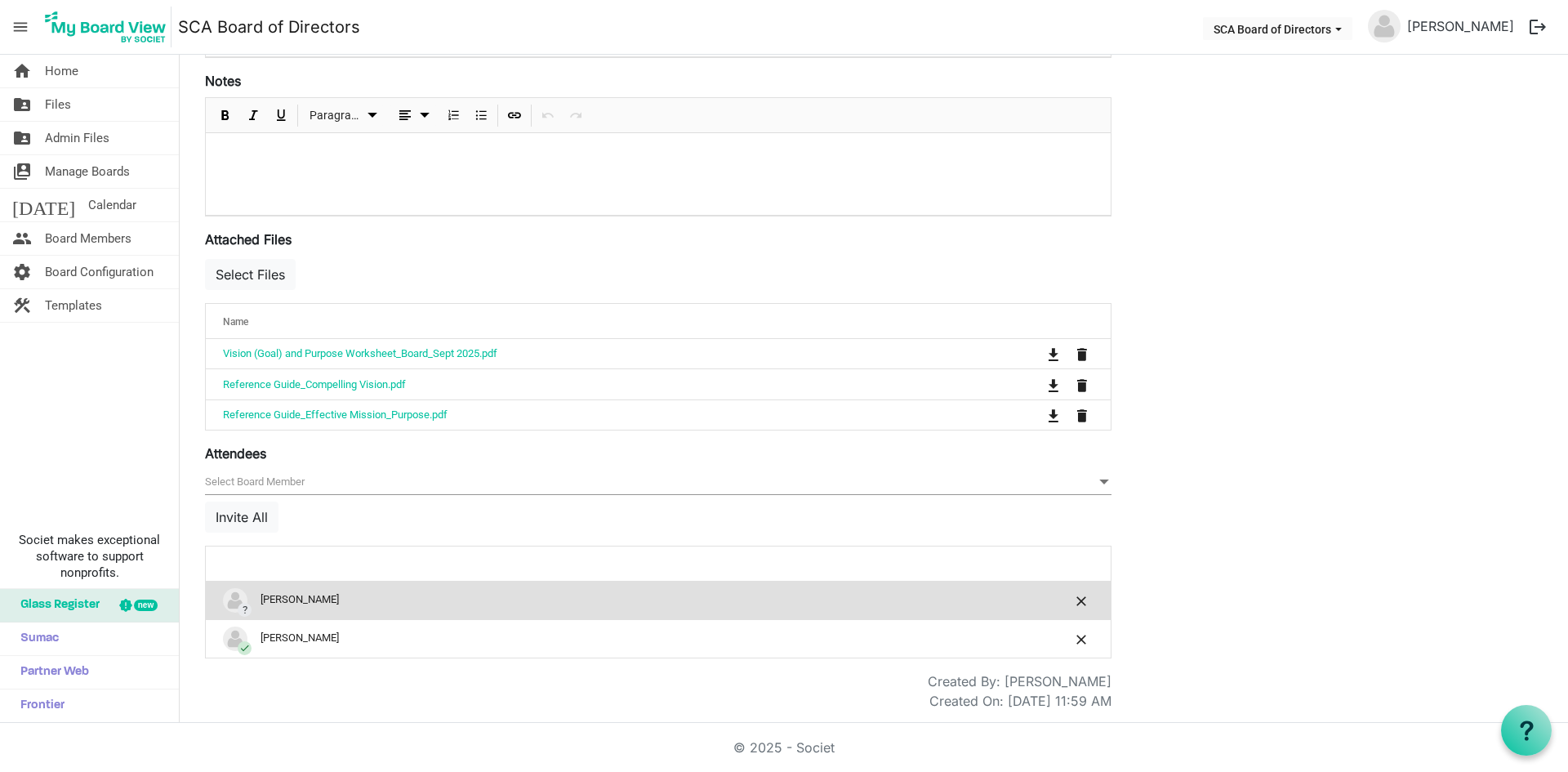
click at [492, 530] on div "null Invite All" at bounding box center [658, 507] width 906 height 76
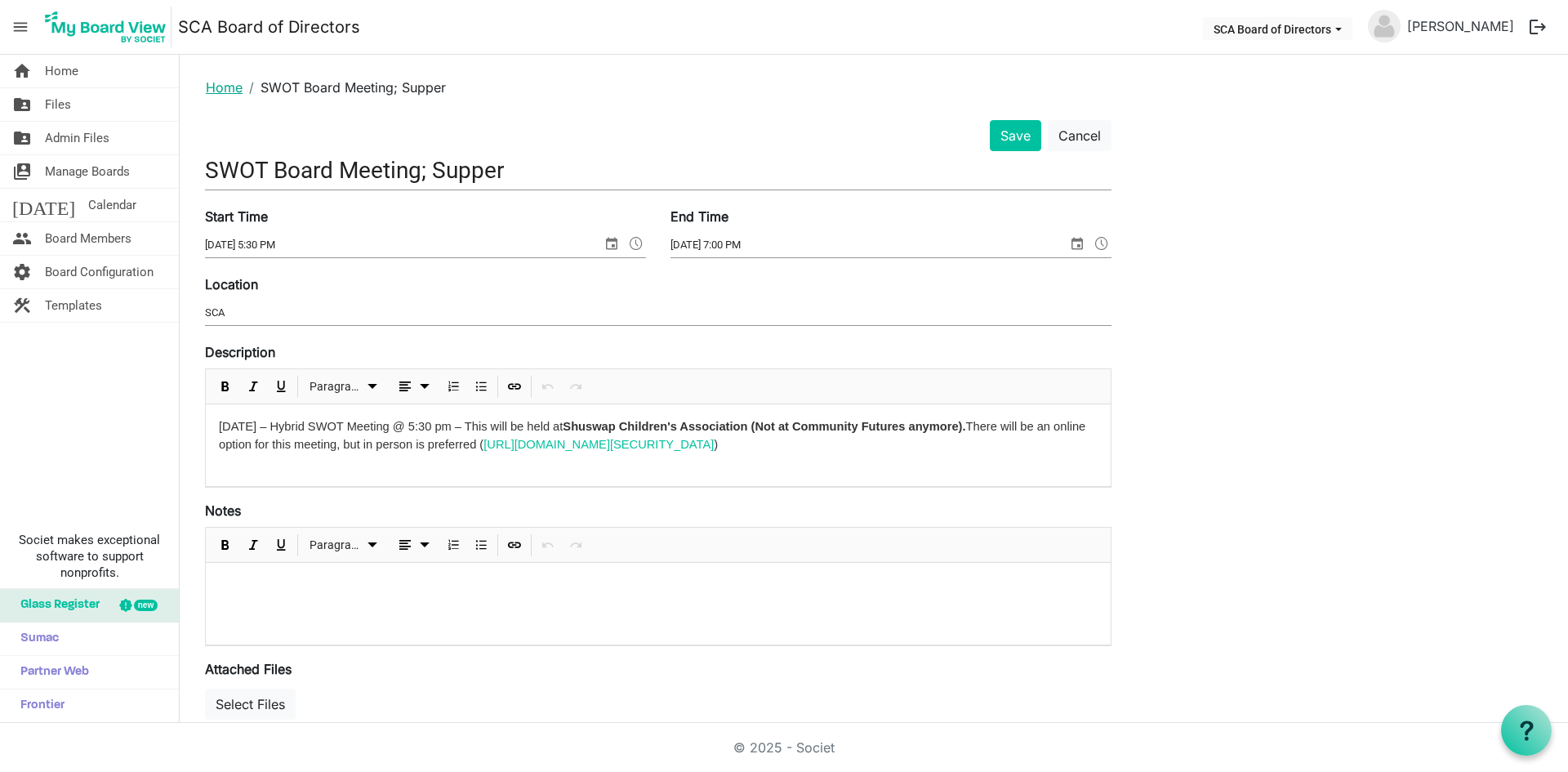
click at [227, 91] on link "Home" at bounding box center [224, 88] width 36 height 17
click at [1015, 135] on button "Save" at bounding box center [1016, 135] width 51 height 31
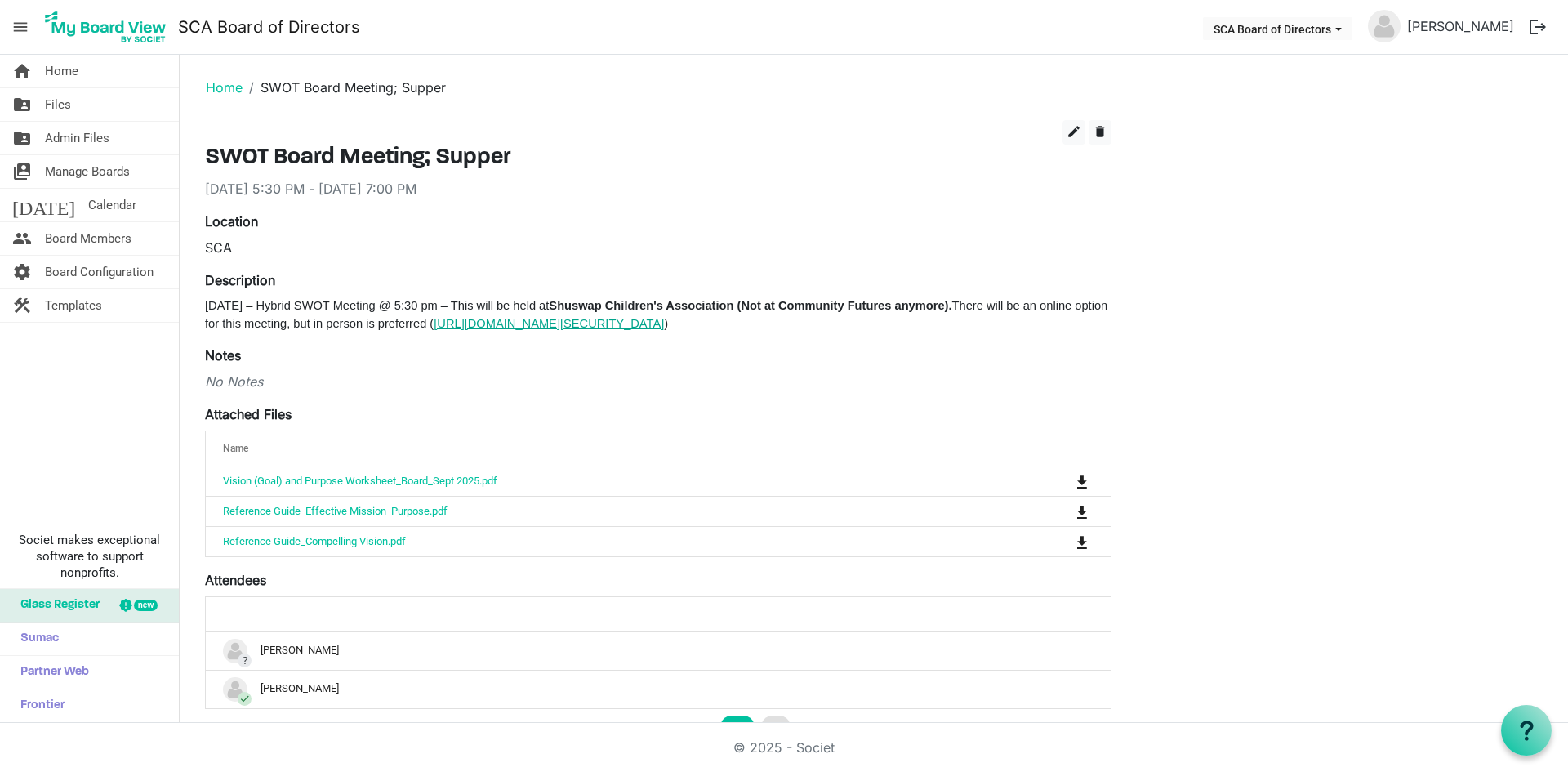
drag, startPoint x: 1060, startPoint y: 325, endPoint x: 595, endPoint y: 323, distance: 465.0
click at [595, 323] on p "Wednesday September 17, 2025 – Hybrid SWOT Meeting @ 5:30 pm – This will be hel…" at bounding box center [658, 314] width 906 height 36
copy link "[URL][DOMAIN_NAME][SECURITY_DATA]"
click at [214, 82] on link "Home" at bounding box center [224, 88] width 36 height 17
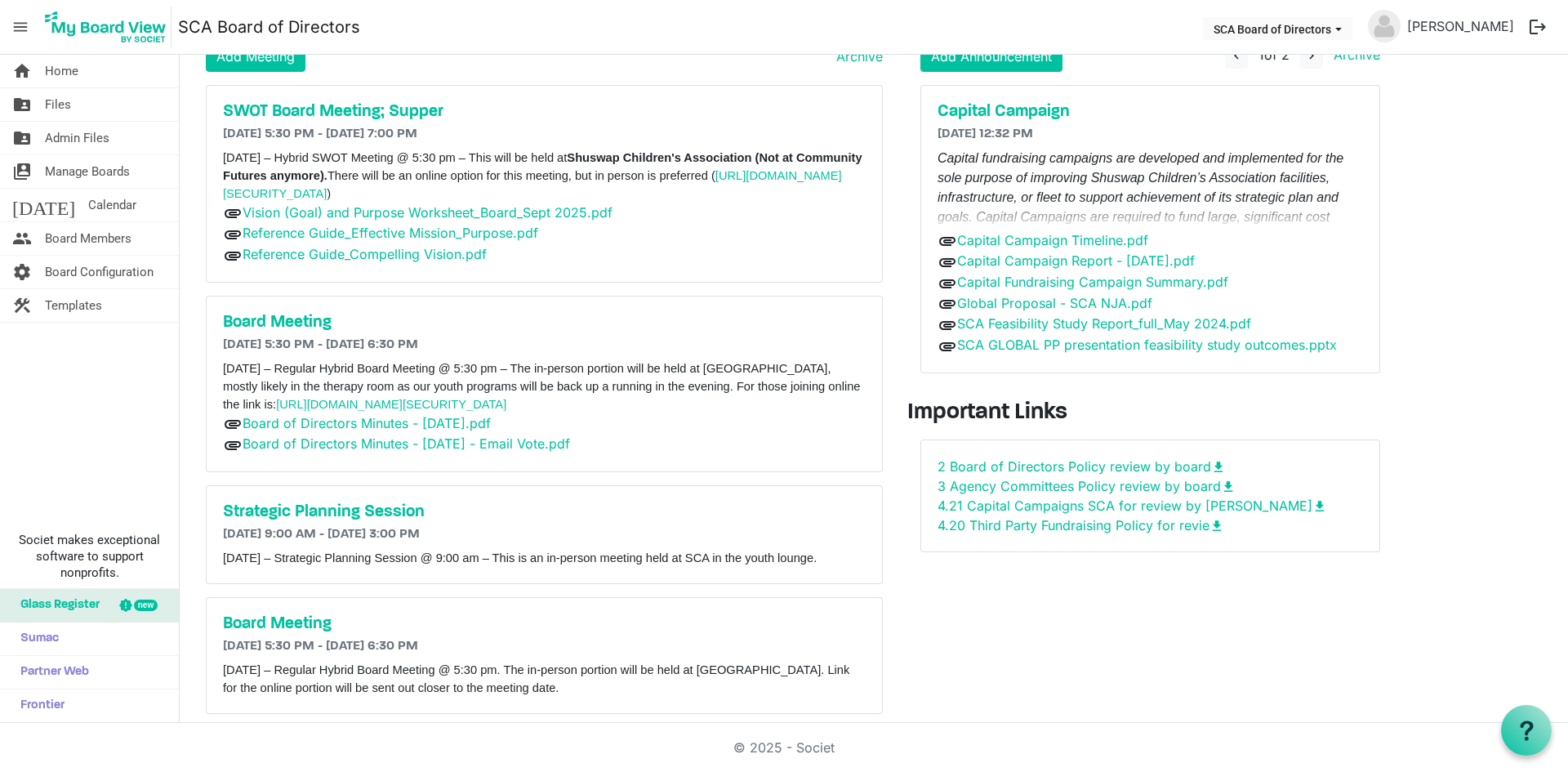
scroll to position [103, 0]
